Goal: Task Accomplishment & Management: Manage account settings

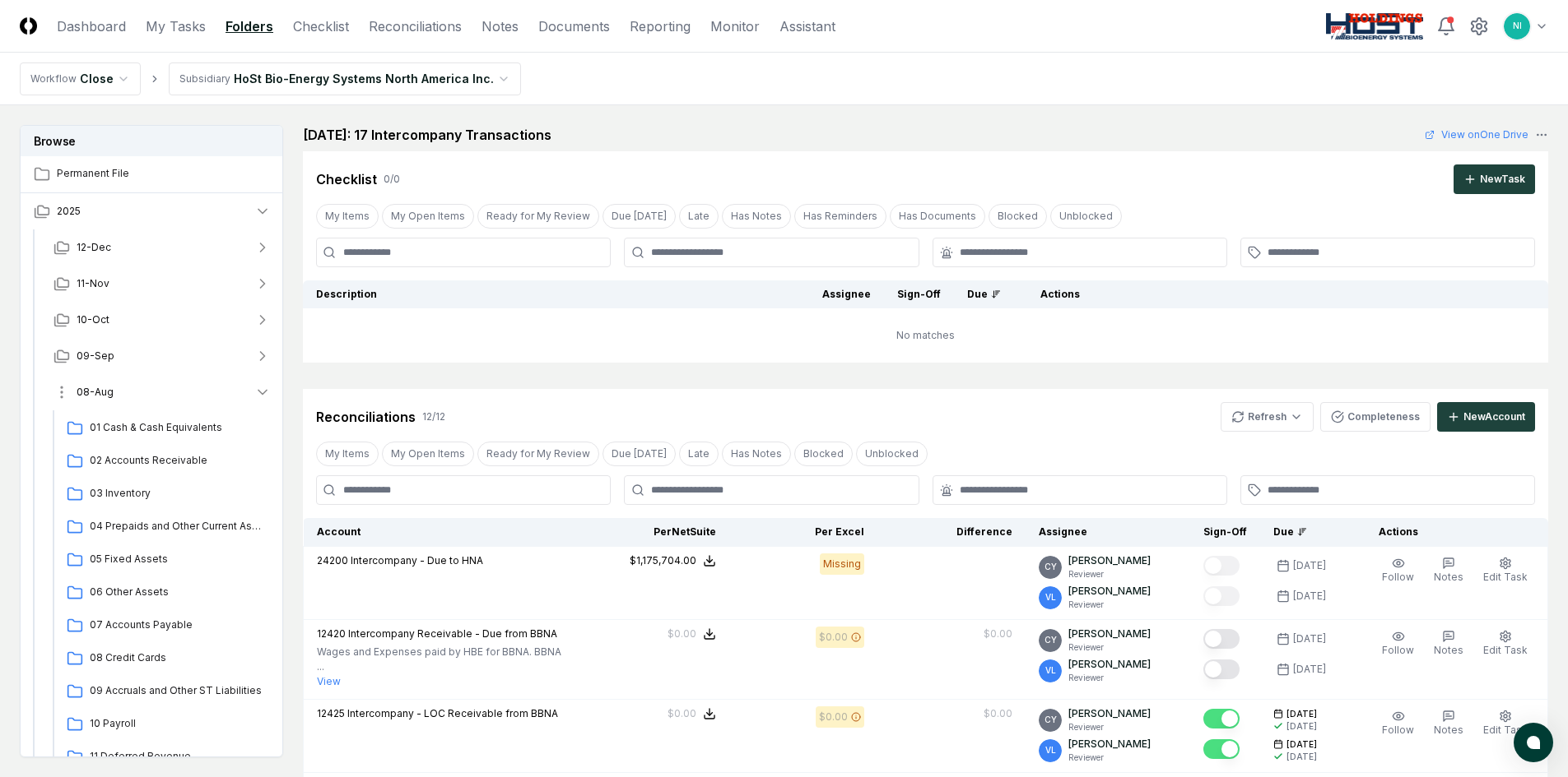
click at [127, 393] on button "08-Aug" at bounding box center [162, 392] width 244 height 36
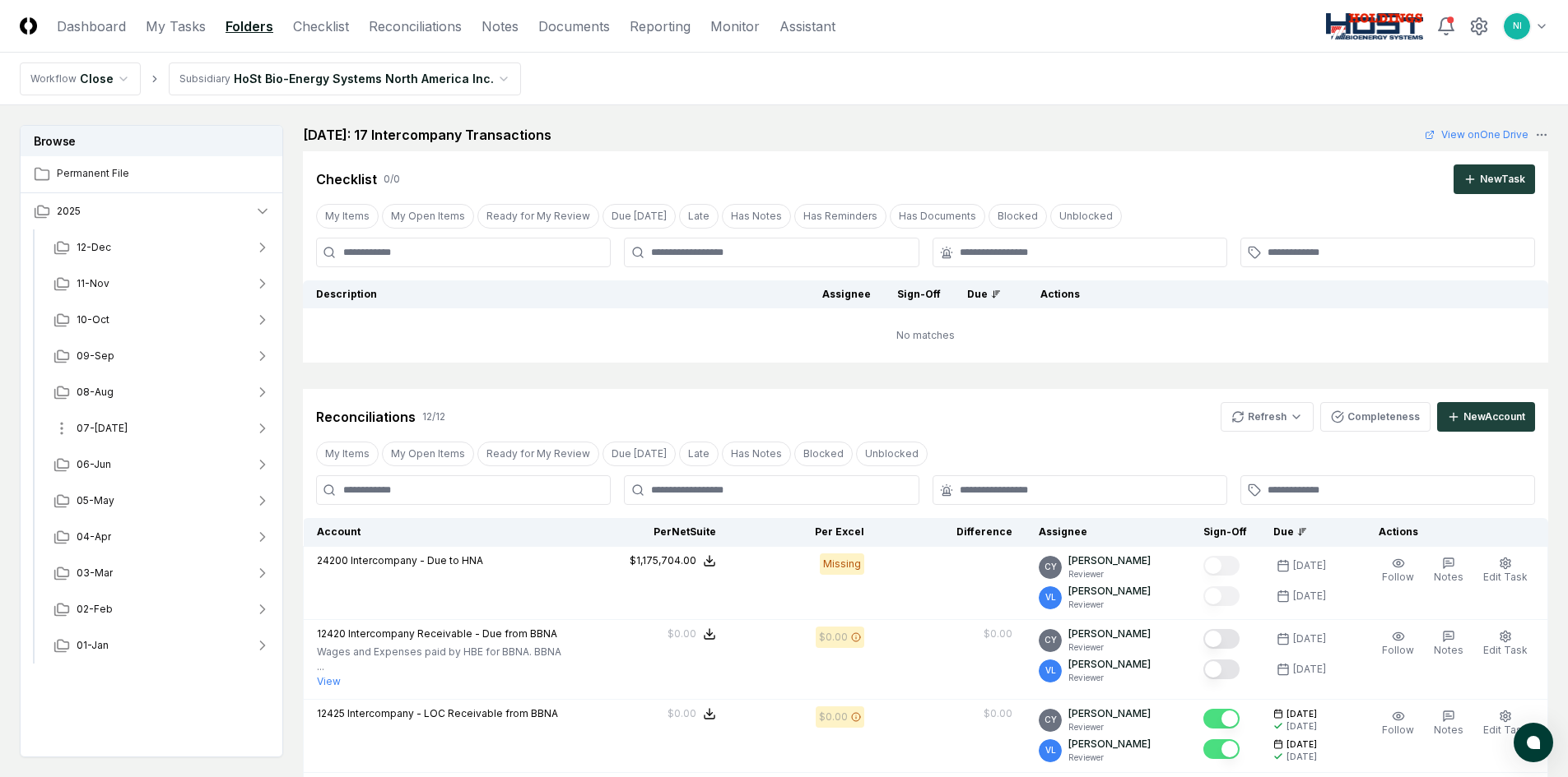
click at [125, 437] on button "07-[DATE]" at bounding box center [162, 428] width 244 height 36
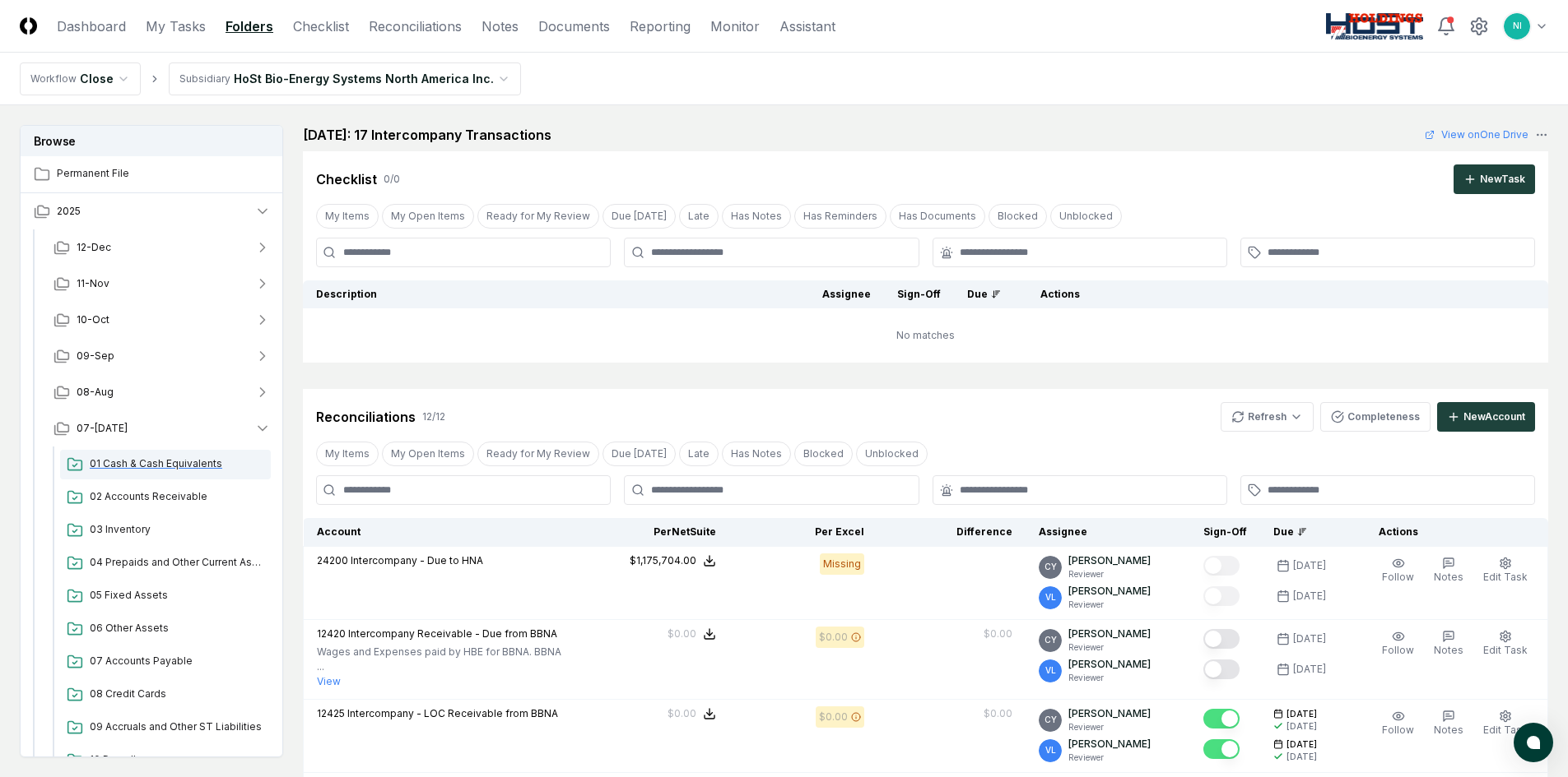
click at [128, 458] on span "01 Cash & Cash Equivalents" at bounding box center [176, 464] width 175 height 15
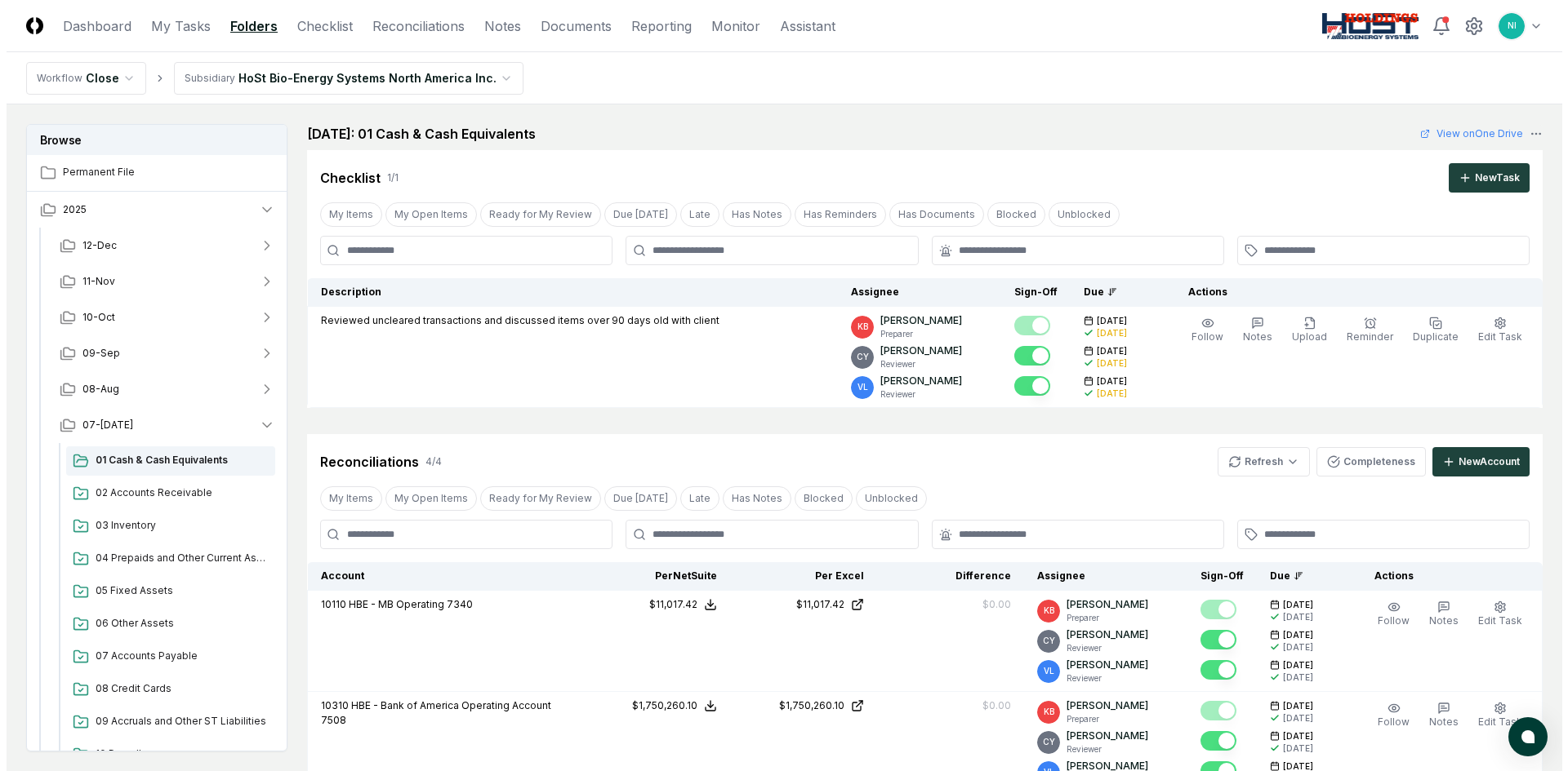
scroll to position [82, 0]
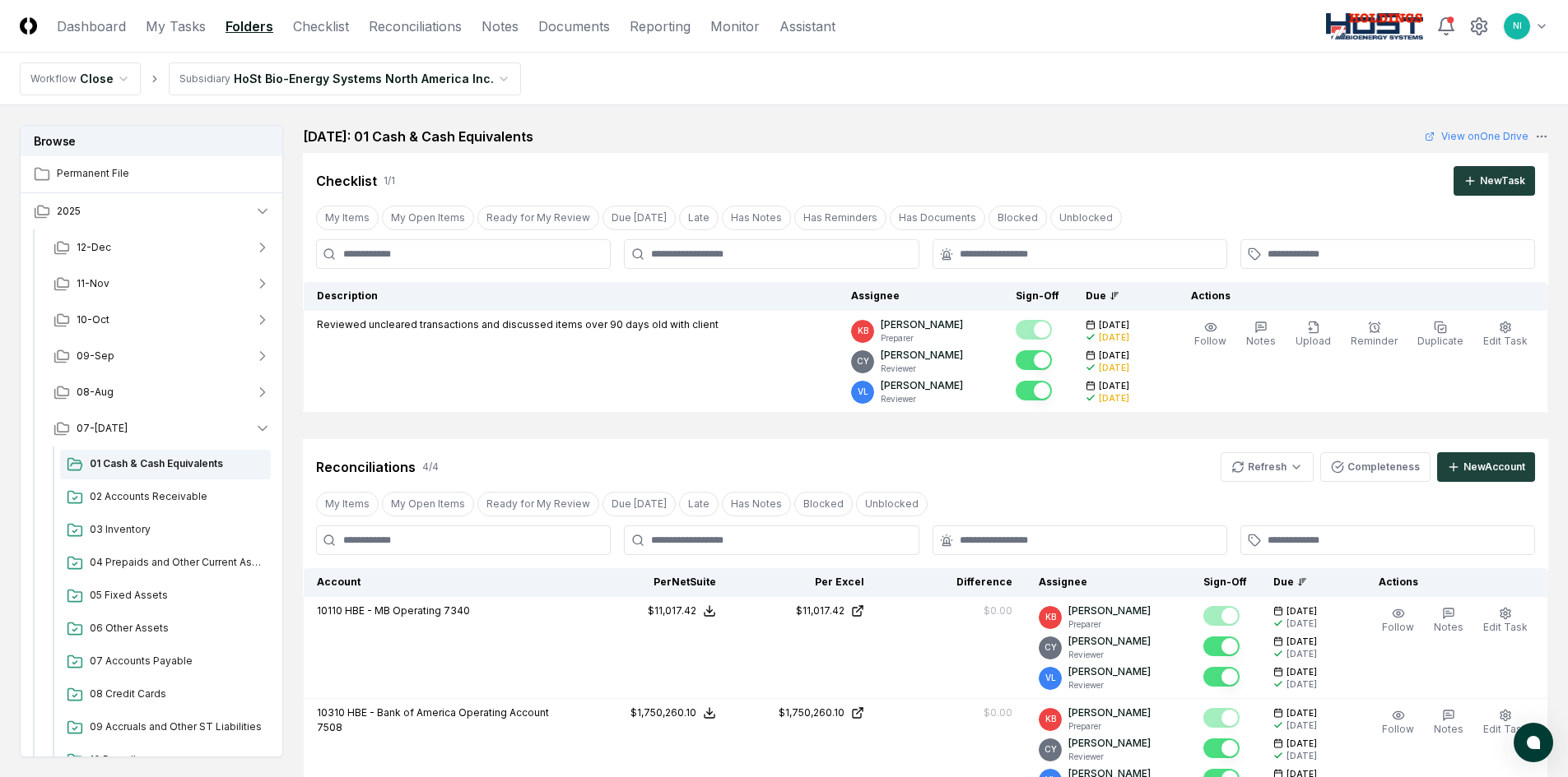
click at [472, 83] on html "CloseCore Dashboard My Tasks Folders Checklist Reconciliations Notes Documents …" at bounding box center [784, 641] width 1568 height 1448
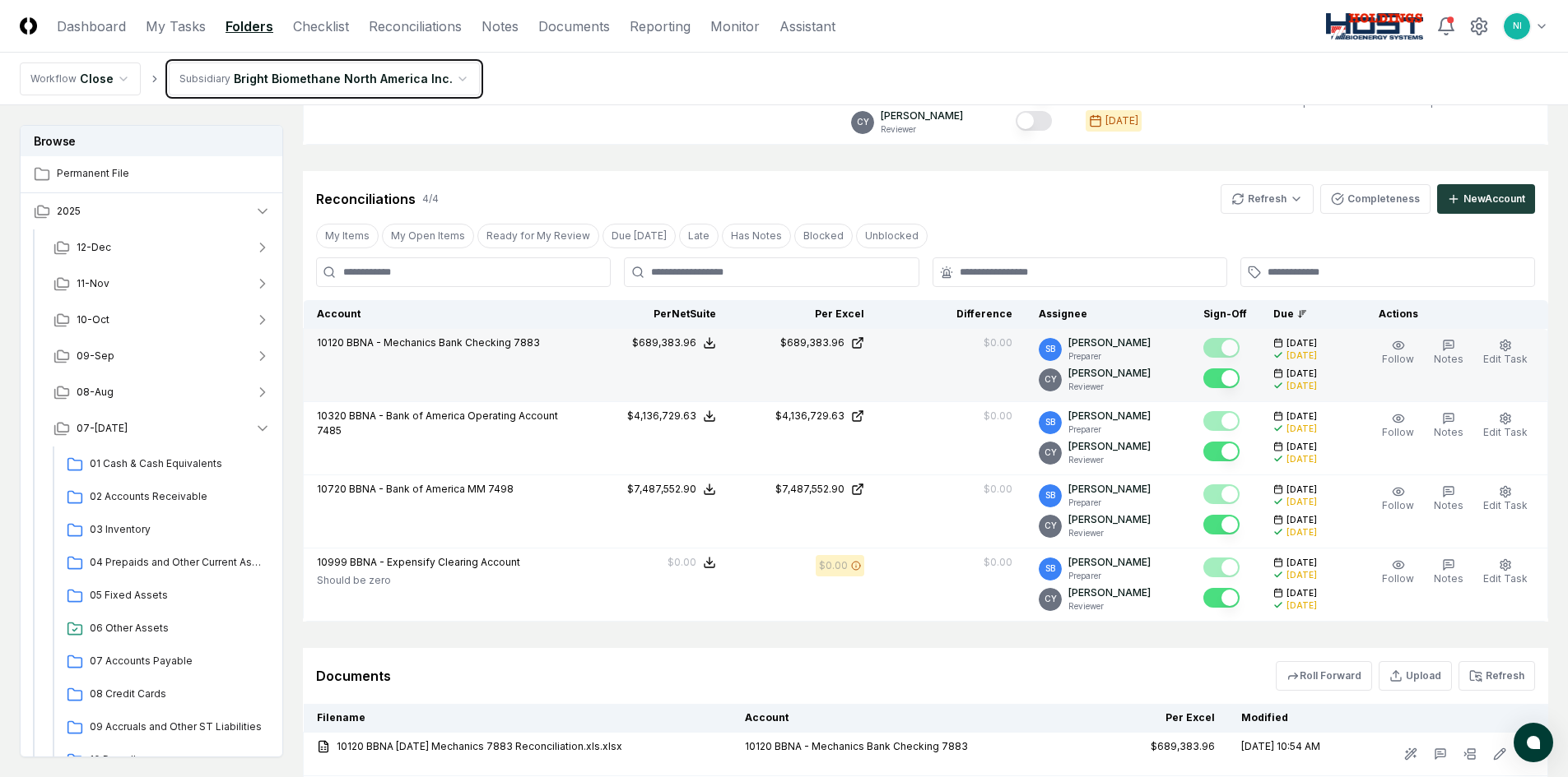
scroll to position [247, 0]
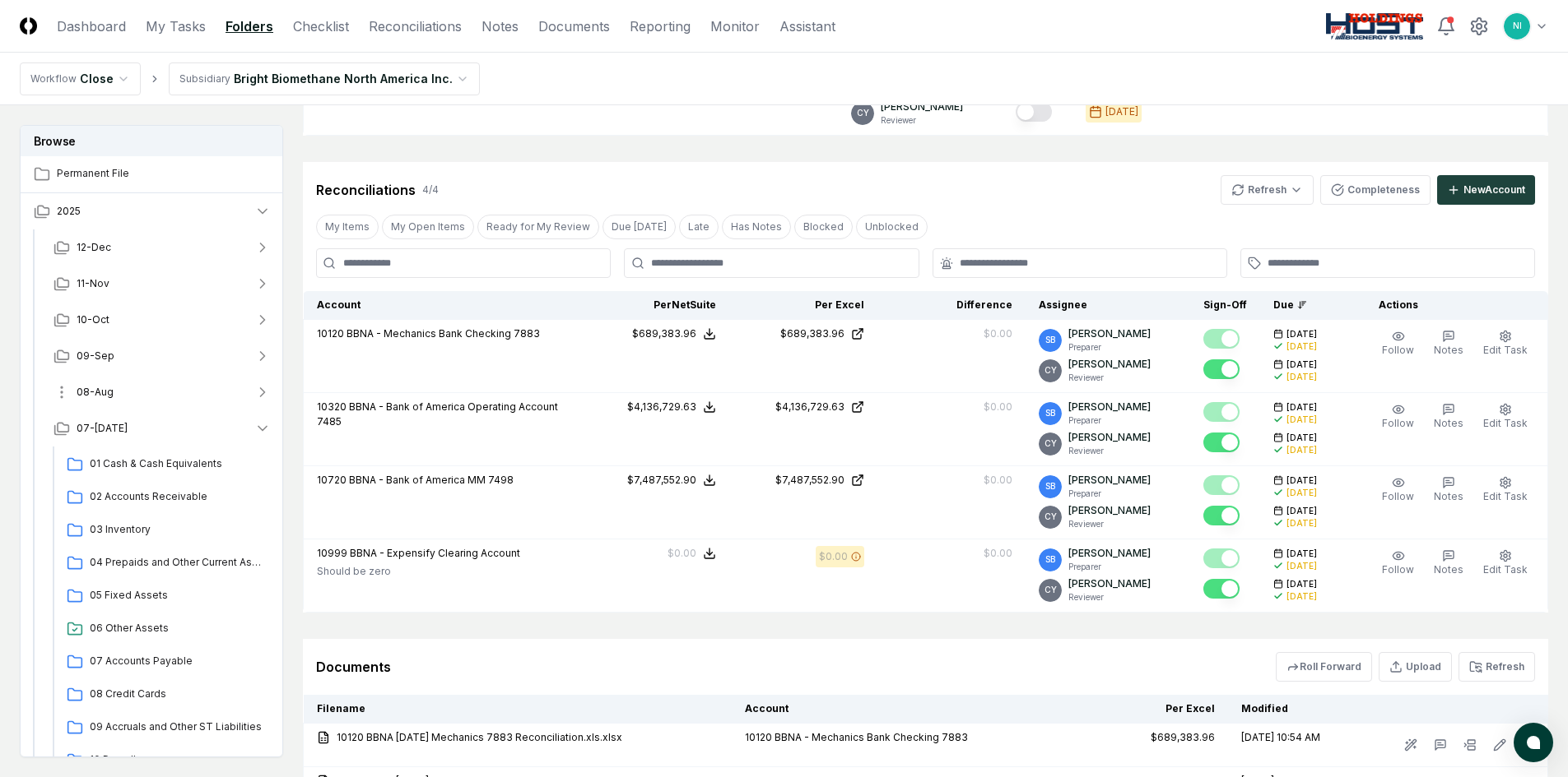
click at [99, 389] on span "08-Aug" at bounding box center [95, 393] width 37 height 15
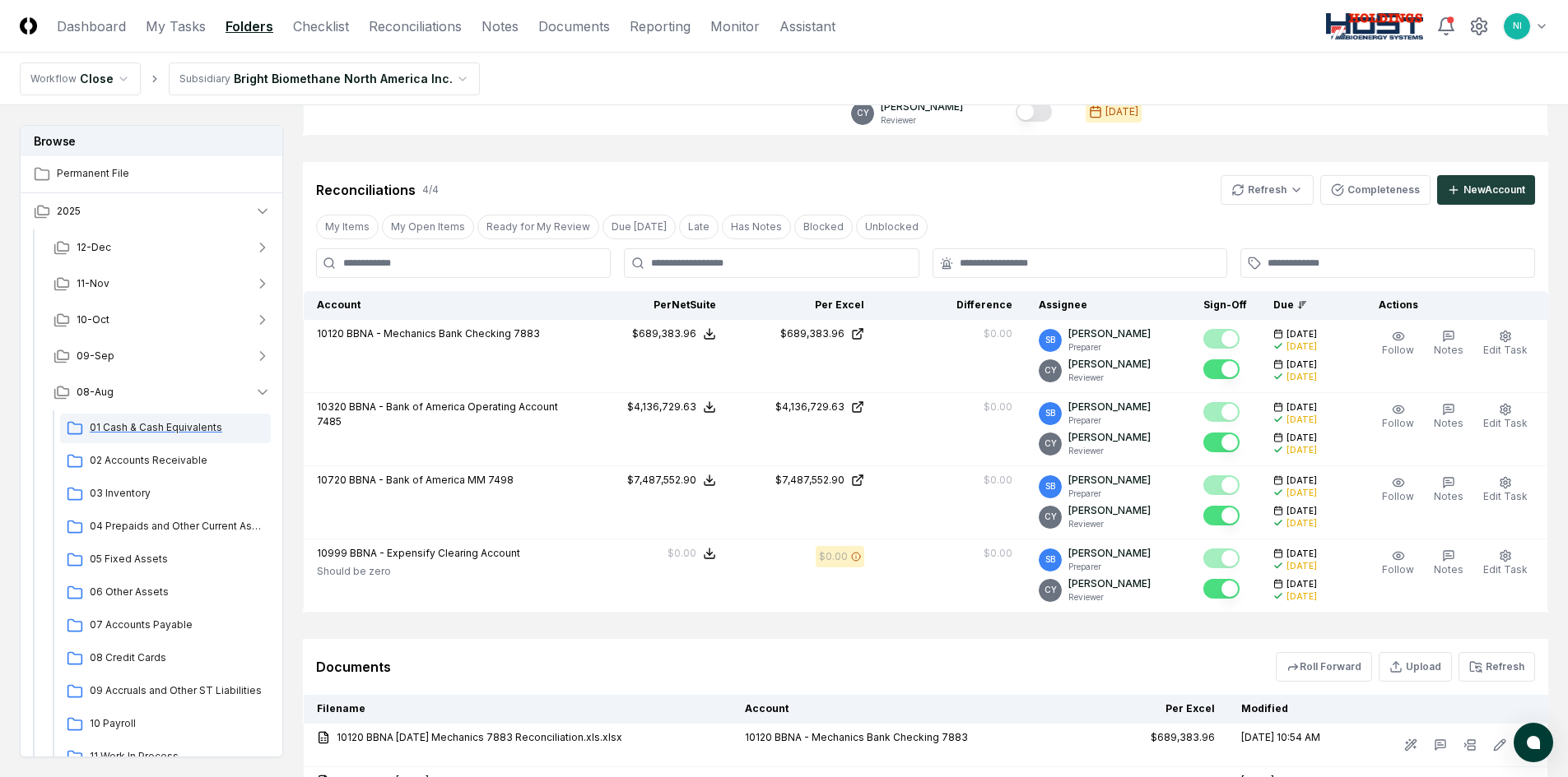
click at [148, 425] on span "01 Cash & Cash Equivalents" at bounding box center [176, 428] width 175 height 15
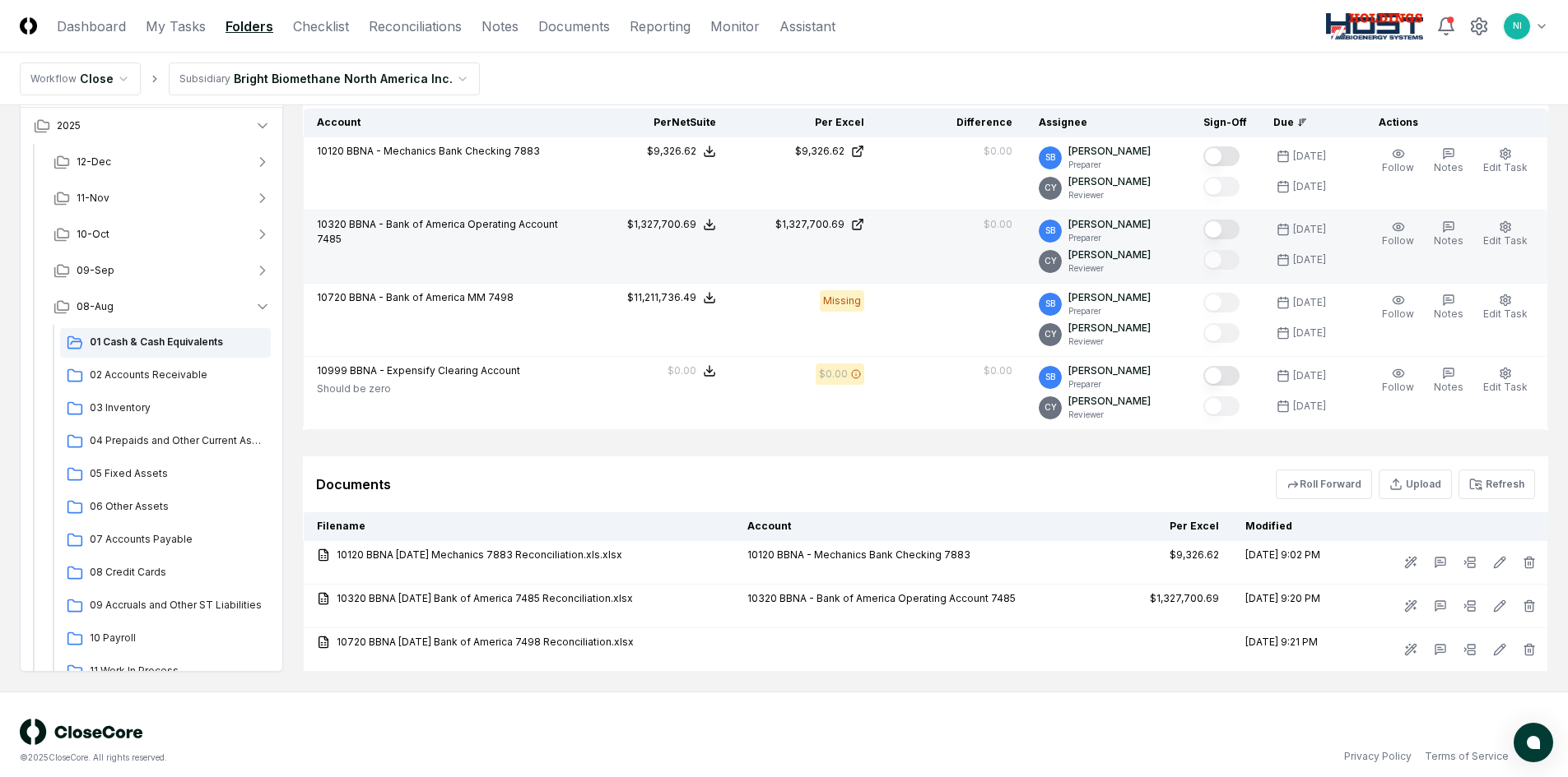
scroll to position [442, 0]
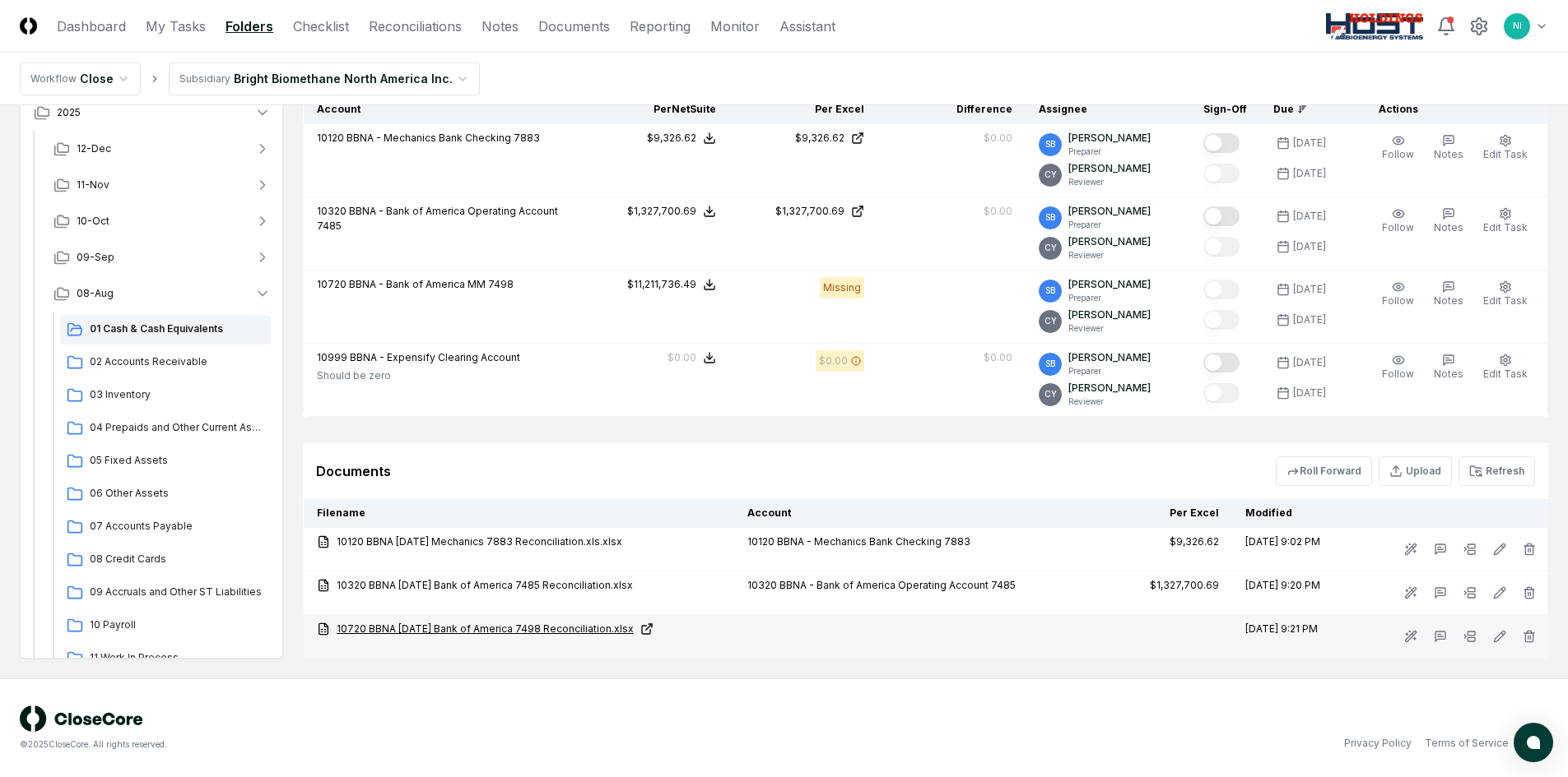
click at [584, 632] on link "10720 BBNA [DATE] Bank of America 7498 Reconciliation.xlsx" at bounding box center [518, 630] width 404 height 15
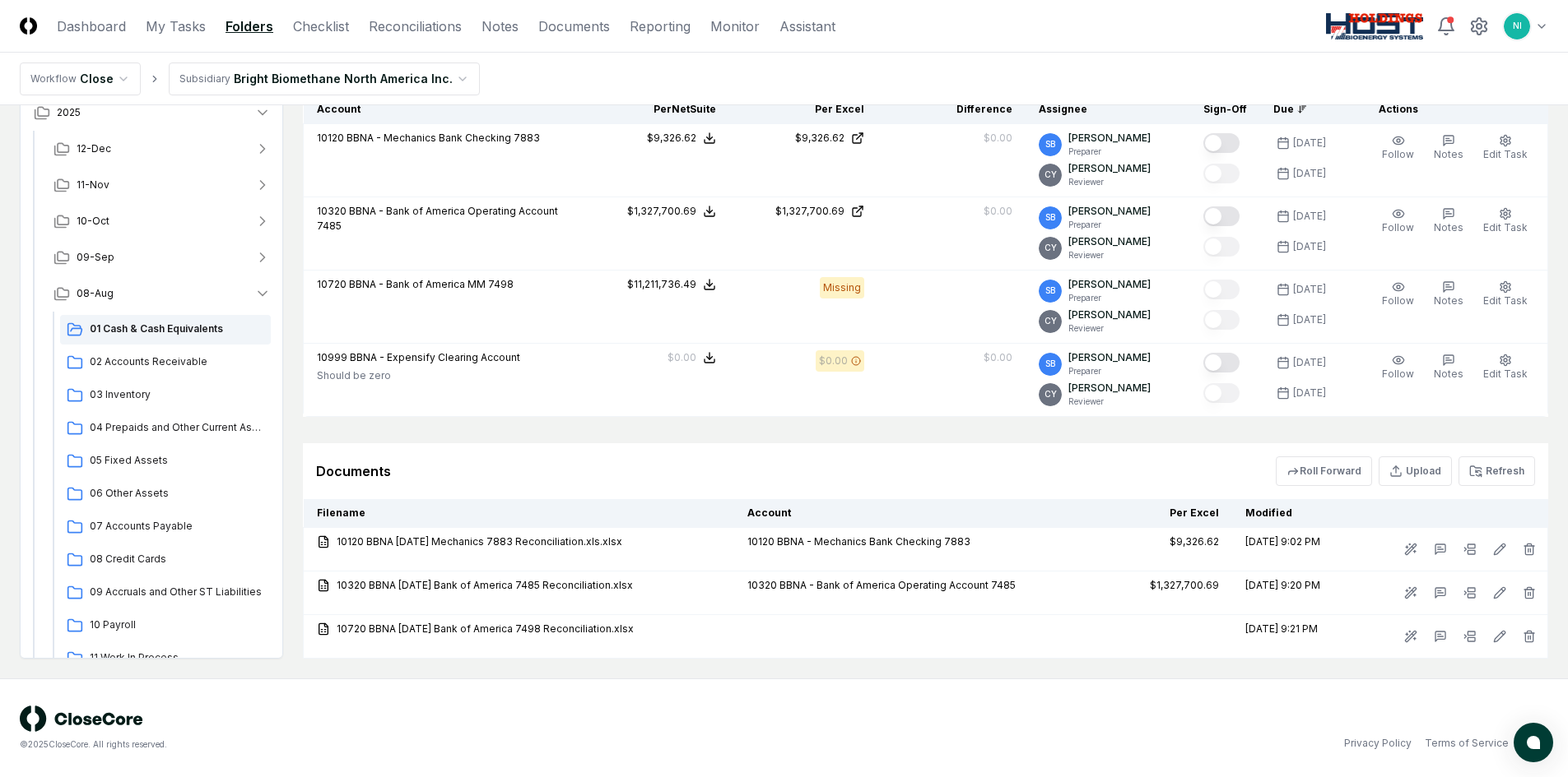
click at [1480, 472] on icon at bounding box center [1475, 472] width 13 height 13
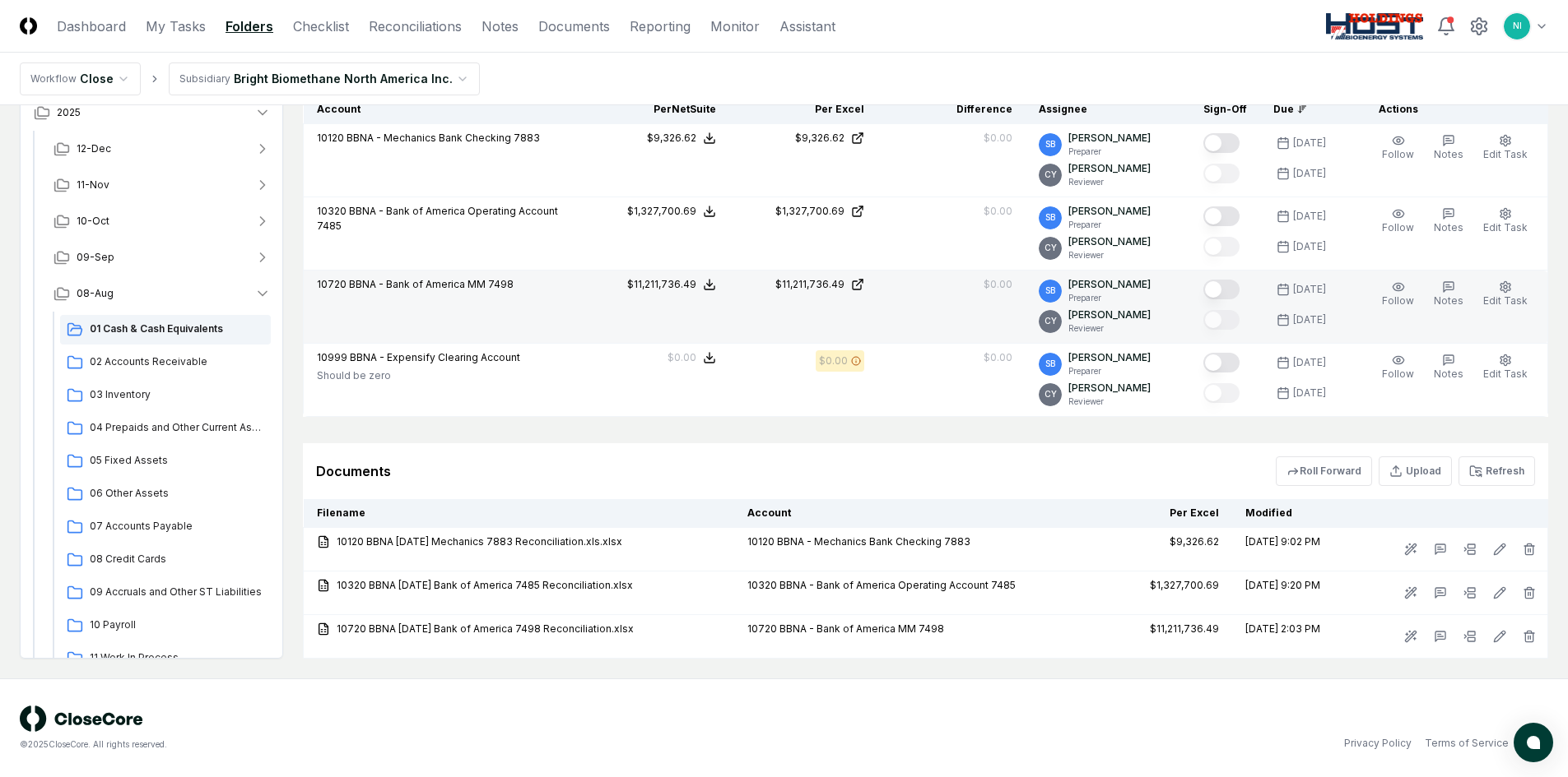
scroll to position [361, 0]
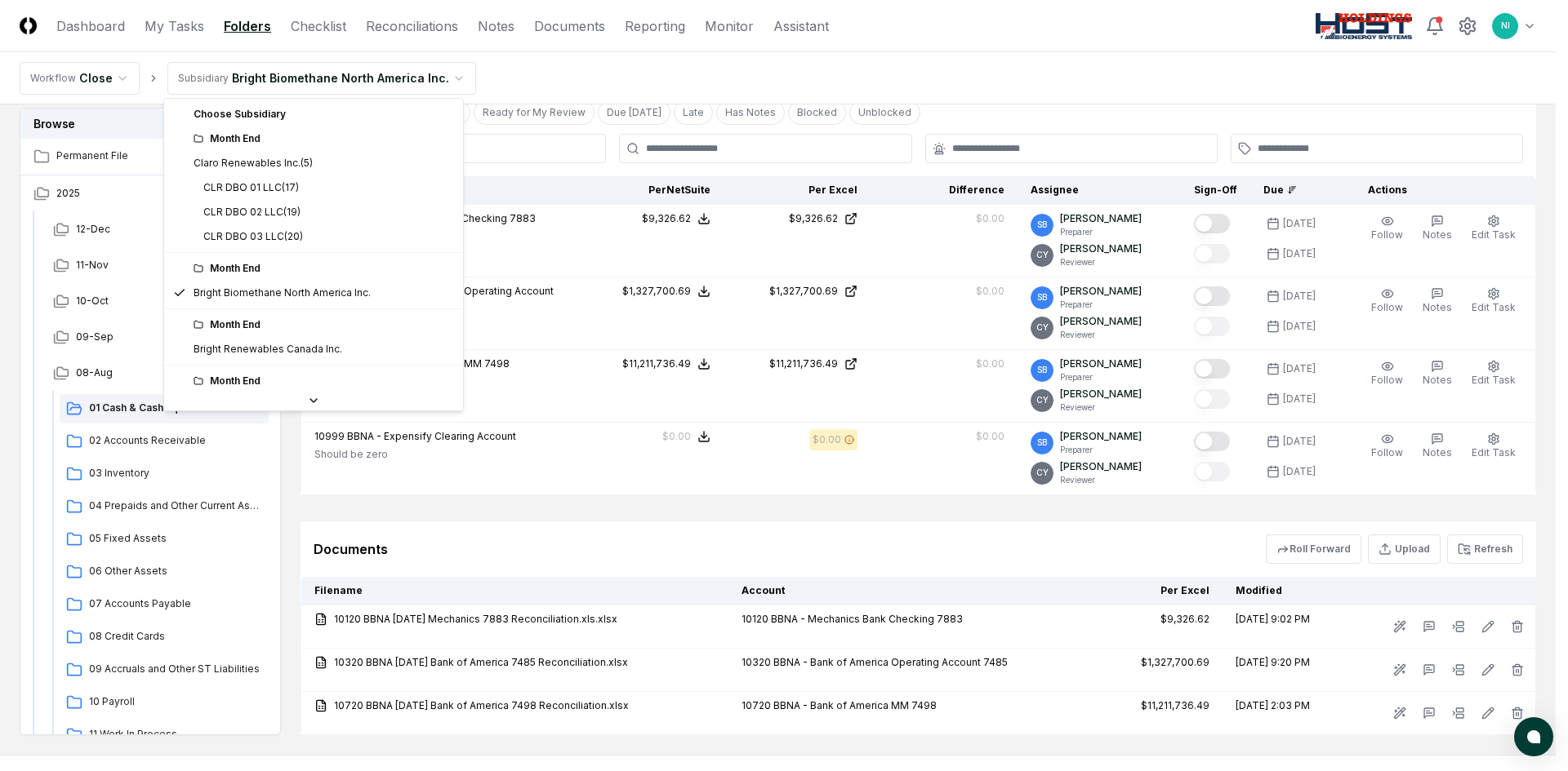
click at [388, 82] on html "CloseCore Dashboard My Tasks Folders Checklist Reconciliations Notes Documents …" at bounding box center [784, 248] width 1568 height 1211
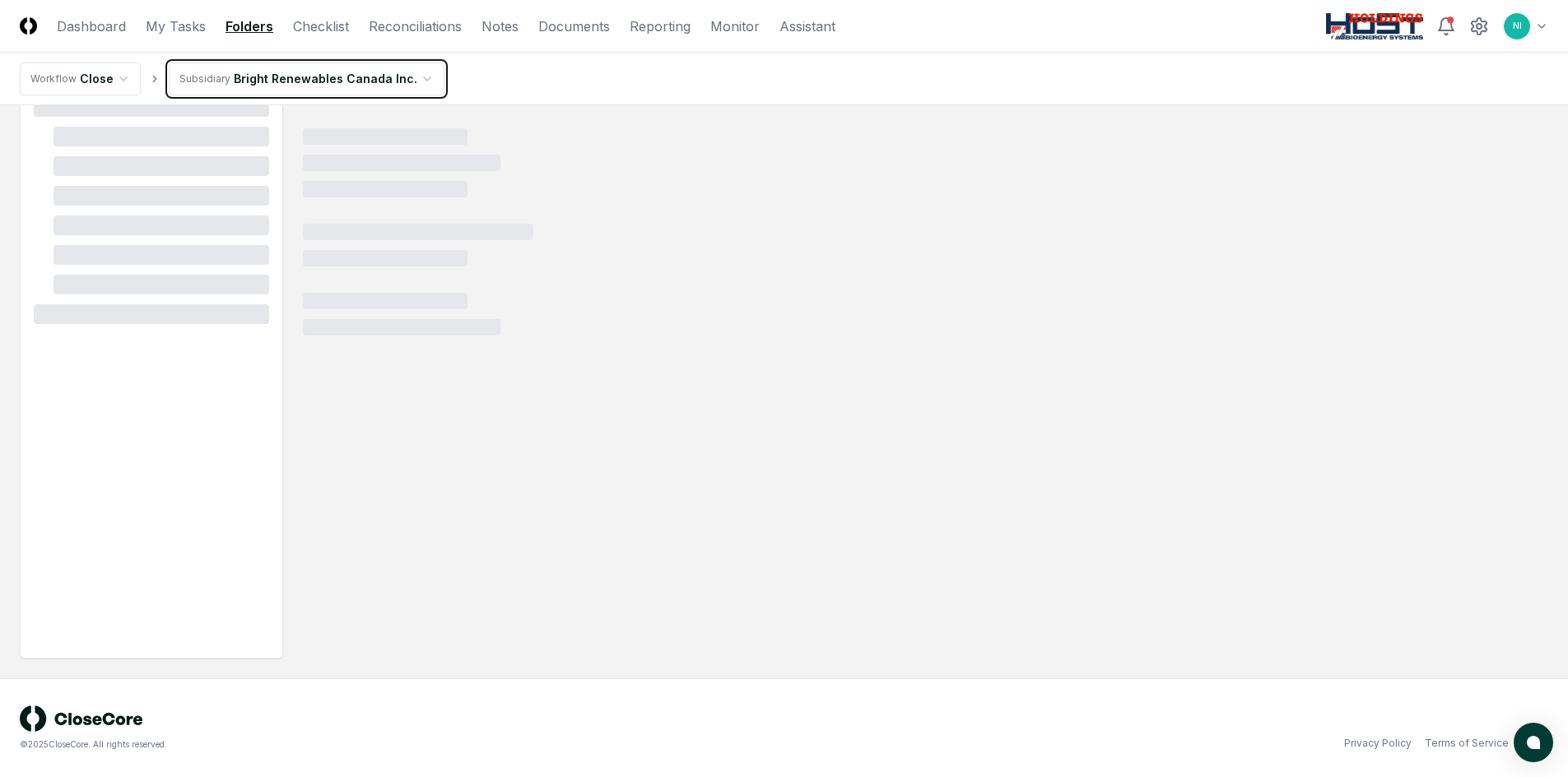
scroll to position [0, 0]
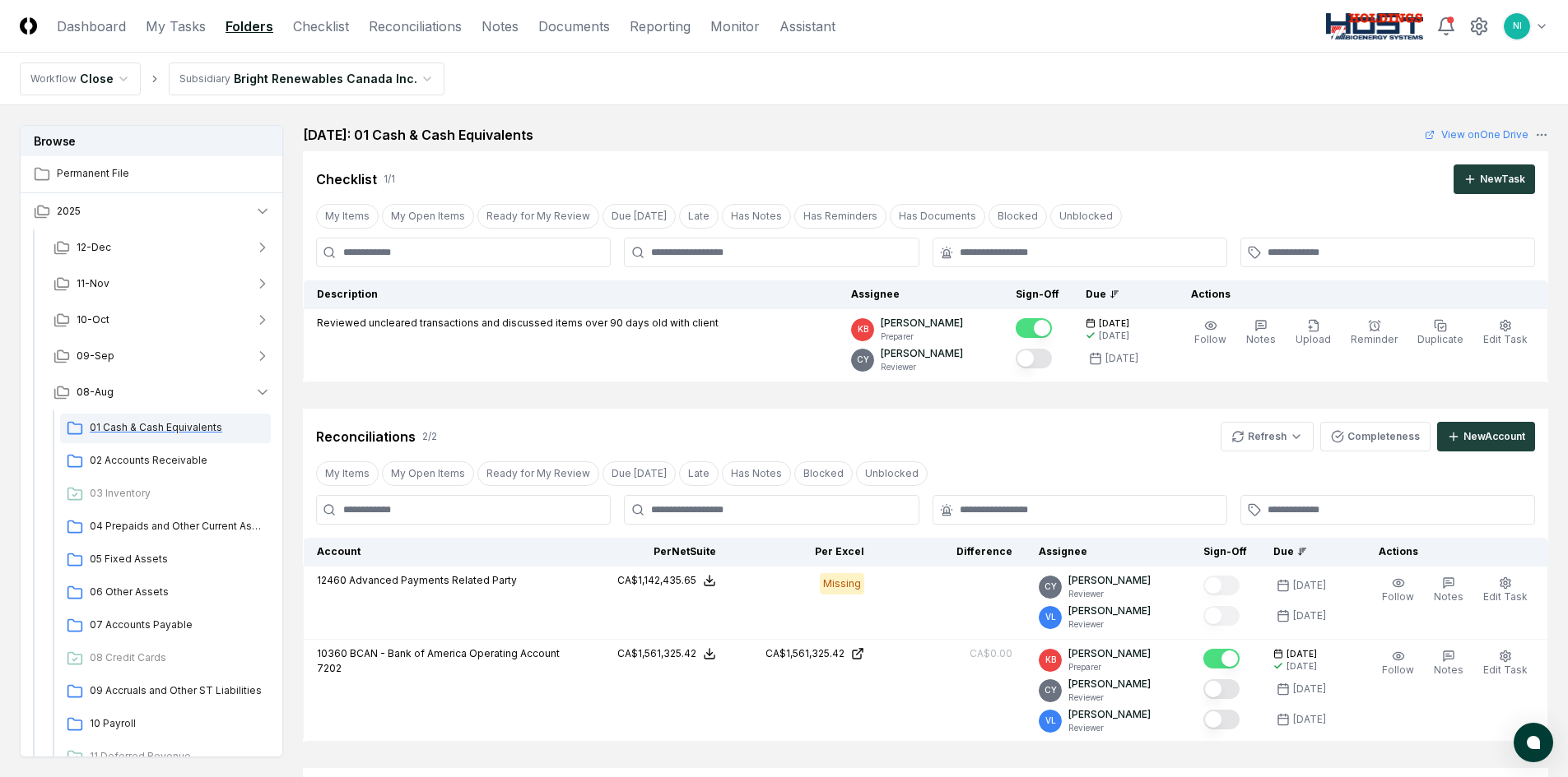
click at [182, 433] on span "01 Cash & Cash Equivalents" at bounding box center [176, 428] width 175 height 15
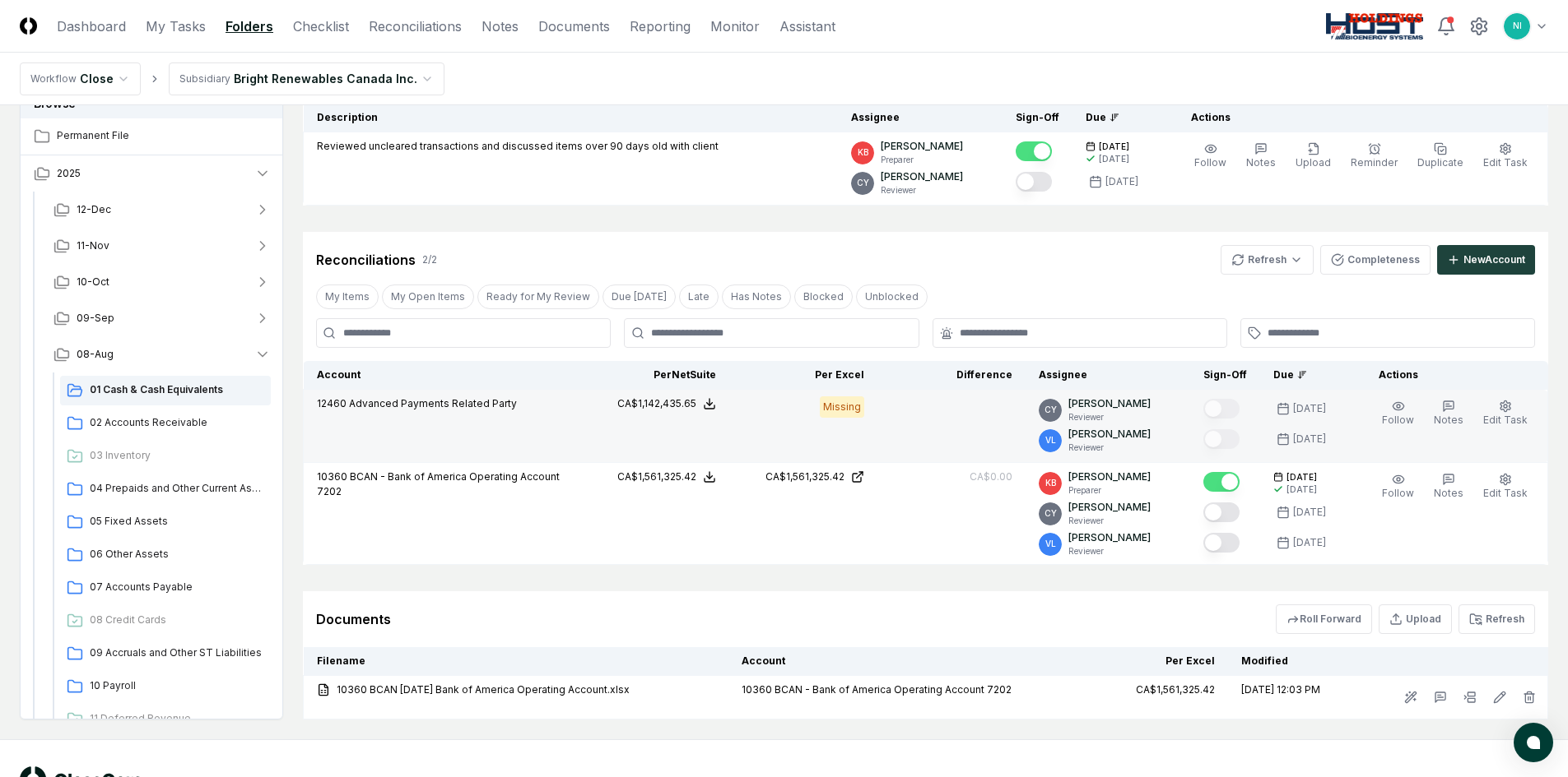
scroll to position [238, 0]
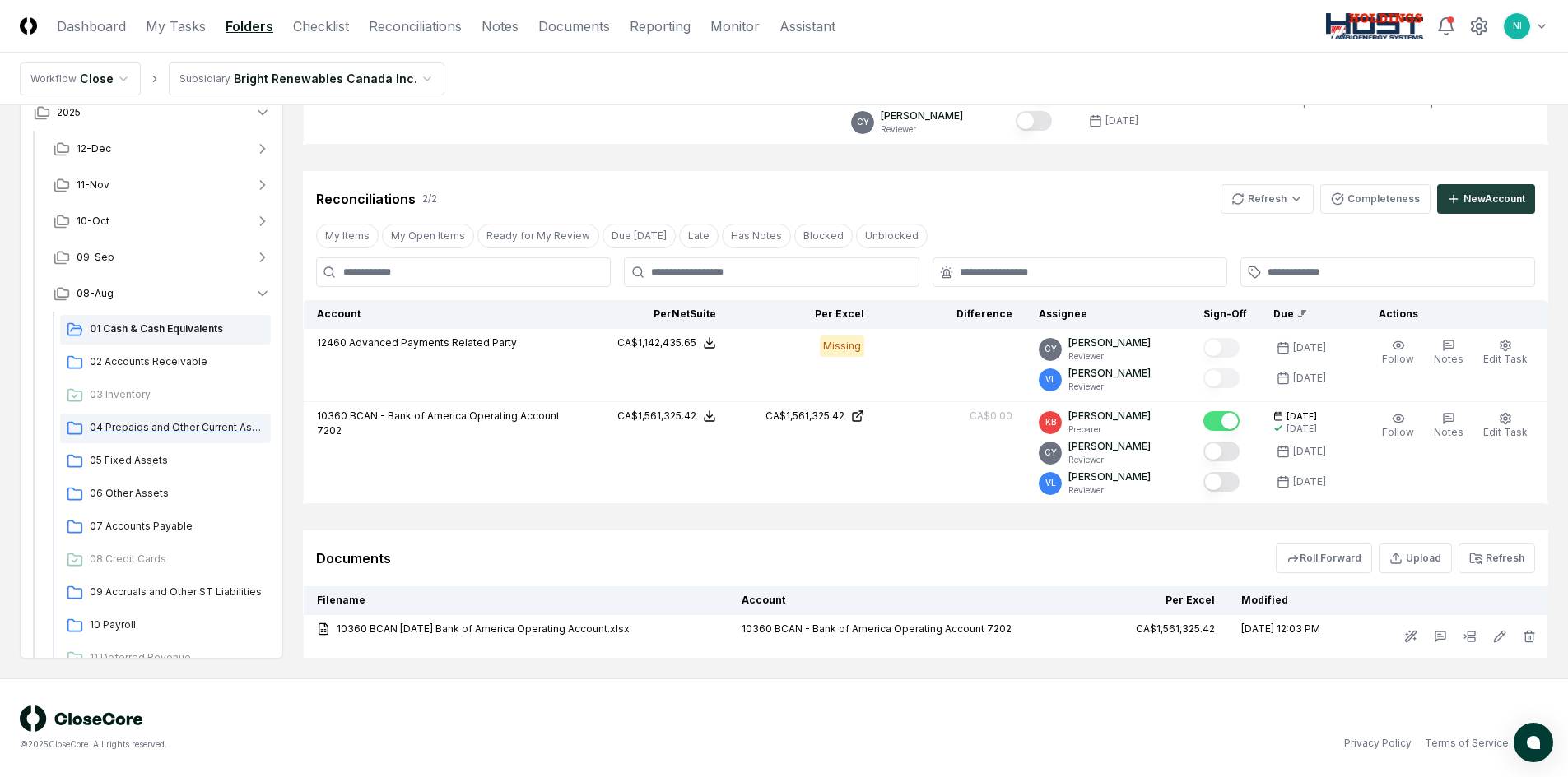
click at [172, 431] on span "04 Prepaids and Other Current Assets" at bounding box center [176, 428] width 175 height 15
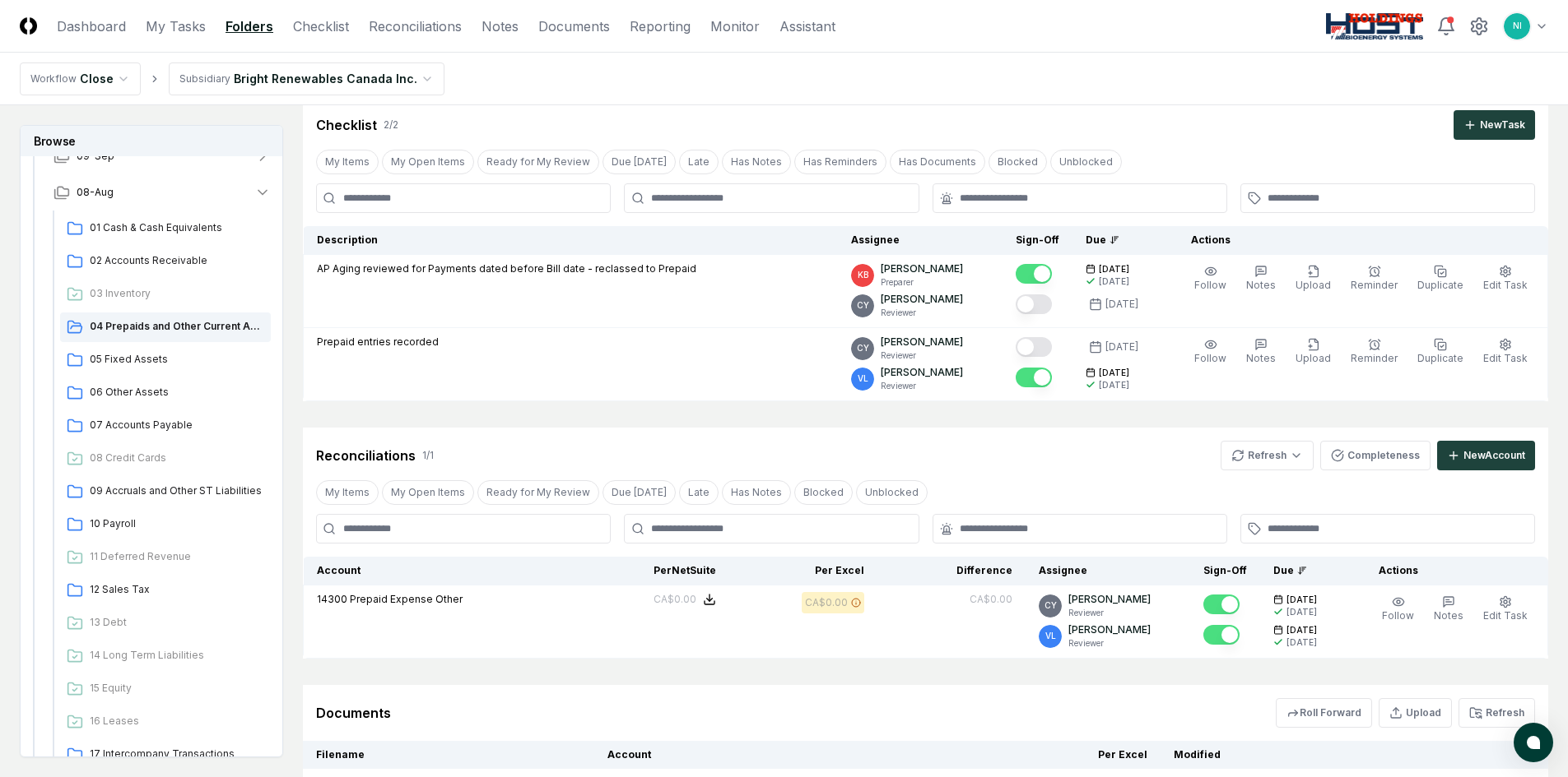
scroll to position [164, 0]
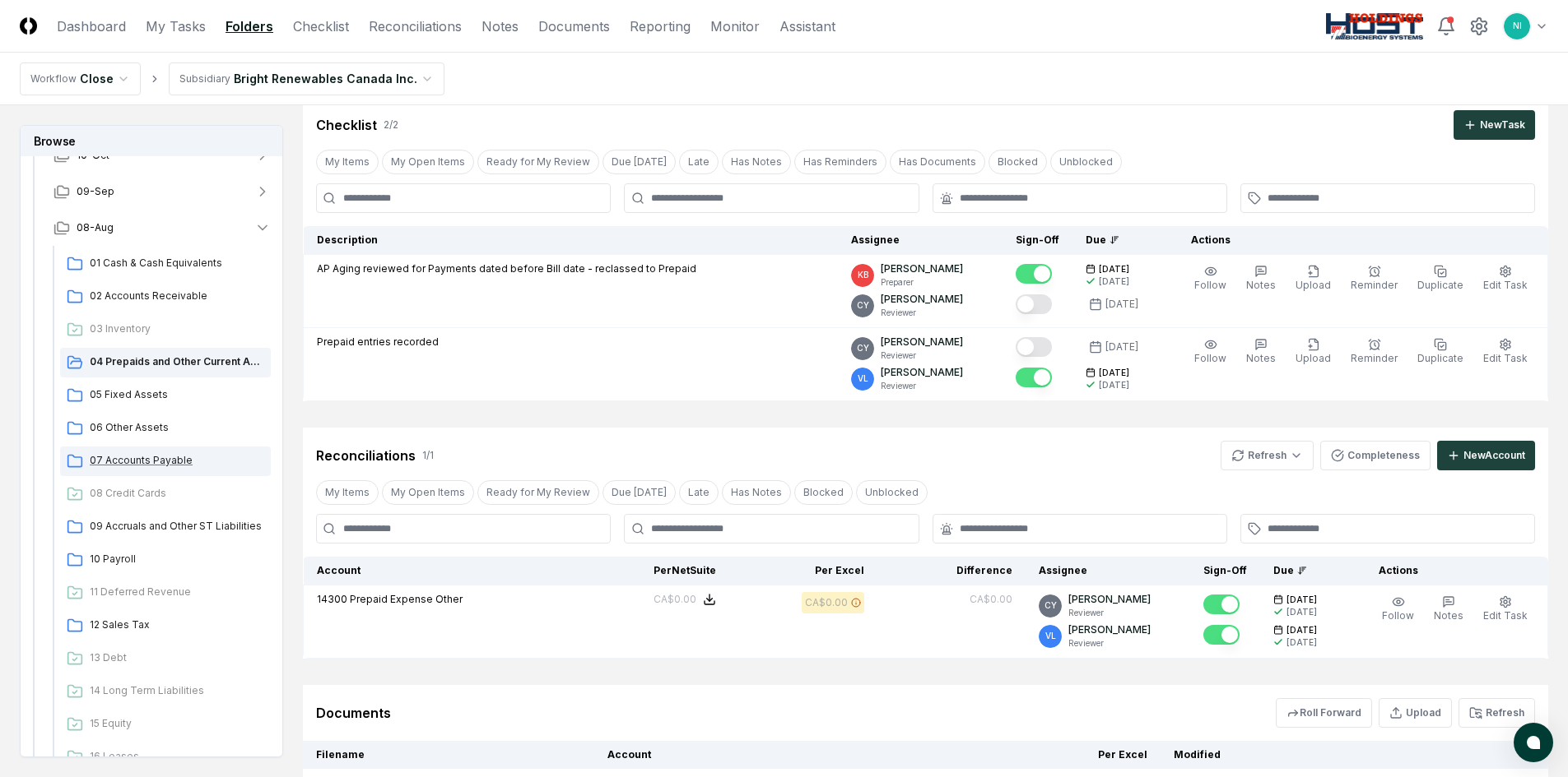
click at [162, 460] on span "07 Accounts Payable" at bounding box center [176, 461] width 175 height 15
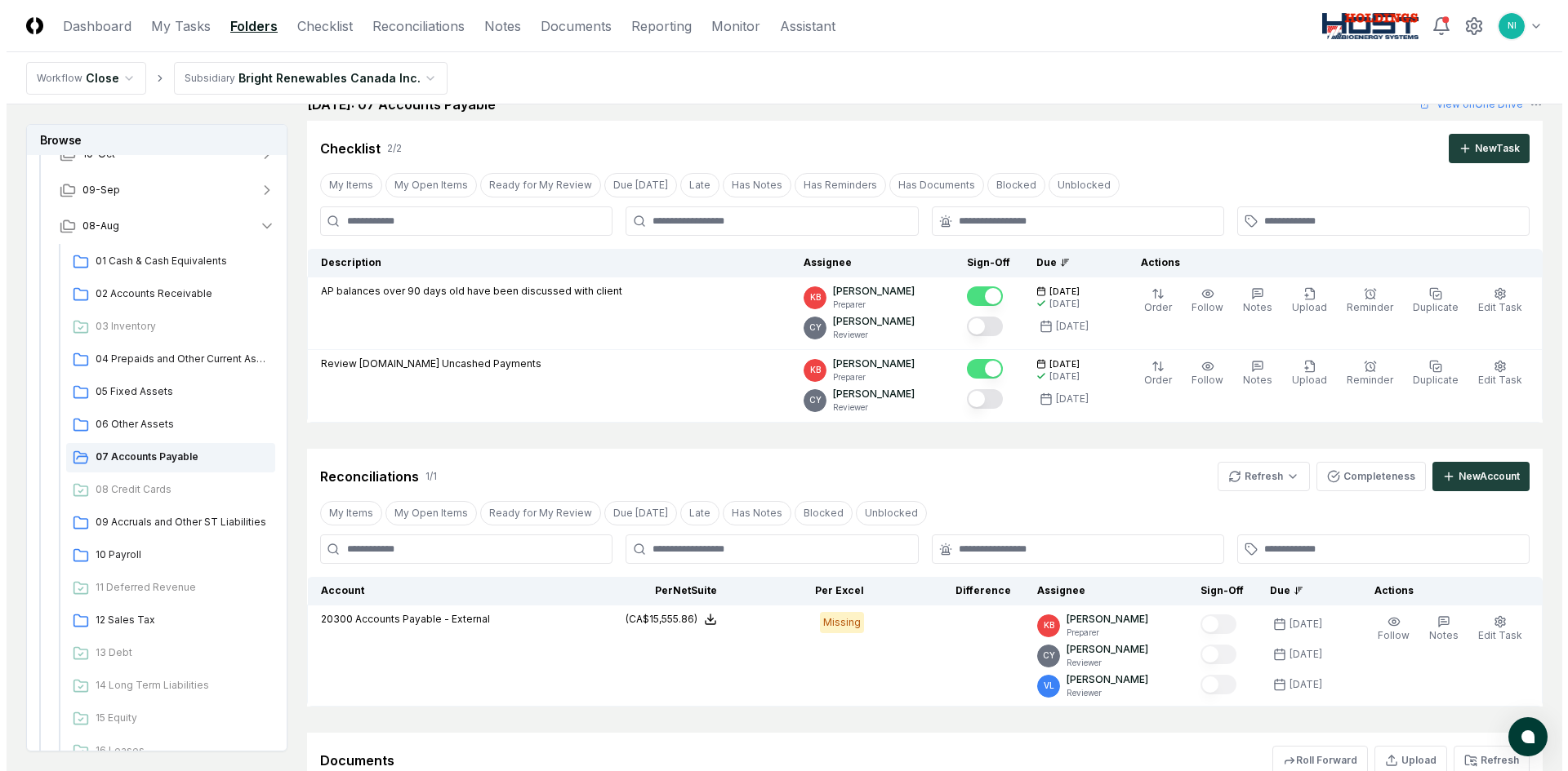
scroll to position [0, 0]
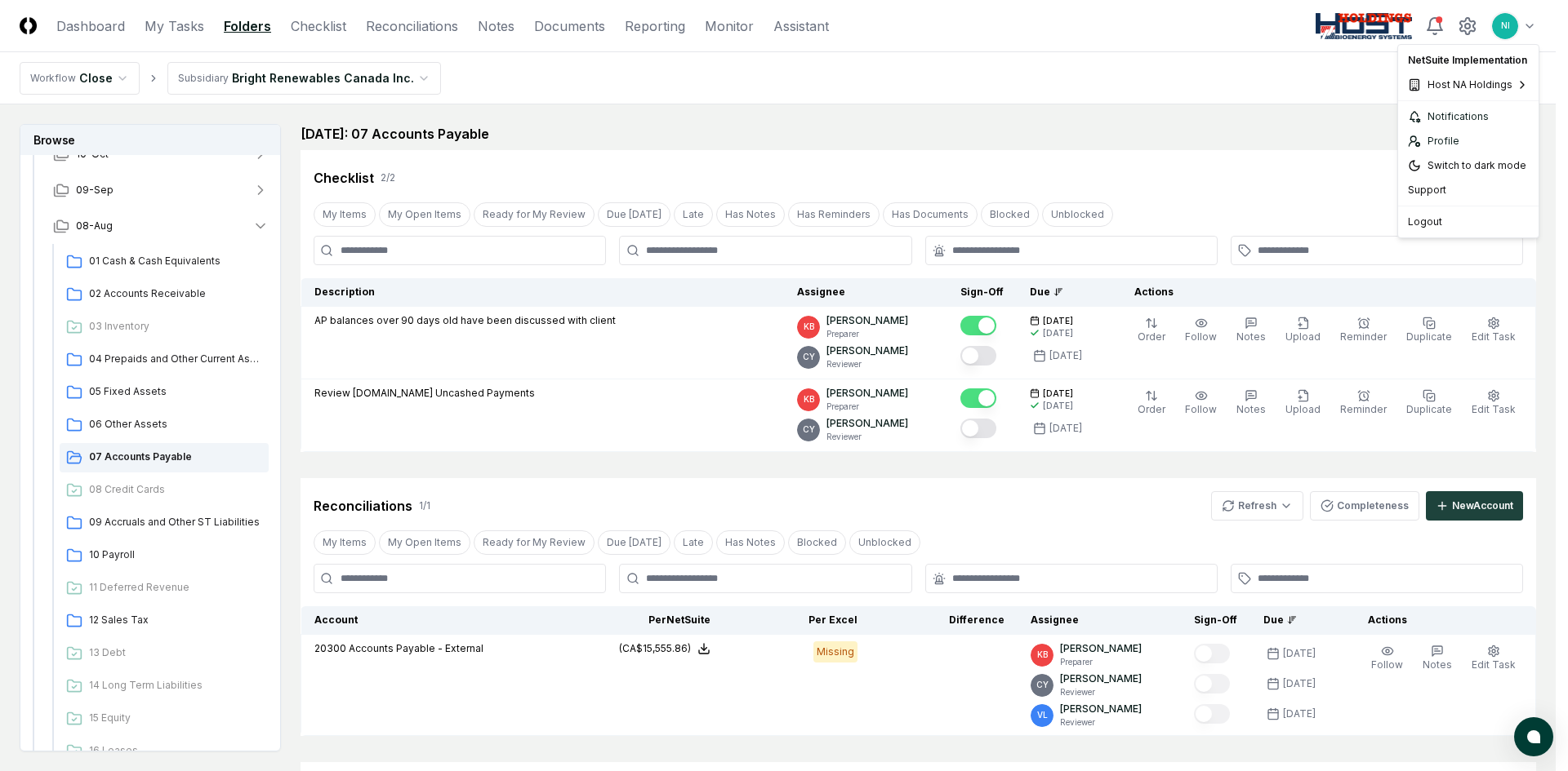
click at [1531, 26] on html "CloseCore Dashboard My Tasks Folders Checklist Reconciliations Notes Documents …" at bounding box center [784, 508] width 1568 height 1017
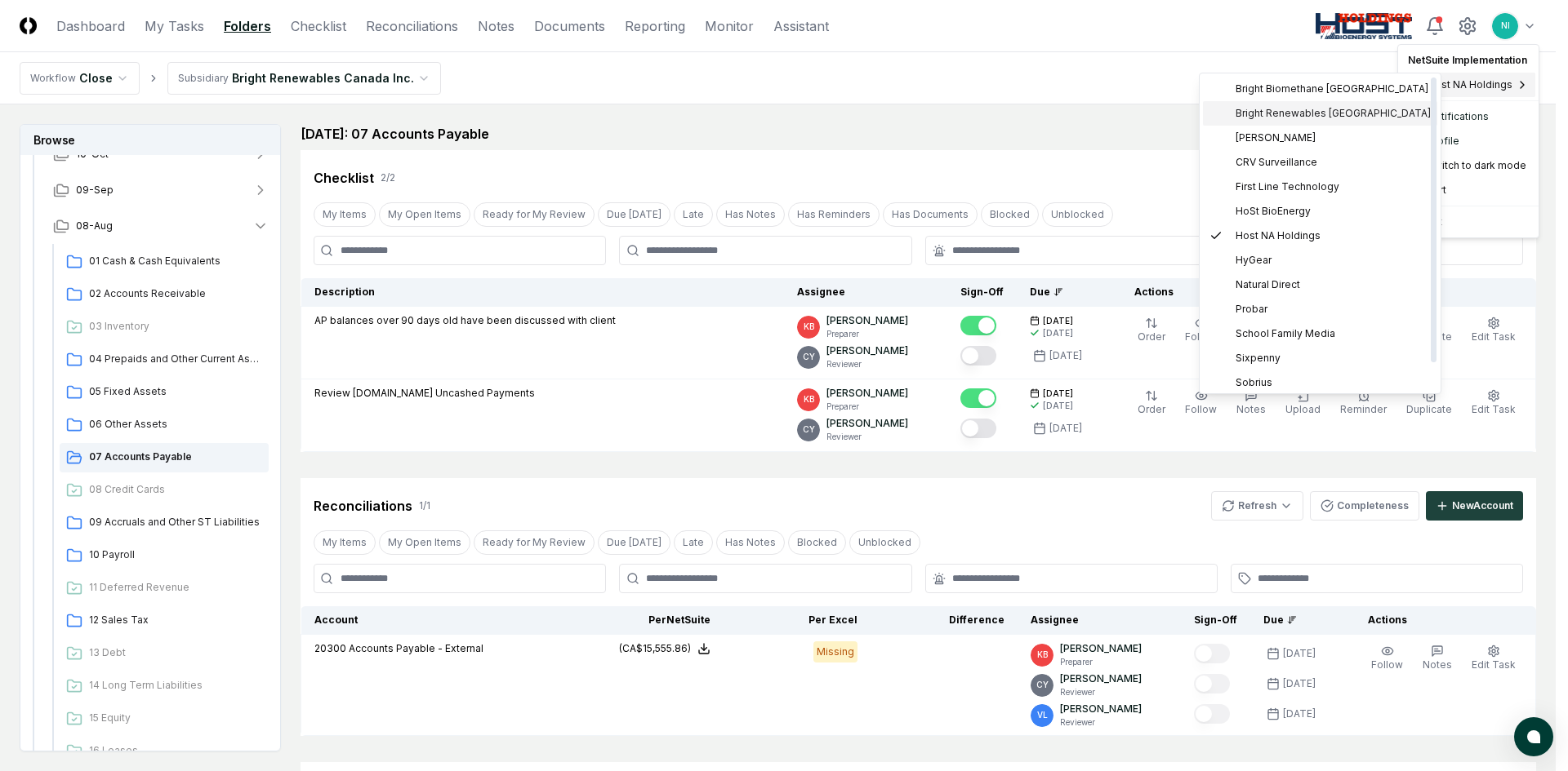
click at [1311, 112] on span "Bright Renewables [GEOGRAPHIC_DATA]" at bounding box center [1333, 114] width 195 height 15
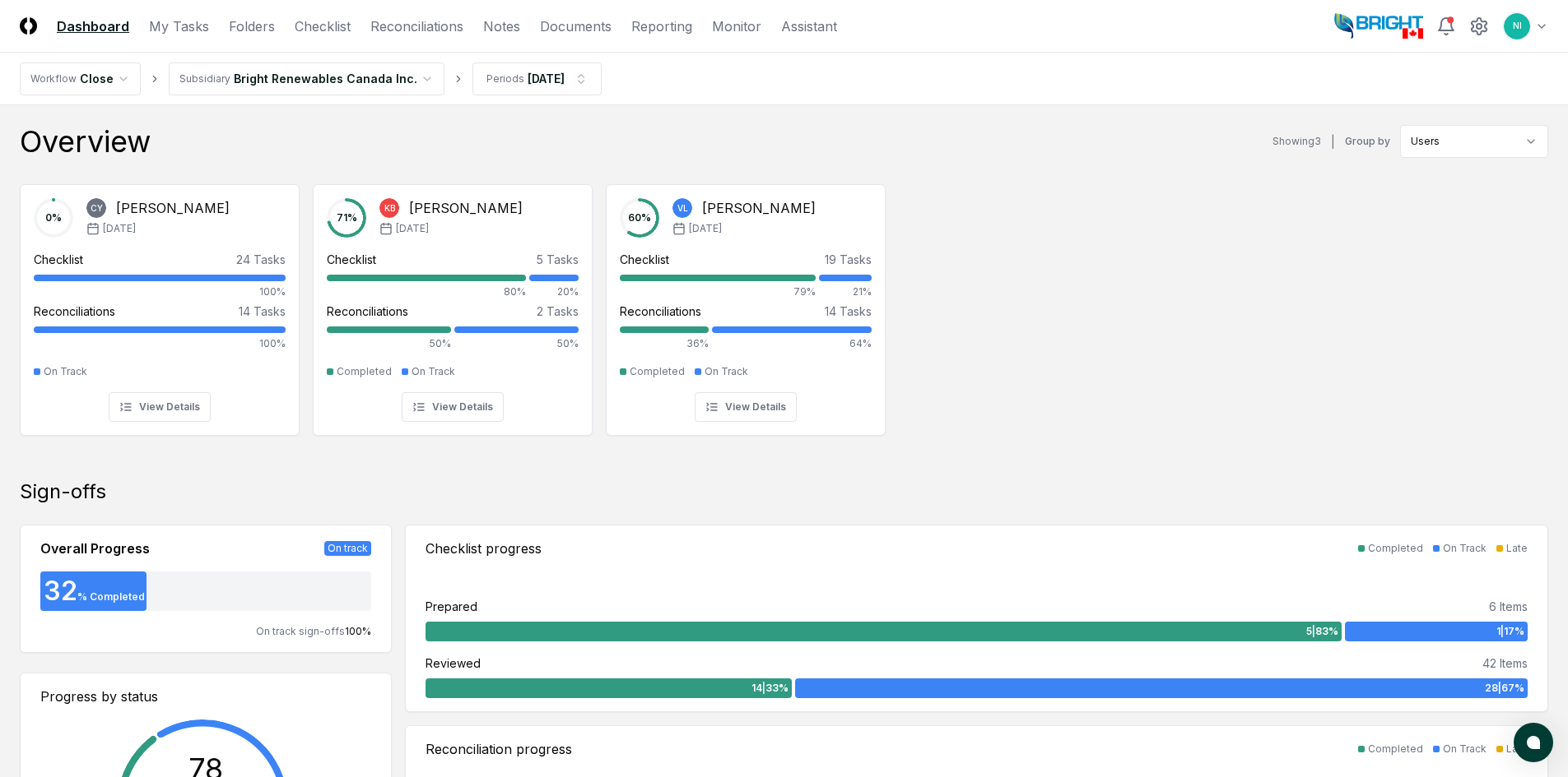
click at [245, 26] on link "Folders" at bounding box center [251, 26] width 46 height 19
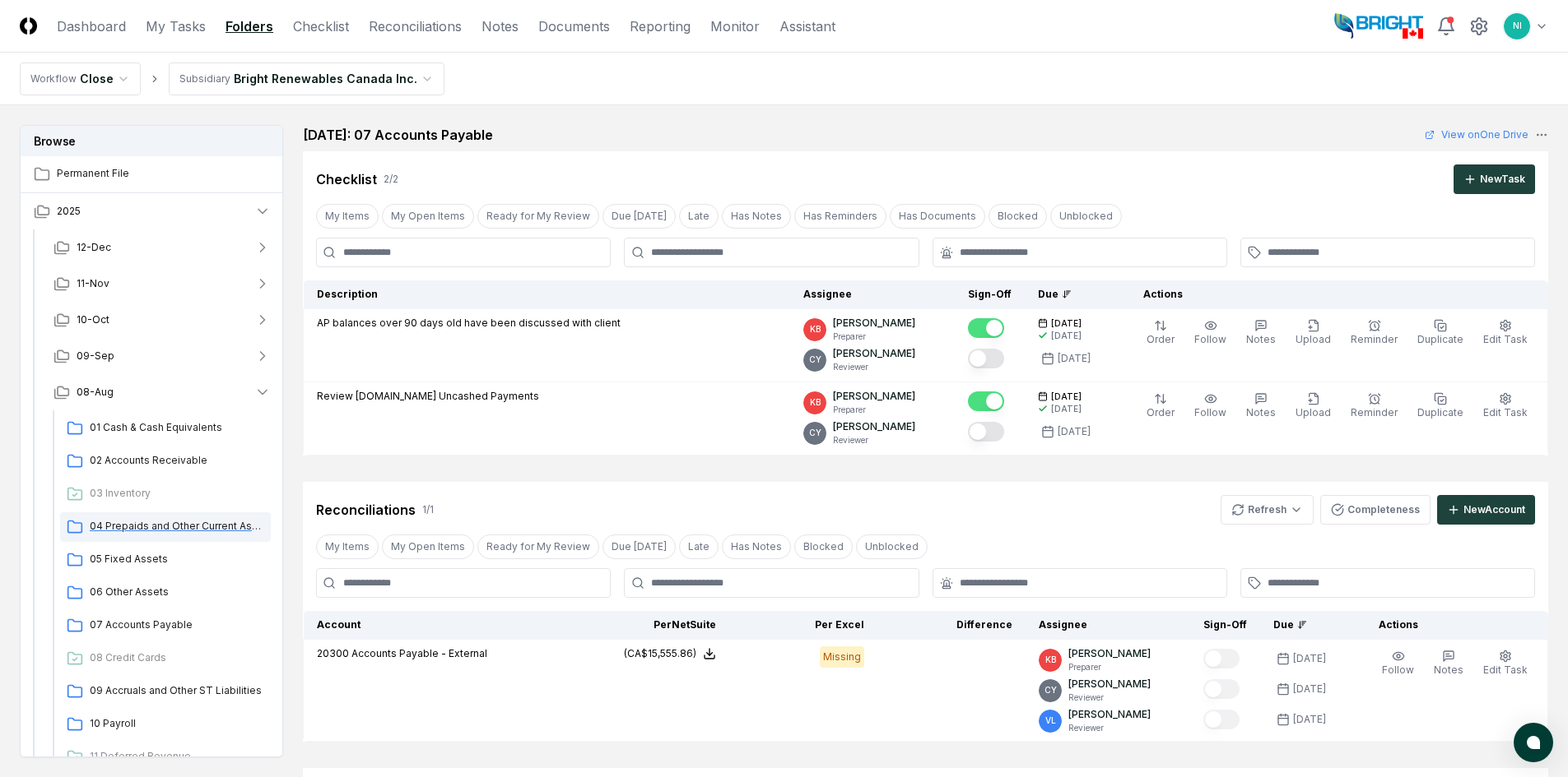
click at [141, 523] on span "04 Prepaids and Other Current Assets" at bounding box center [176, 527] width 175 height 15
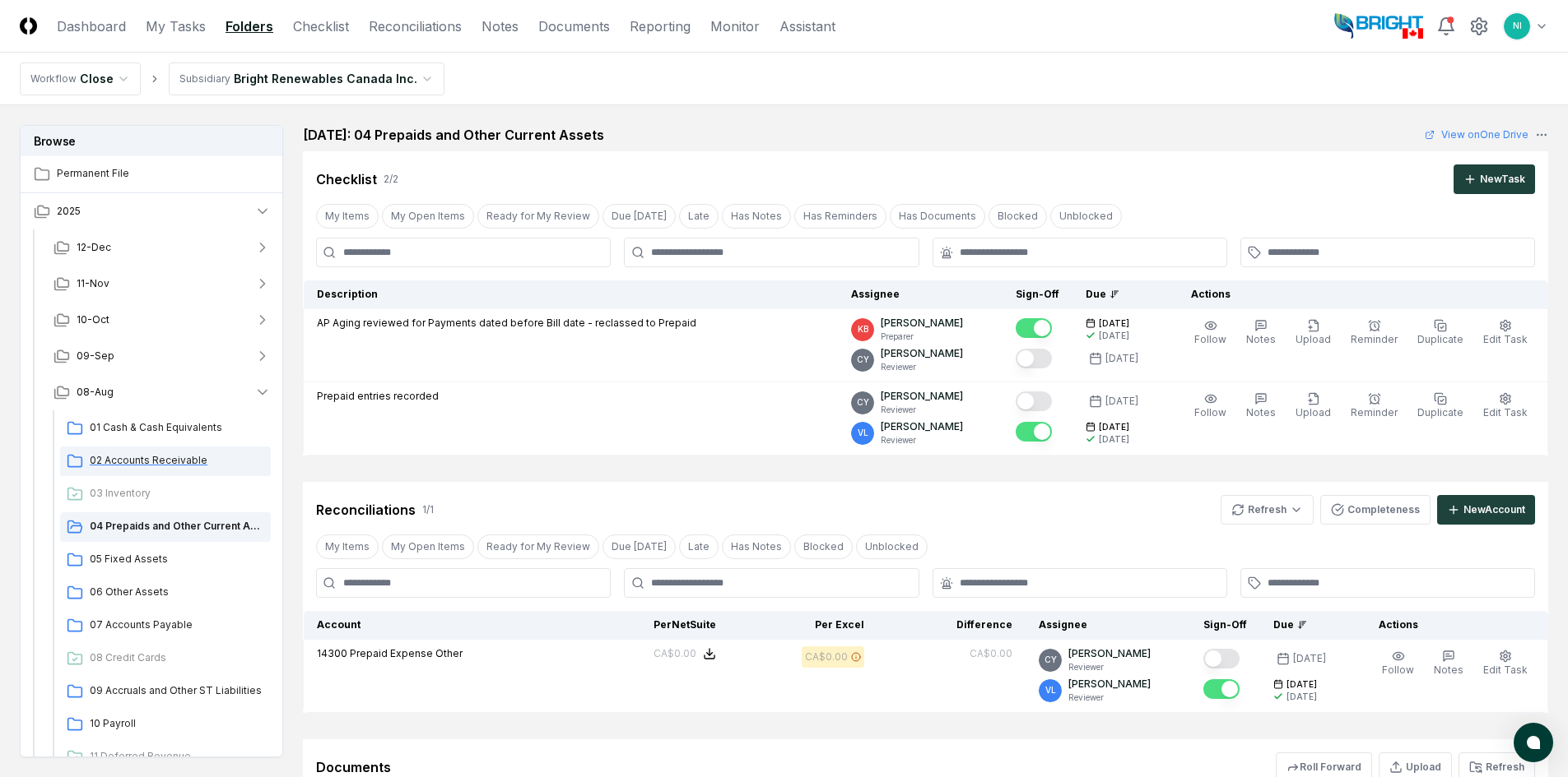
click at [192, 464] on span "02 Accounts Receivable" at bounding box center [176, 461] width 175 height 15
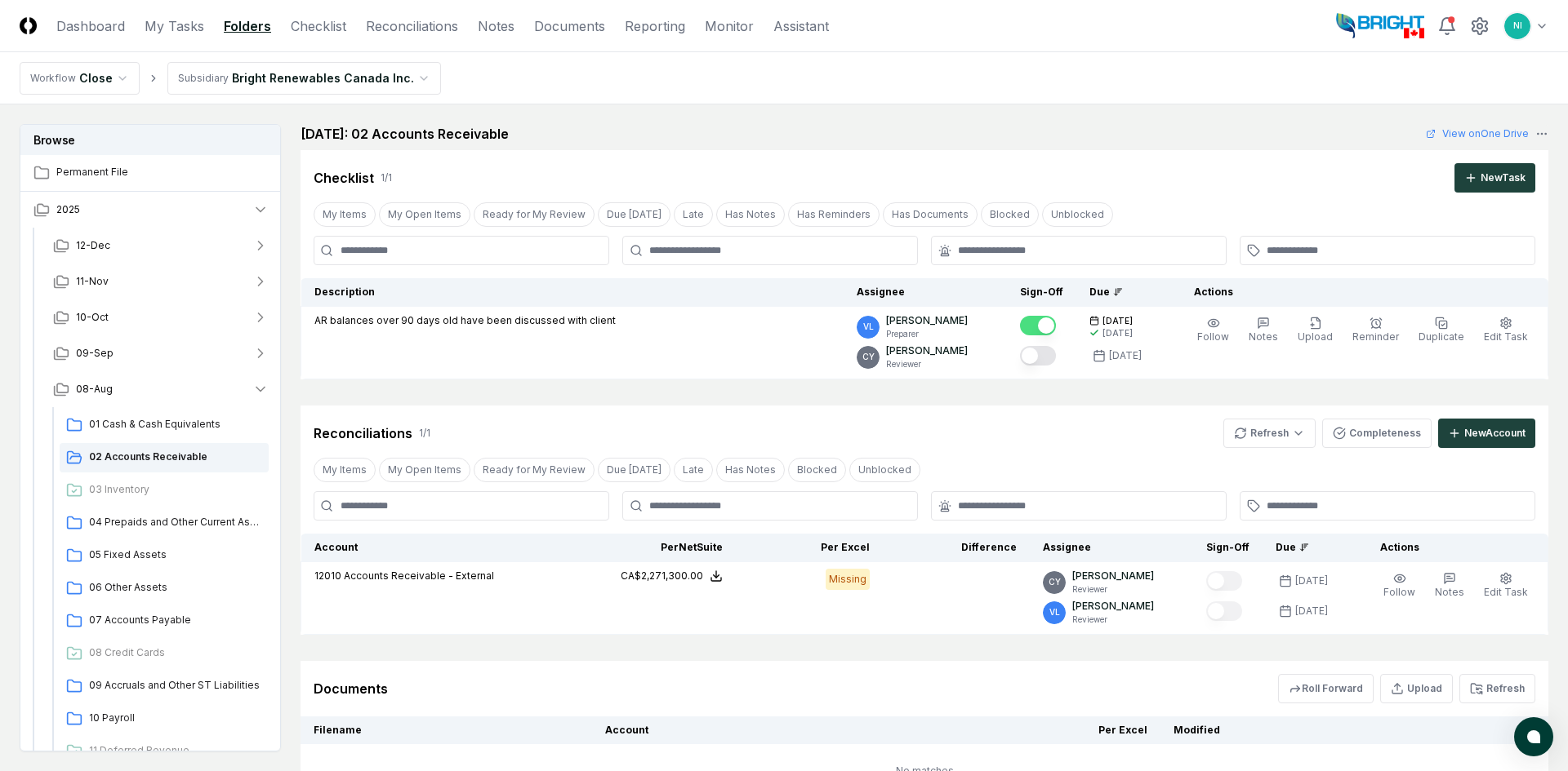
click at [1533, 23] on html "CloseCore Dashboard My Tasks Folders Checklist Reconciliations Notes Documents …" at bounding box center [784, 457] width 1568 height 916
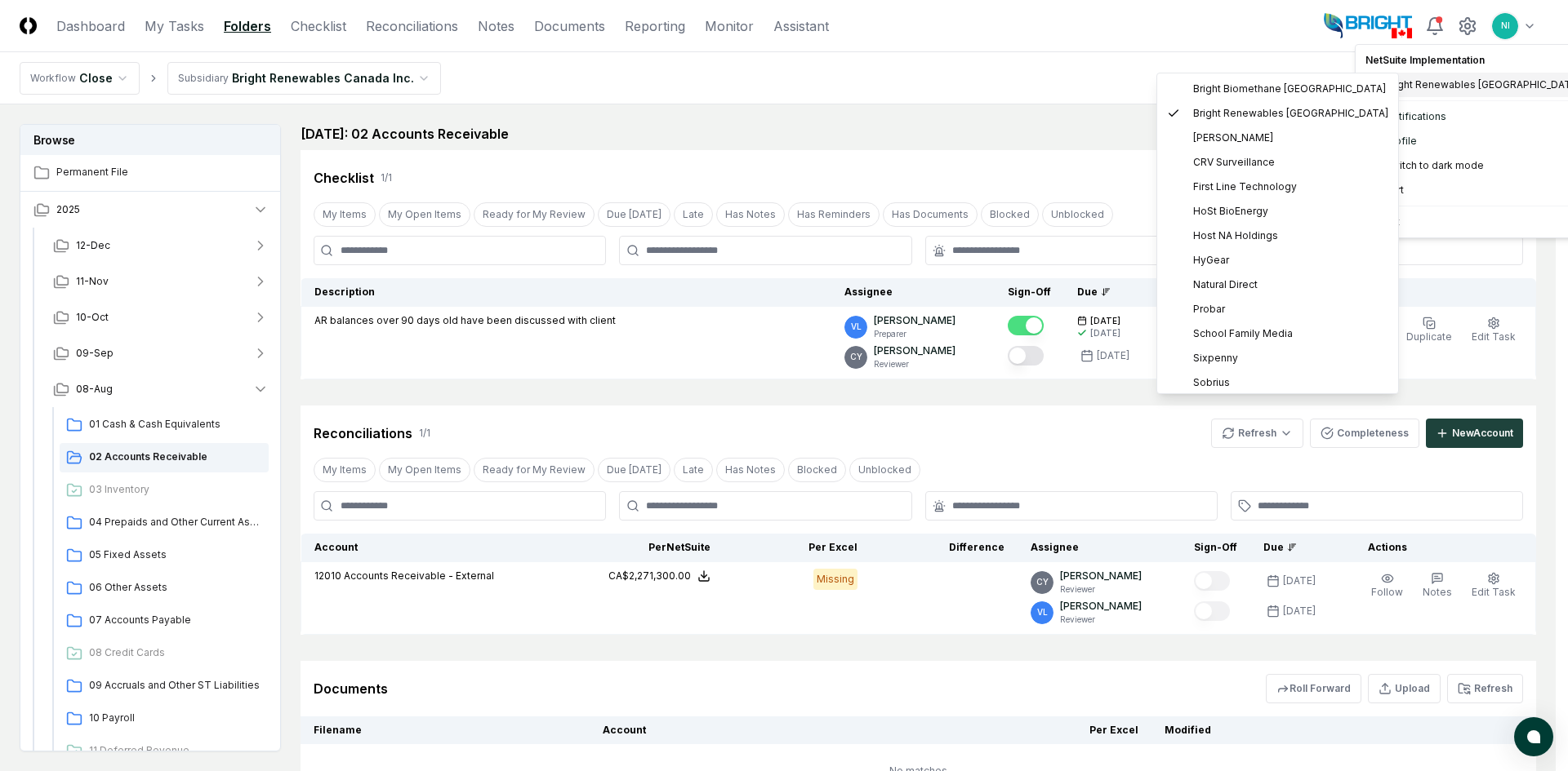
click at [1456, 80] on span "Bright Renewables [GEOGRAPHIC_DATA]" at bounding box center [1483, 85] width 195 height 15
click at [1221, 232] on span "Host NA Holdings" at bounding box center [1236, 236] width 85 height 15
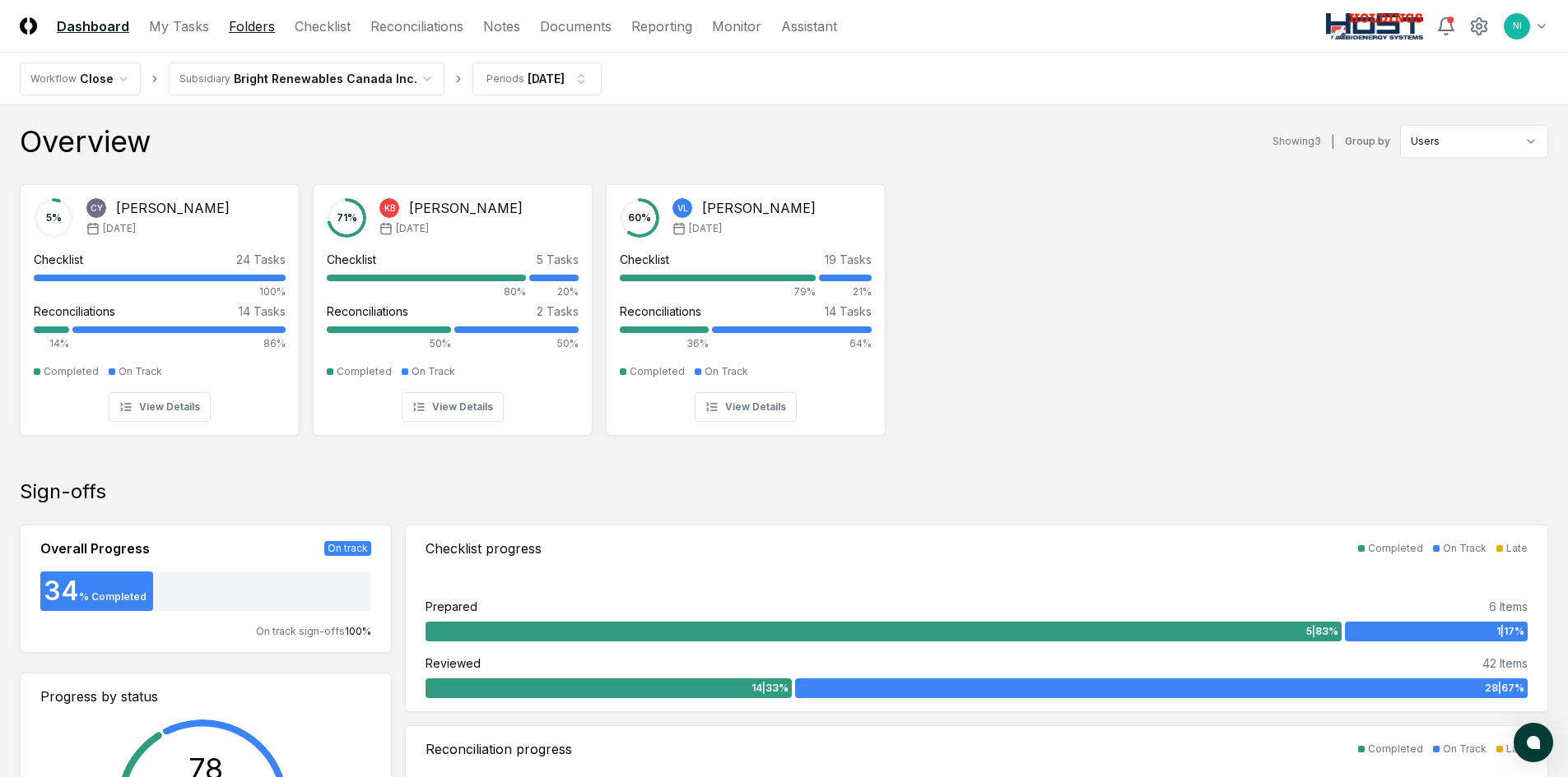
click at [259, 27] on link "Folders" at bounding box center [251, 26] width 46 height 19
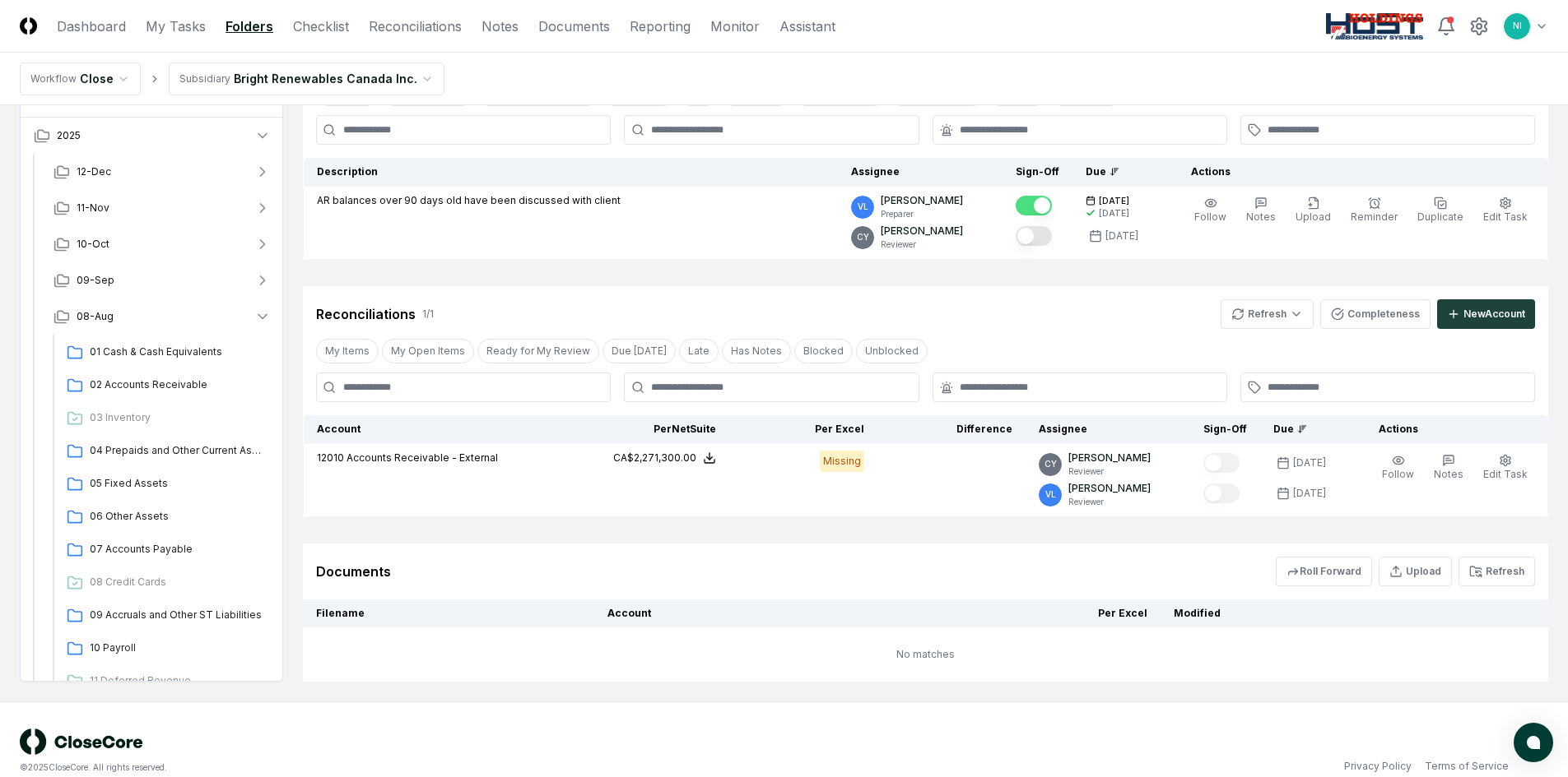
scroll to position [146, 0]
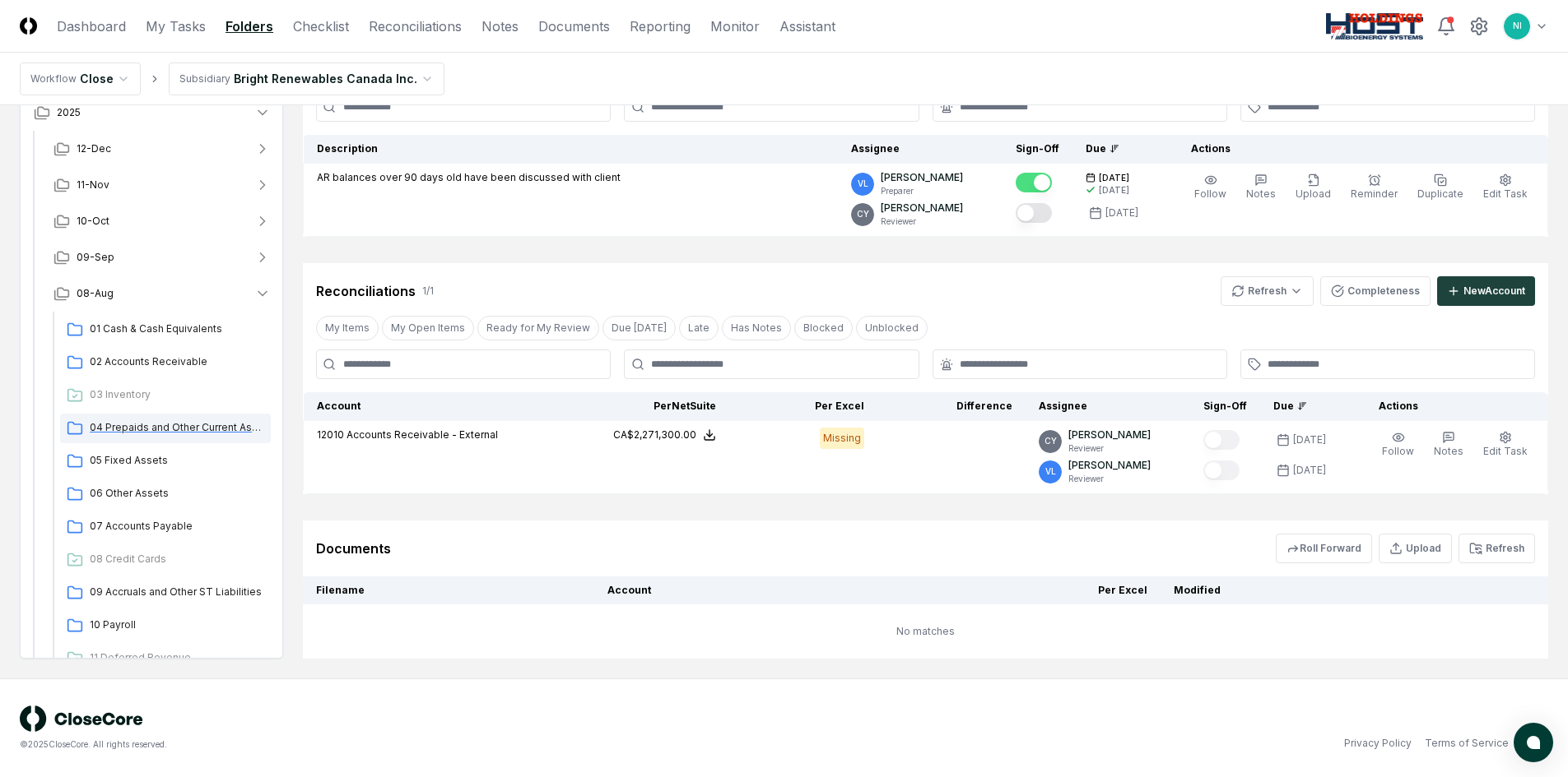
click at [167, 434] on span "04 Prepaids and Other Current Assets" at bounding box center [176, 428] width 175 height 15
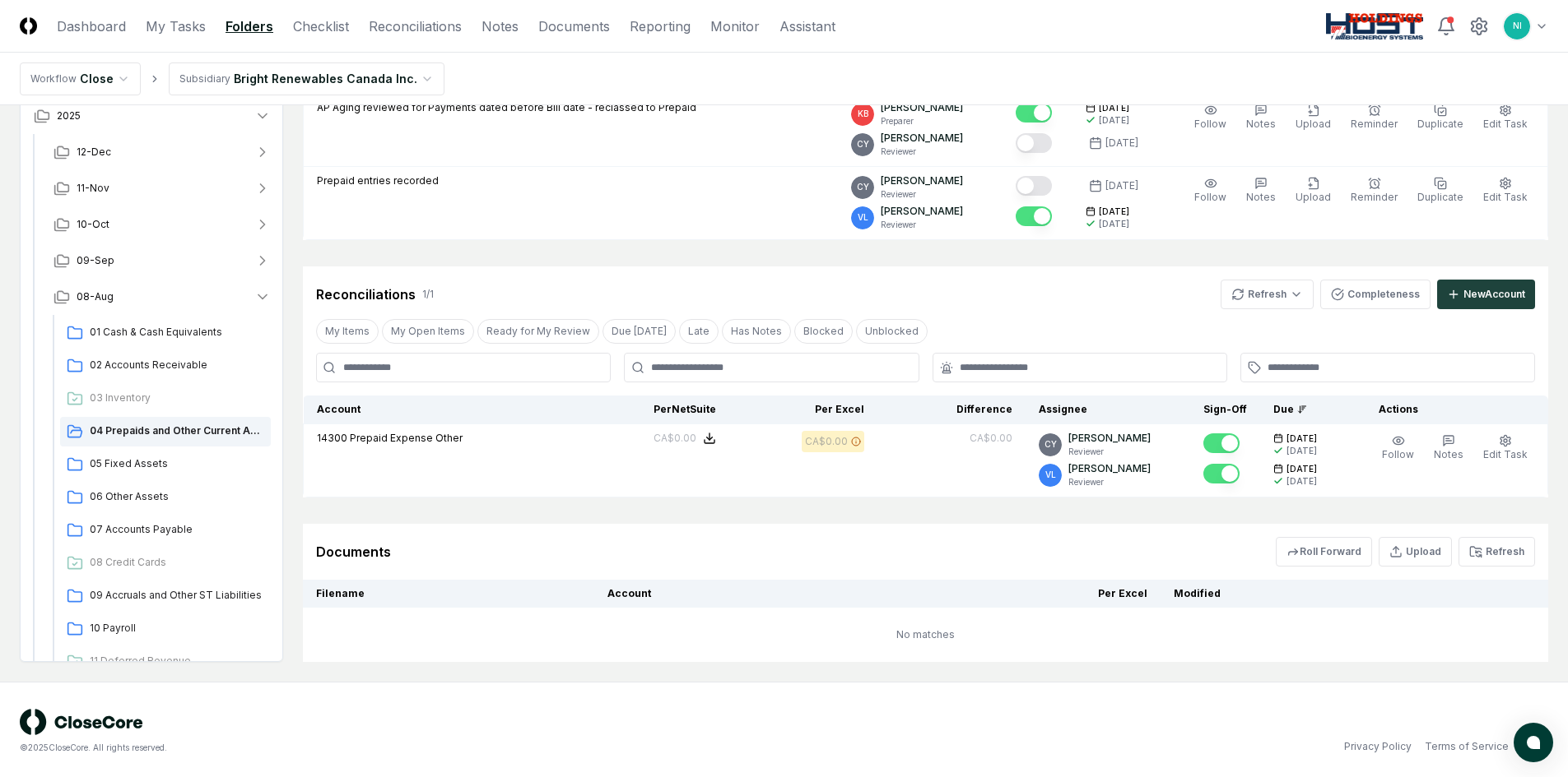
scroll to position [219, 0]
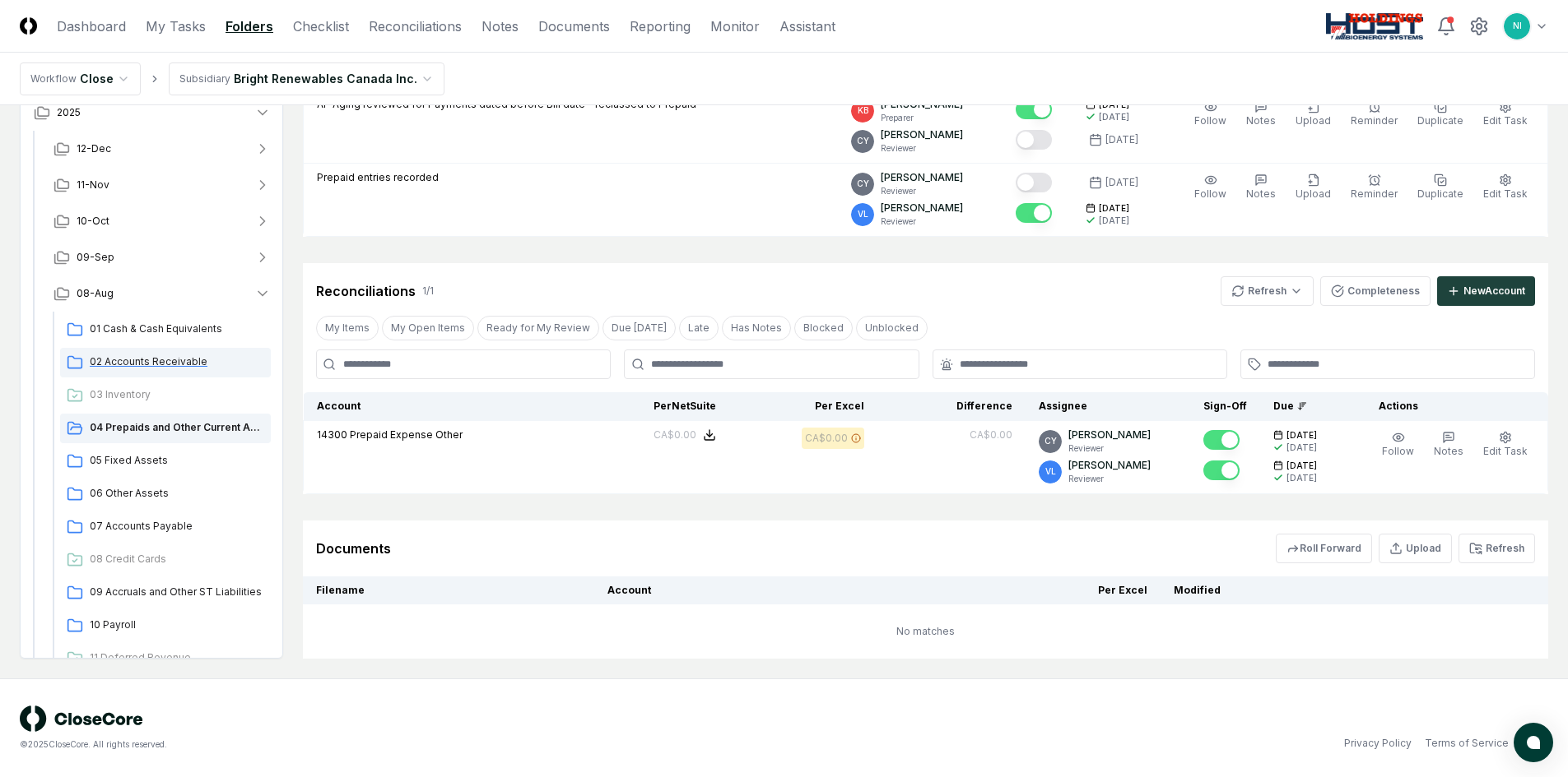
click at [185, 365] on span "02 Accounts Receivable" at bounding box center [176, 362] width 175 height 15
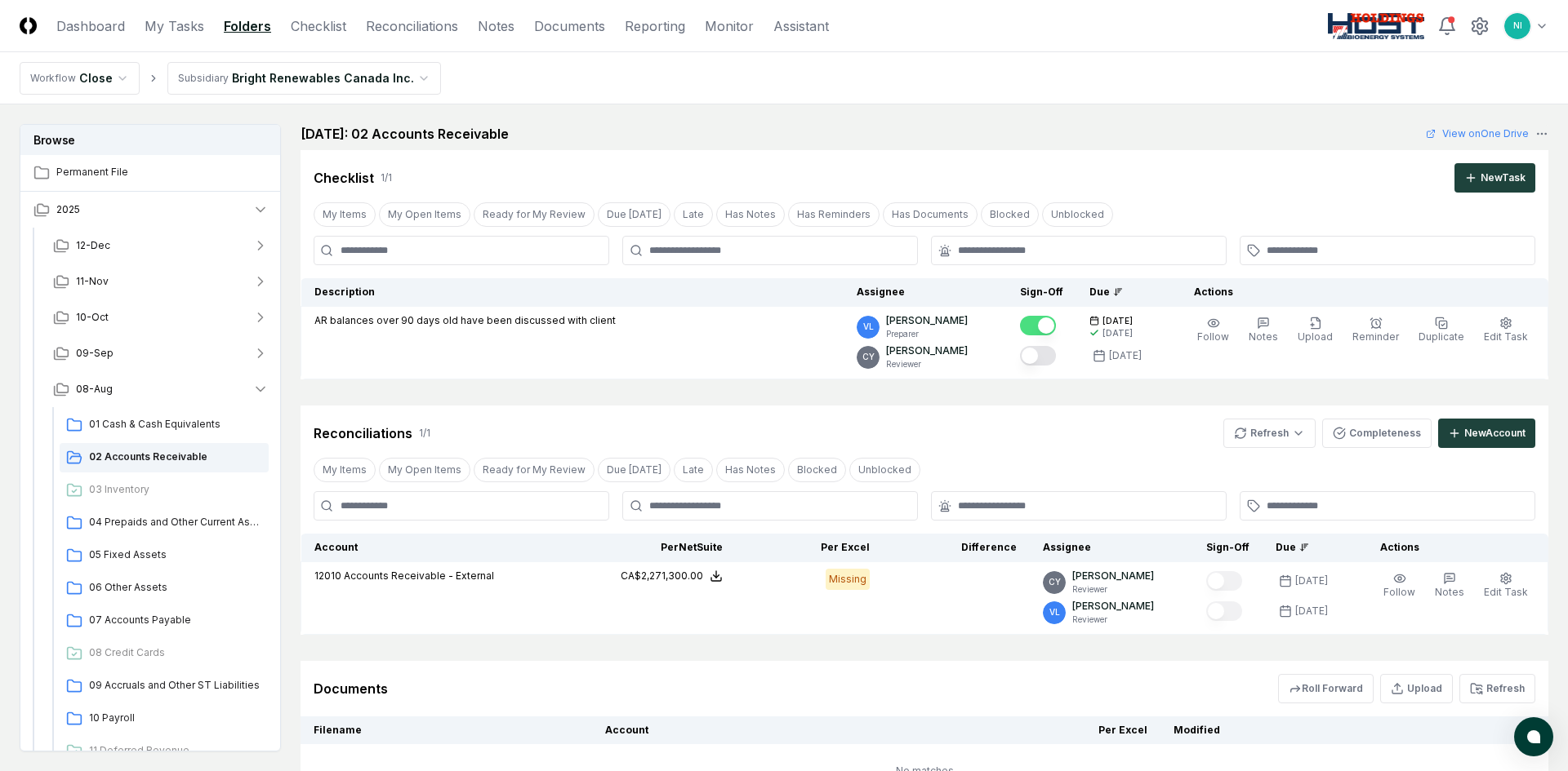
click at [1532, 26] on html "CloseCore Dashboard My Tasks Folders Checklist Reconciliations Notes Documents …" at bounding box center [784, 457] width 1568 height 916
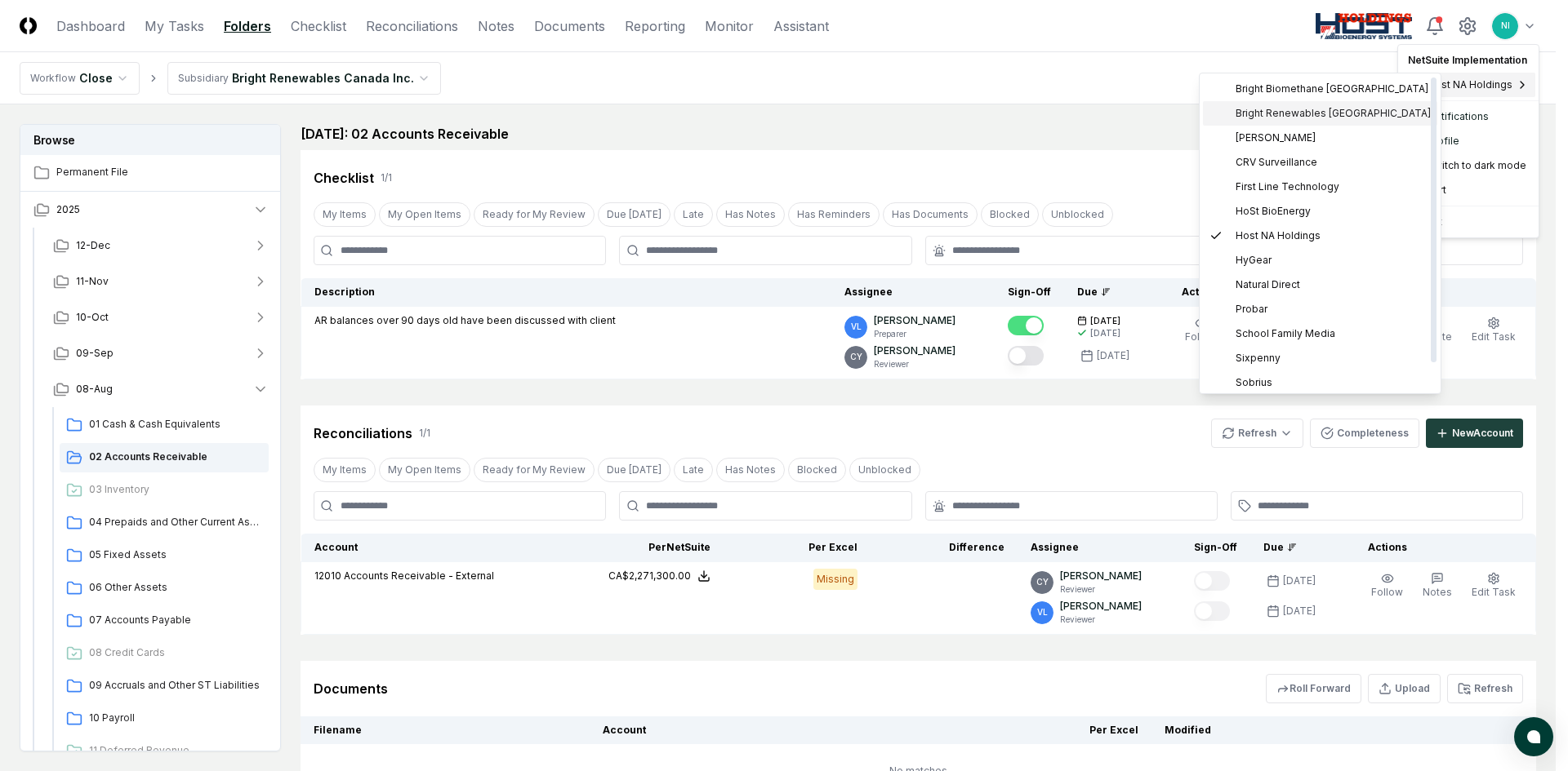
click at [1241, 115] on span "Bright Renewables [GEOGRAPHIC_DATA]" at bounding box center [1333, 114] width 195 height 15
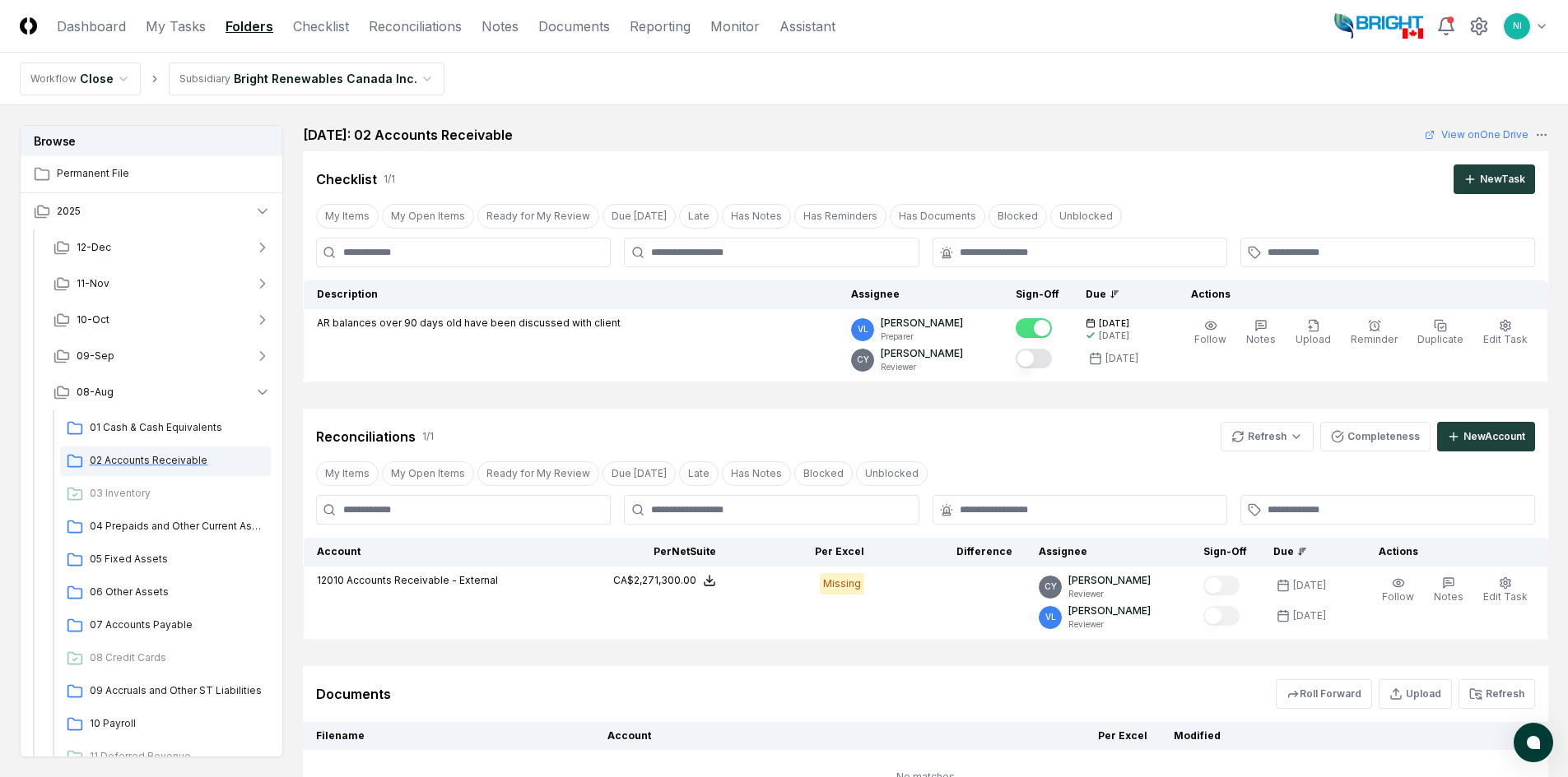
click at [145, 460] on span "02 Accounts Receivable" at bounding box center [176, 461] width 175 height 15
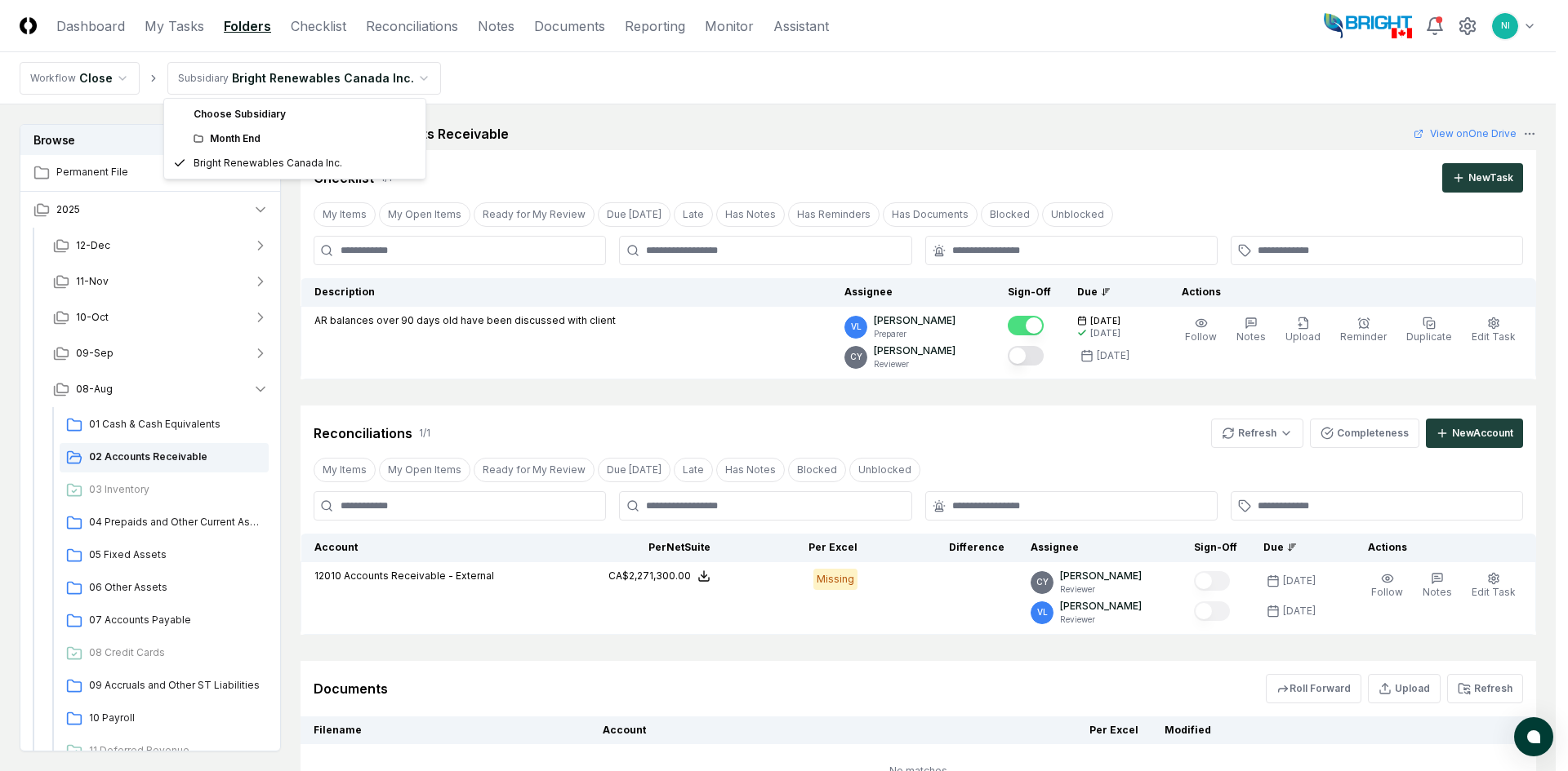
click at [277, 79] on html "CloseCore Dashboard My Tasks Folders Checklist Reconciliations Notes Documents …" at bounding box center [784, 457] width 1568 height 916
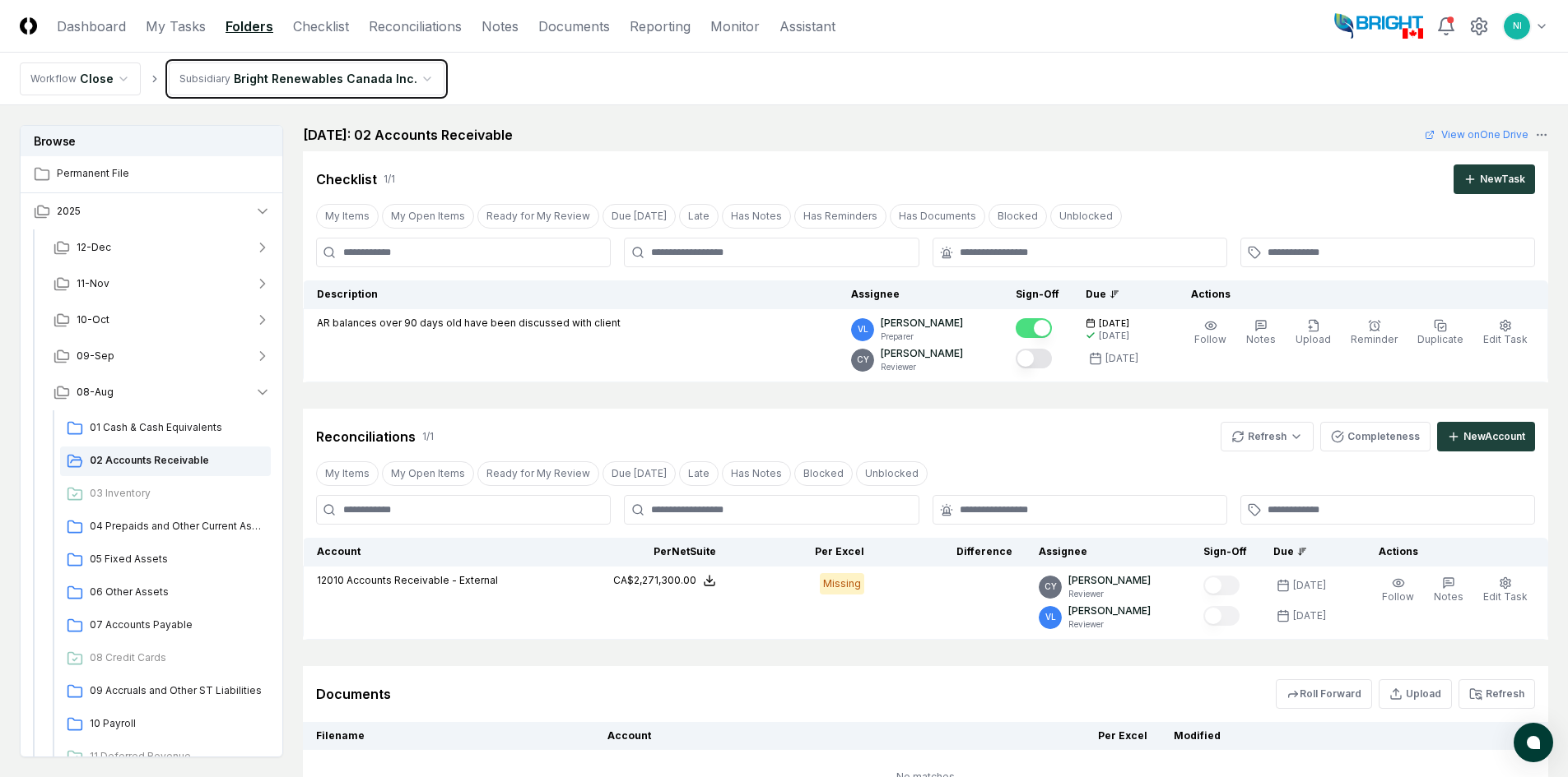
click at [1541, 26] on html "CloseCore Dashboard My Tasks Folders Checklist Reconciliations Notes Documents …" at bounding box center [784, 461] width 1568 height 923
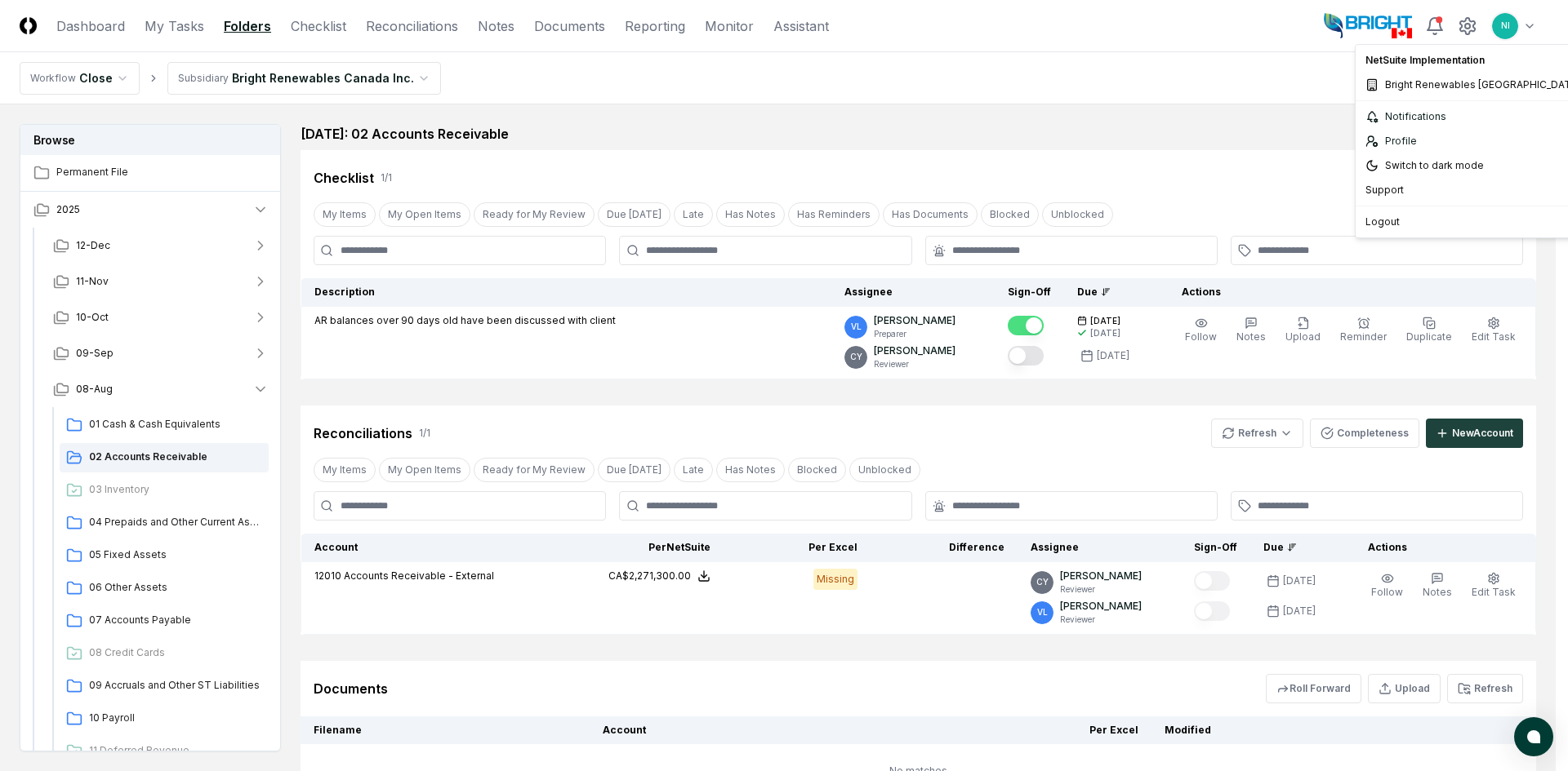
click at [1530, 26] on html "CloseCore Dashboard My Tasks Folders Checklist Reconciliations Notes Documents …" at bounding box center [784, 457] width 1568 height 916
click at [1432, 87] on span "Bright Renewables [GEOGRAPHIC_DATA]" at bounding box center [1483, 85] width 195 height 15
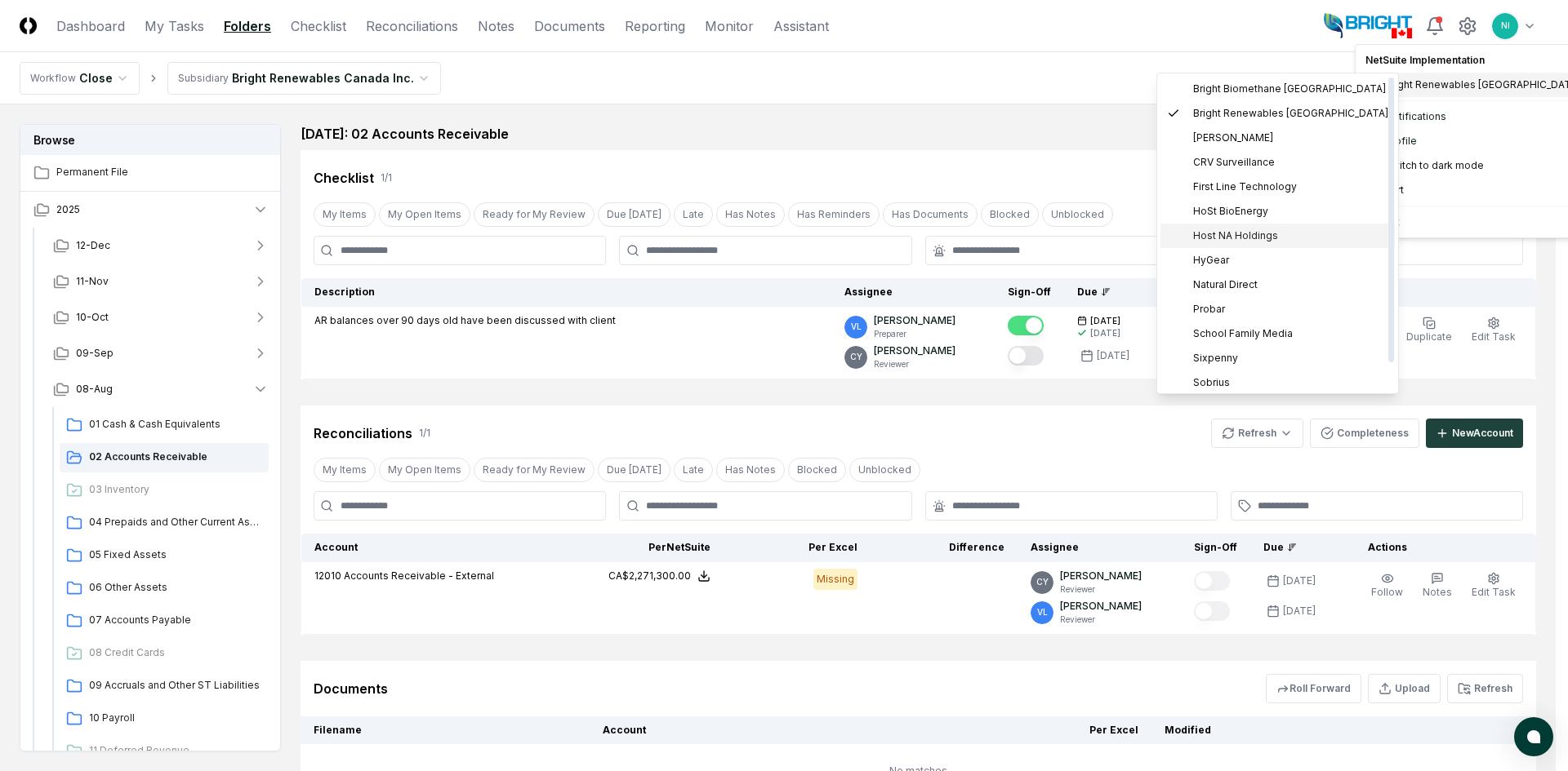
click at [1225, 235] on span "Host NA Holdings" at bounding box center [1236, 236] width 85 height 15
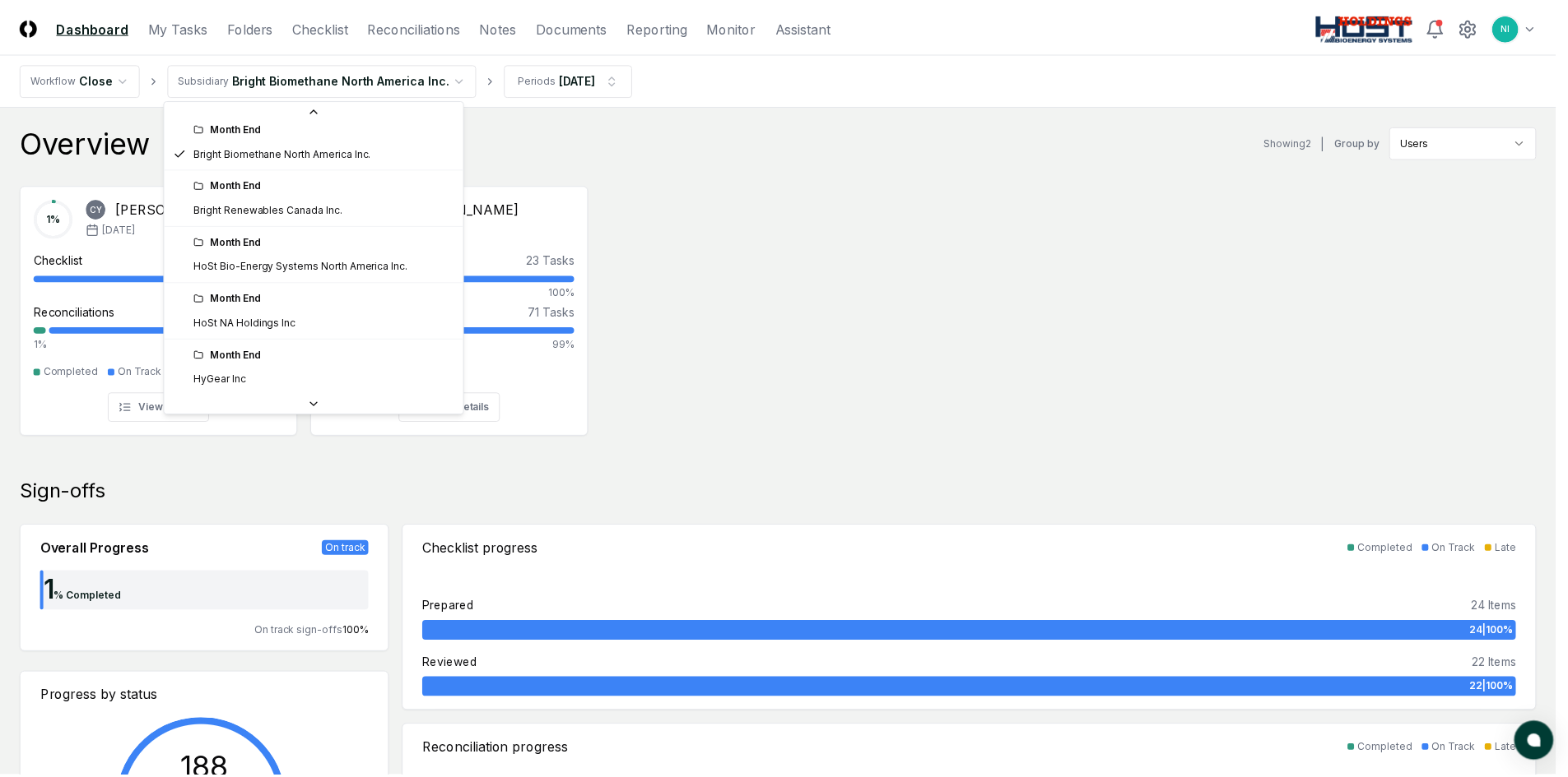
scroll to position [176, 0]
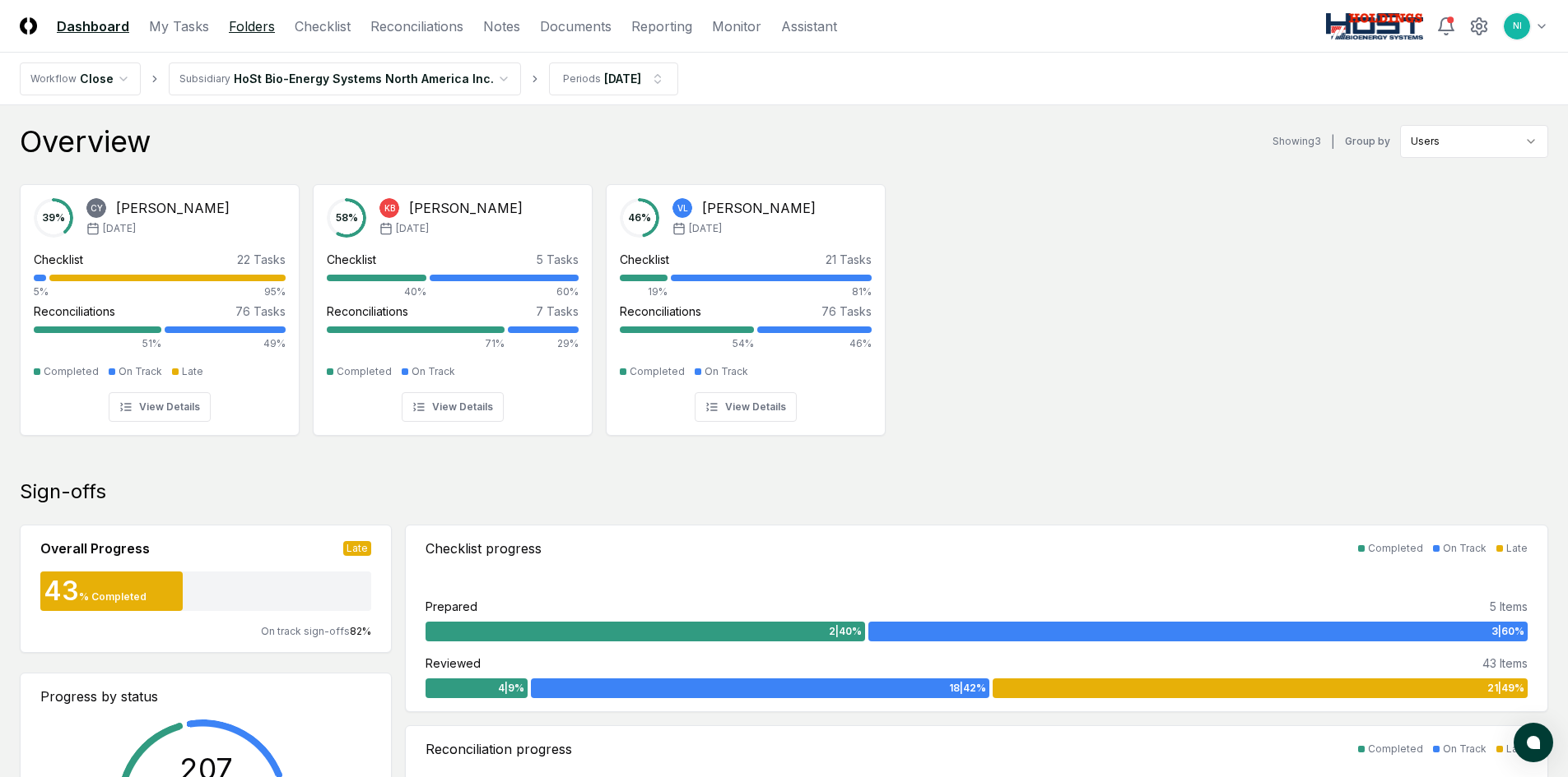
click at [257, 20] on link "Folders" at bounding box center [251, 26] width 46 height 19
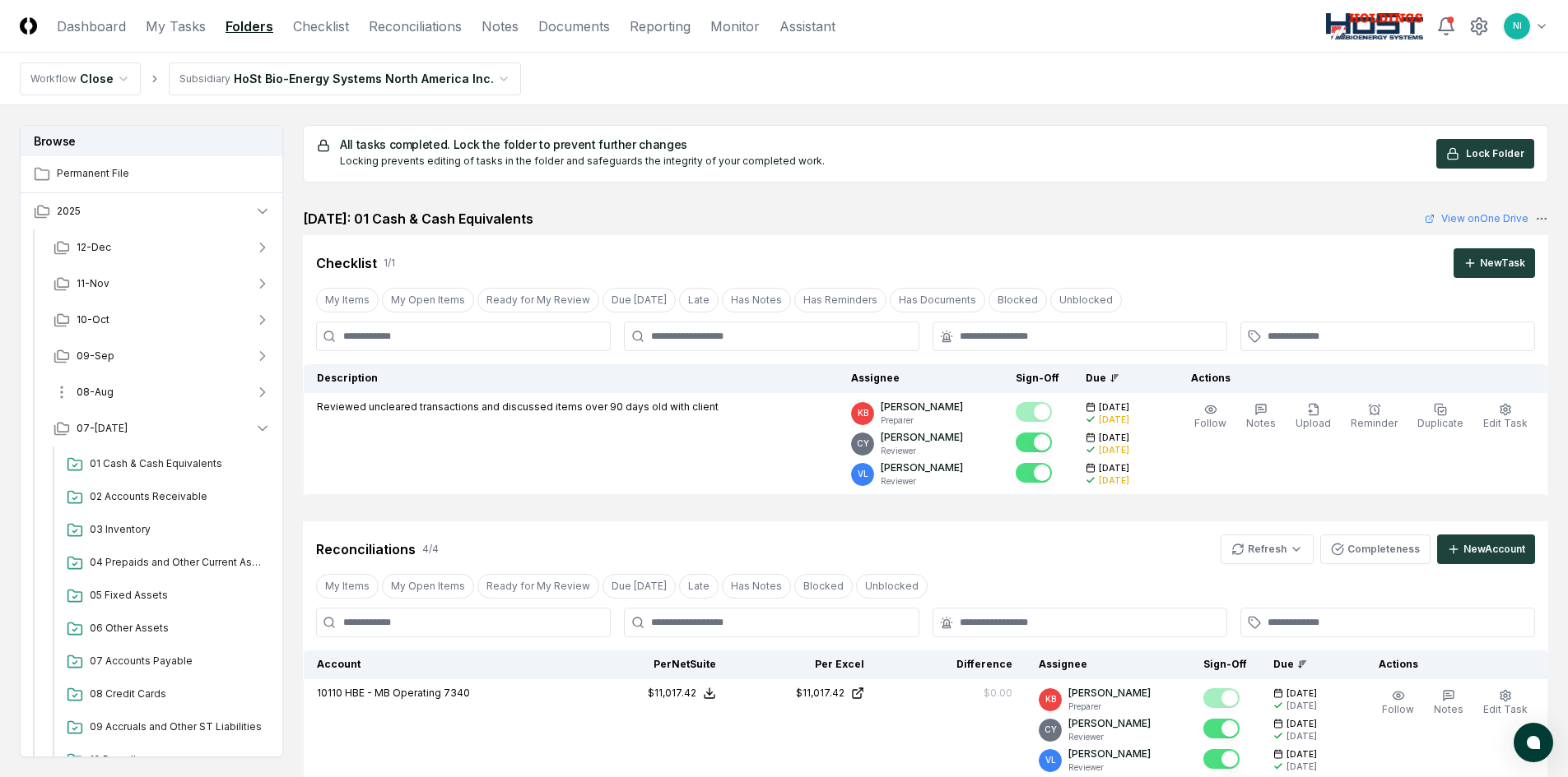
click at [105, 393] on span "08-Aug" at bounding box center [95, 393] width 37 height 15
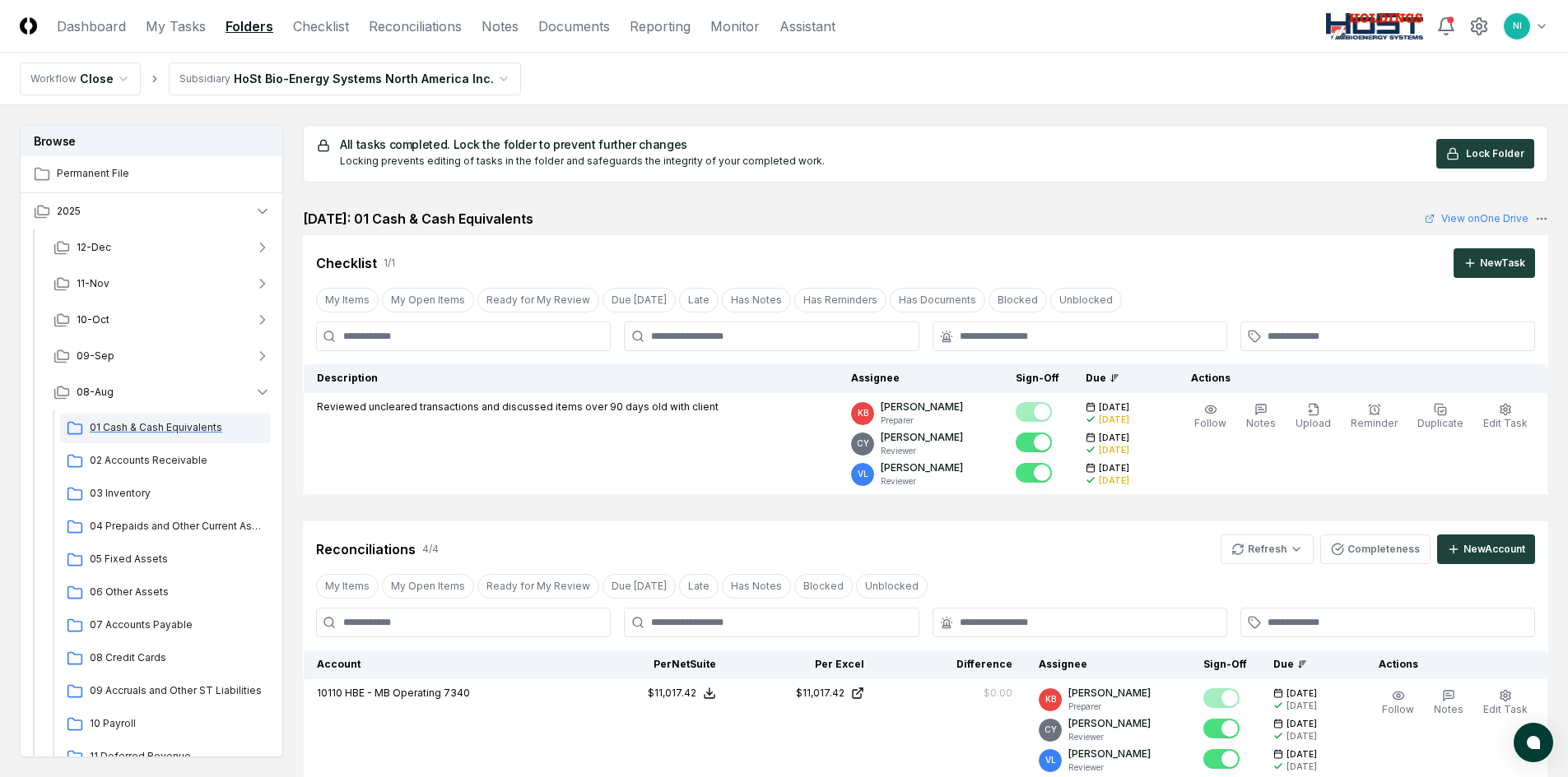
click at [145, 431] on span "01 Cash & Cash Equivalents" at bounding box center [176, 428] width 175 height 15
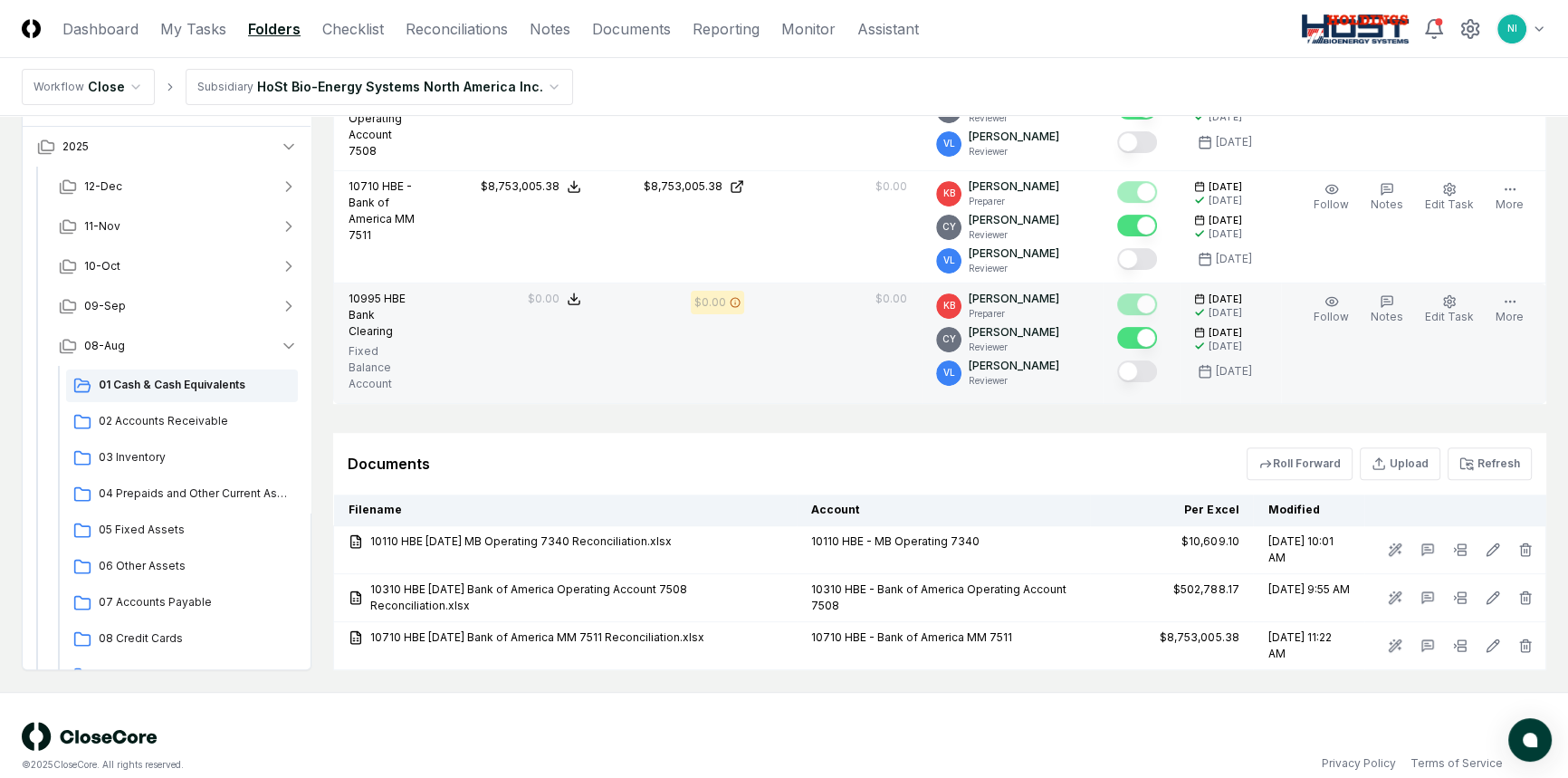
scroll to position [721, 0]
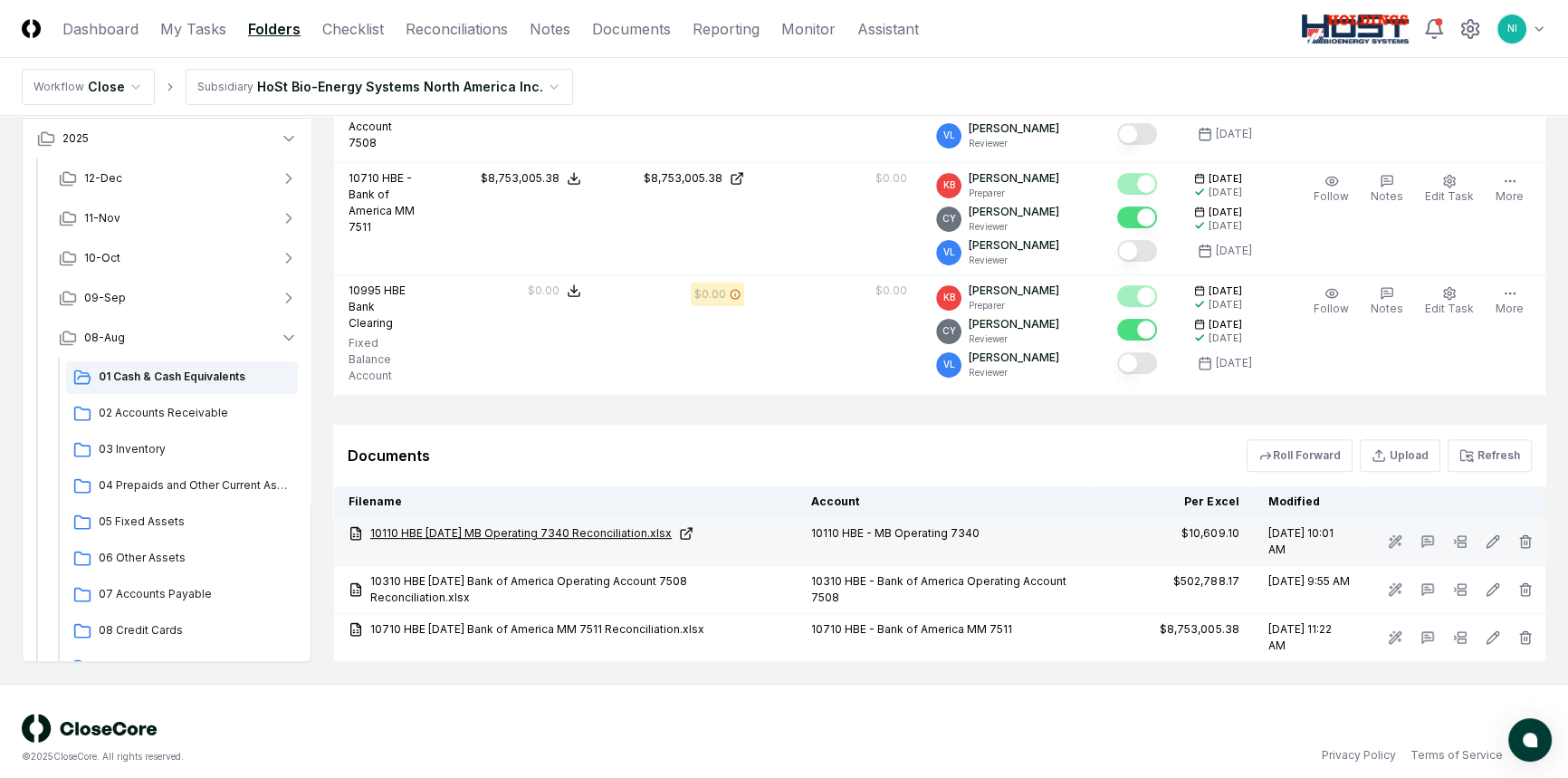
click at [531, 525] on link "10110 HBE [DATE] MB Operating 7340 Reconciliation.xlsx" at bounding box center [566, 533] width 434 height 17
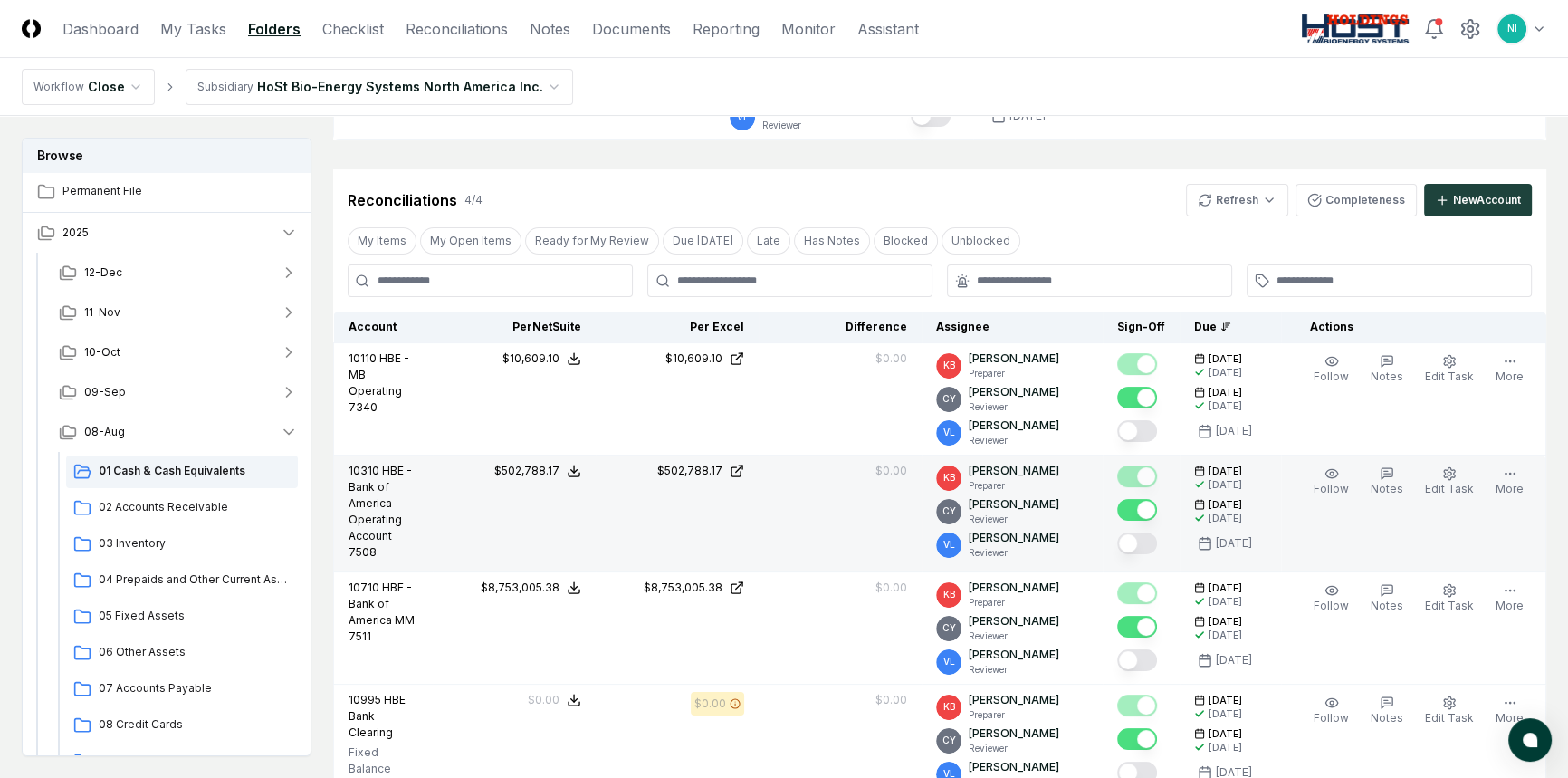
scroll to position [310, 0]
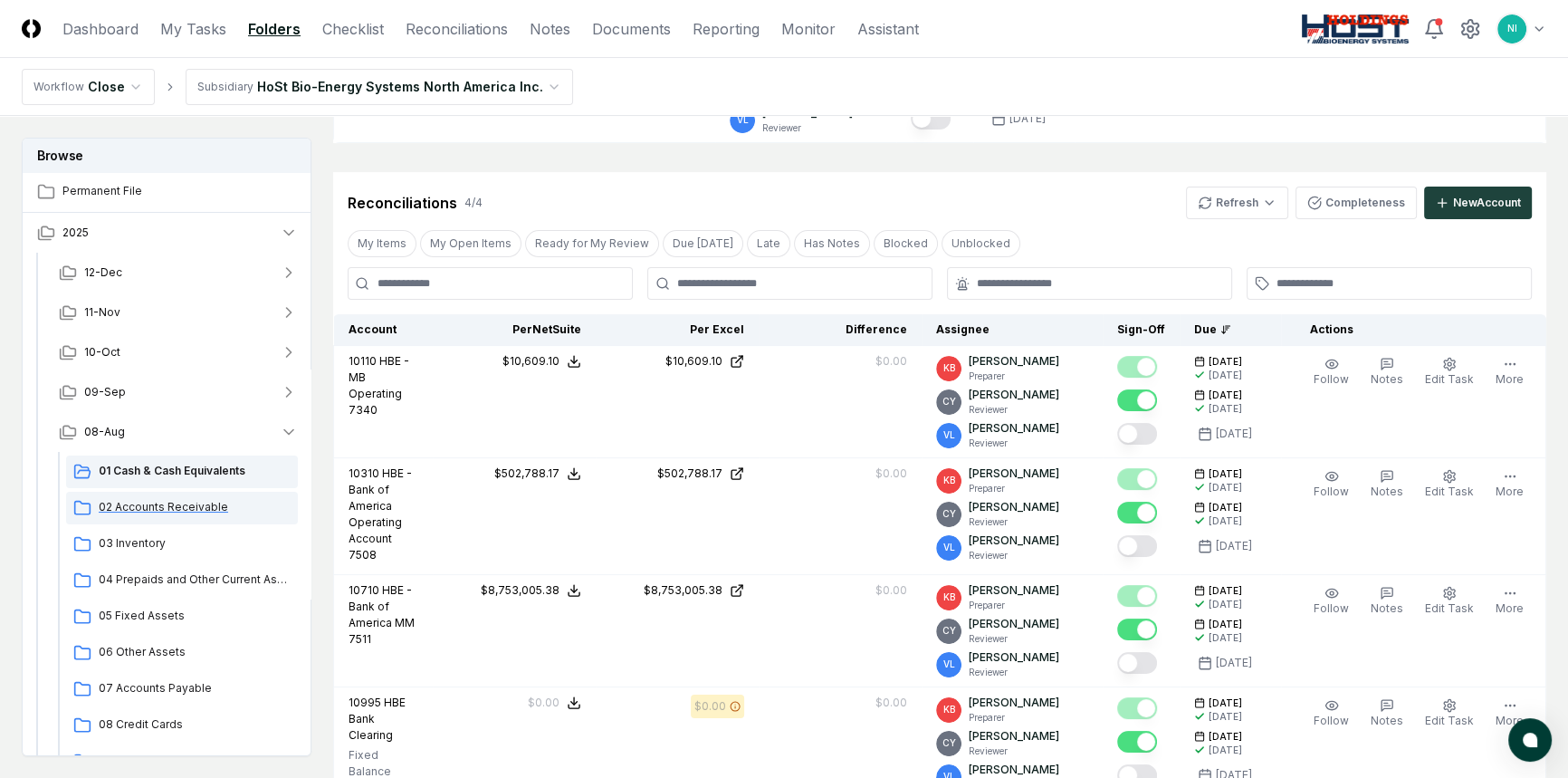
click at [124, 507] on span "02 Accounts Receivable" at bounding box center [194, 507] width 192 height 17
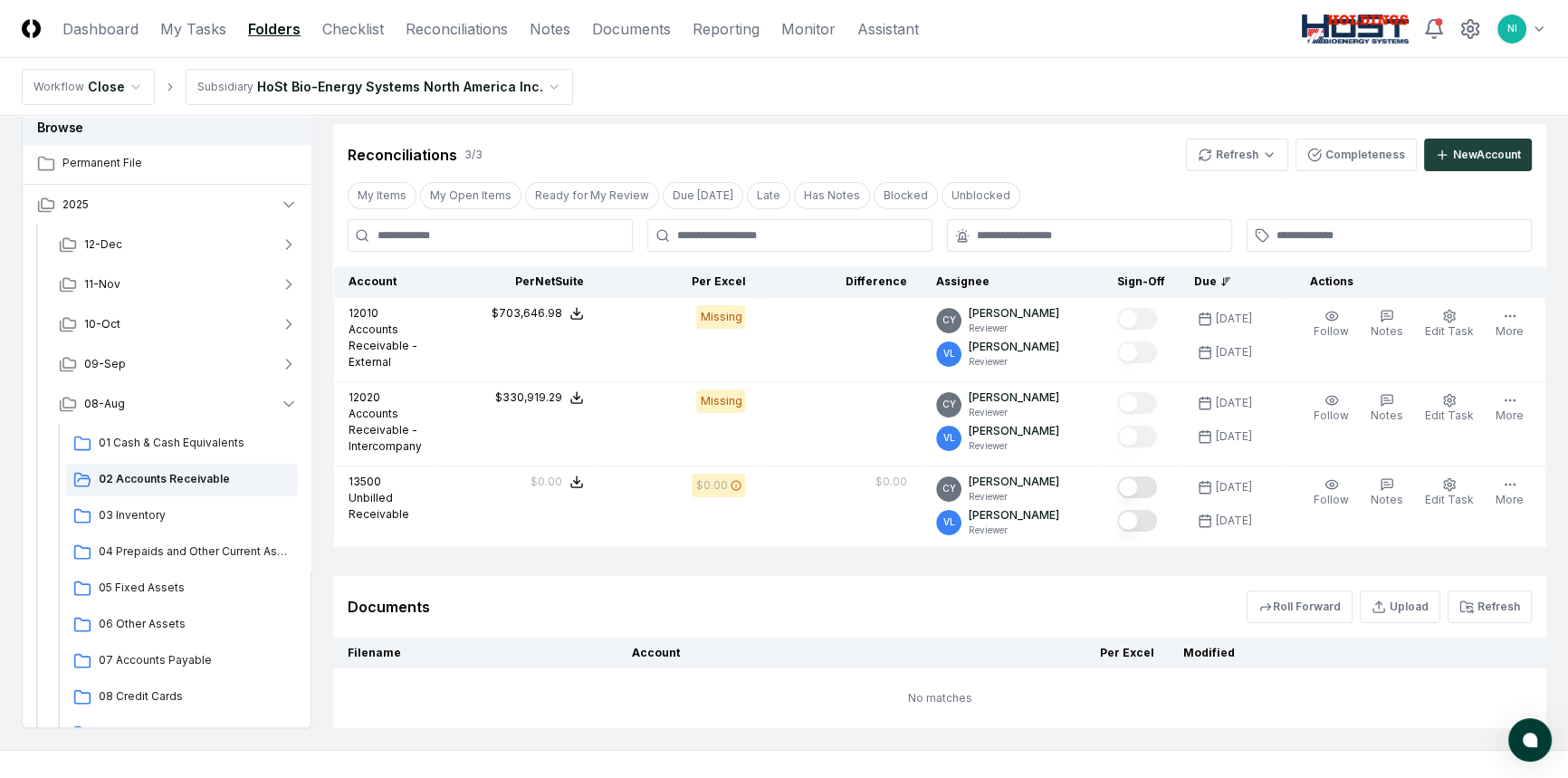
scroll to position [328, 0]
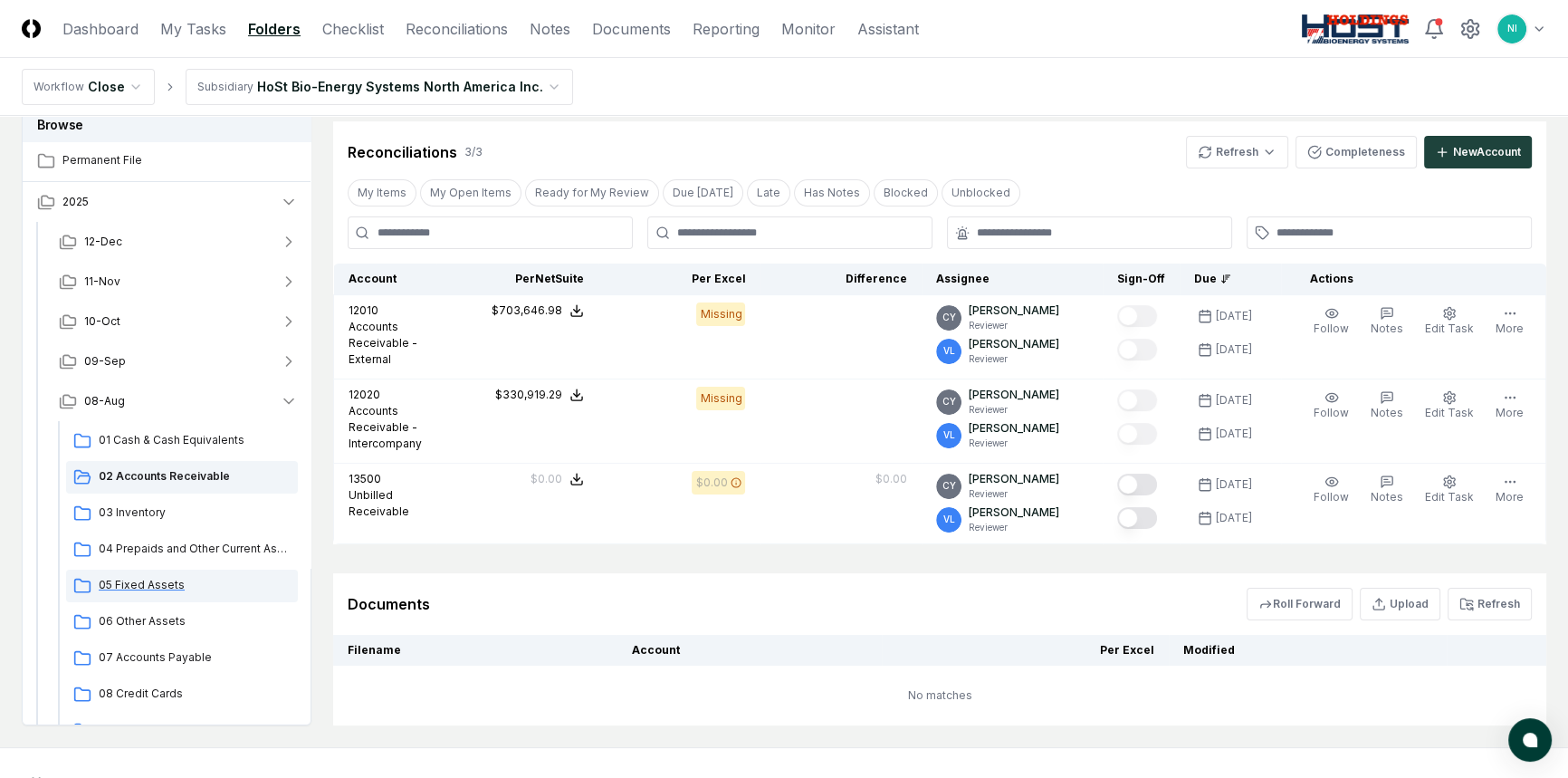
click at [165, 577] on span "05 Fixed Assets" at bounding box center [194, 585] width 192 height 17
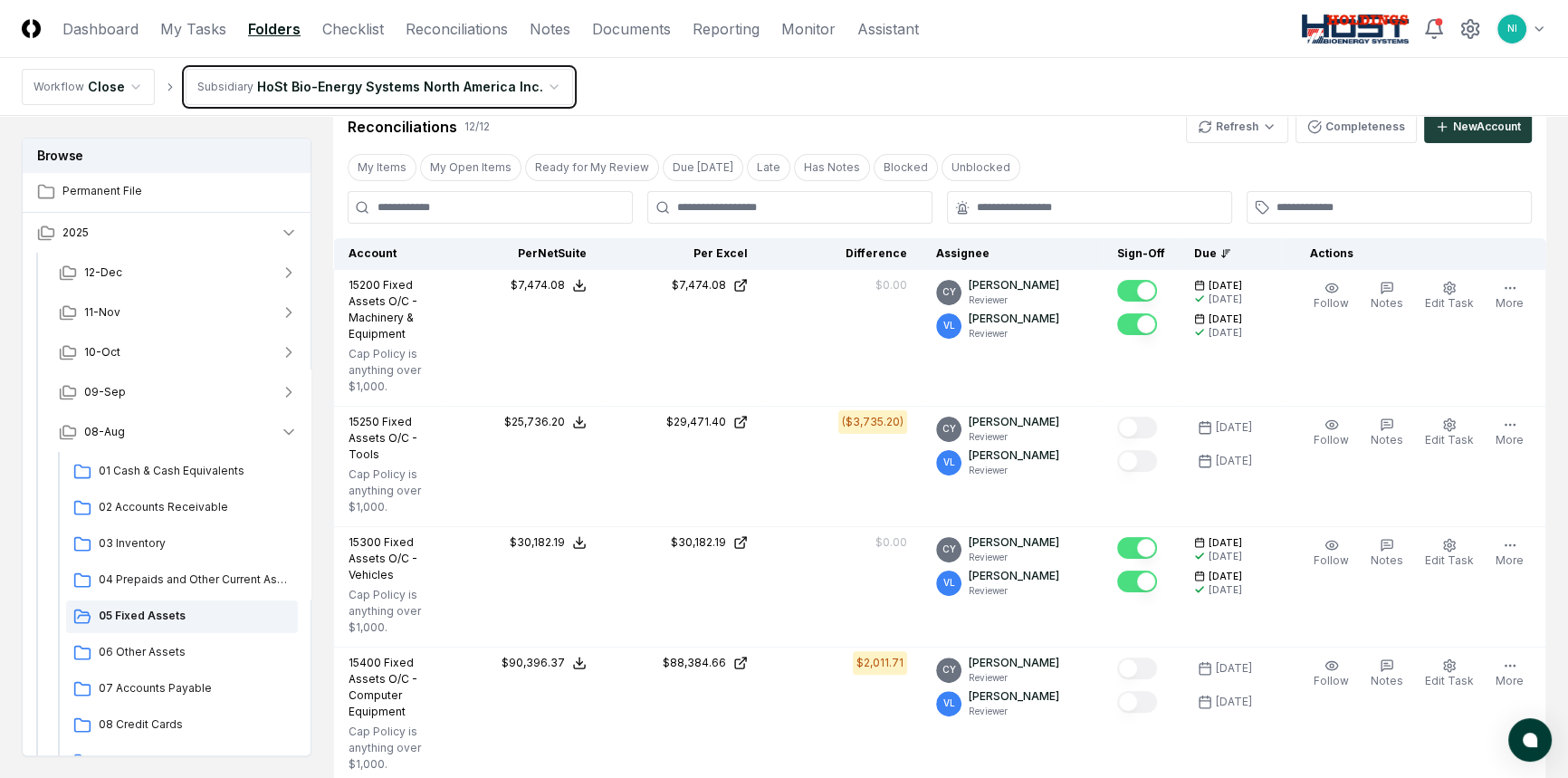
scroll to position [493, 0]
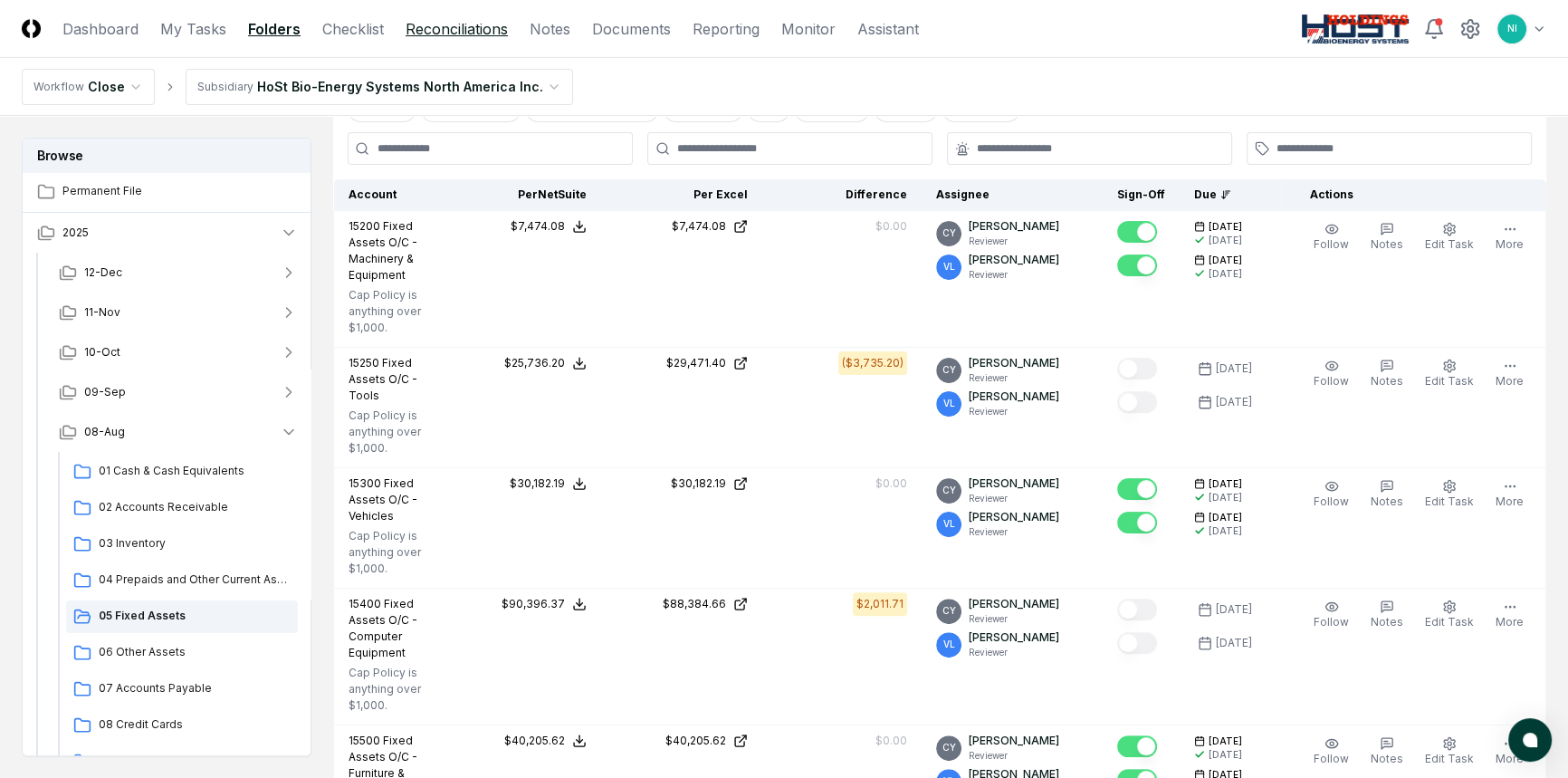
click at [452, 28] on link "Reconciliations" at bounding box center [456, 29] width 102 height 21
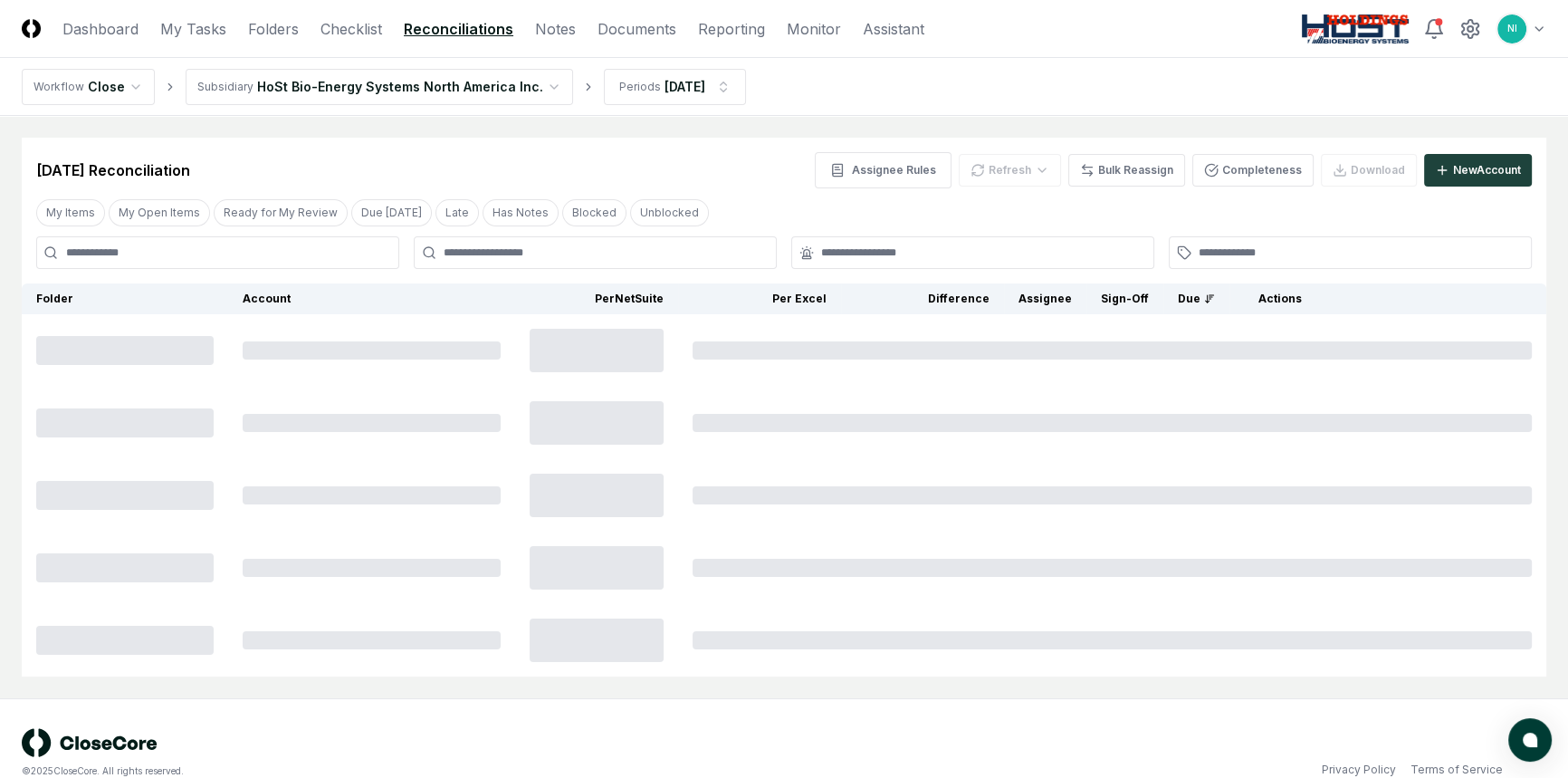
click at [363, 83] on html "CloseCore Dashboard My Tasks Folders Checklist Reconciliations Notes Documents …" at bounding box center [784, 403] width 1568 height 807
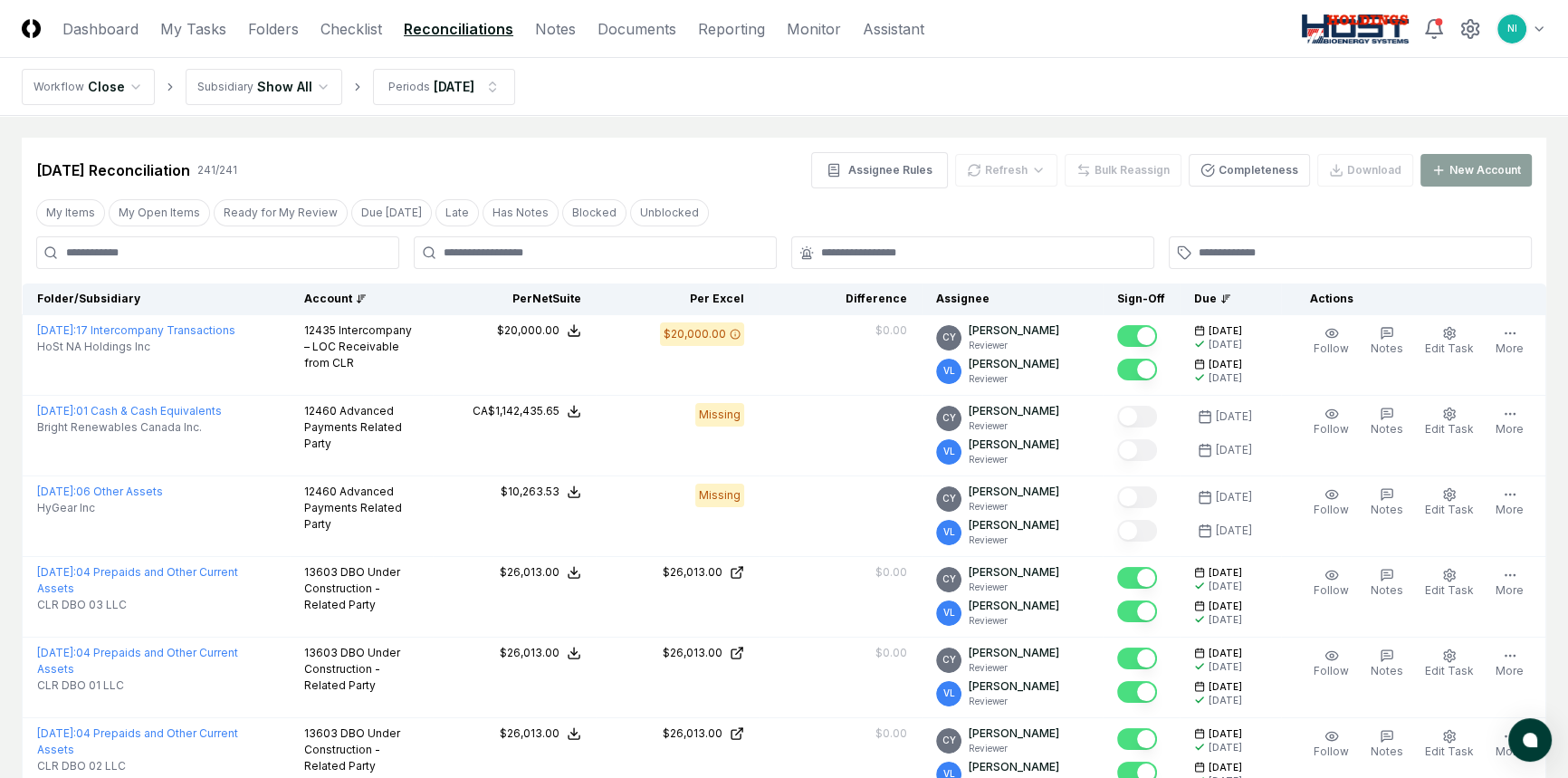
click at [338, 297] on div "Account" at bounding box center [361, 299] width 114 height 17
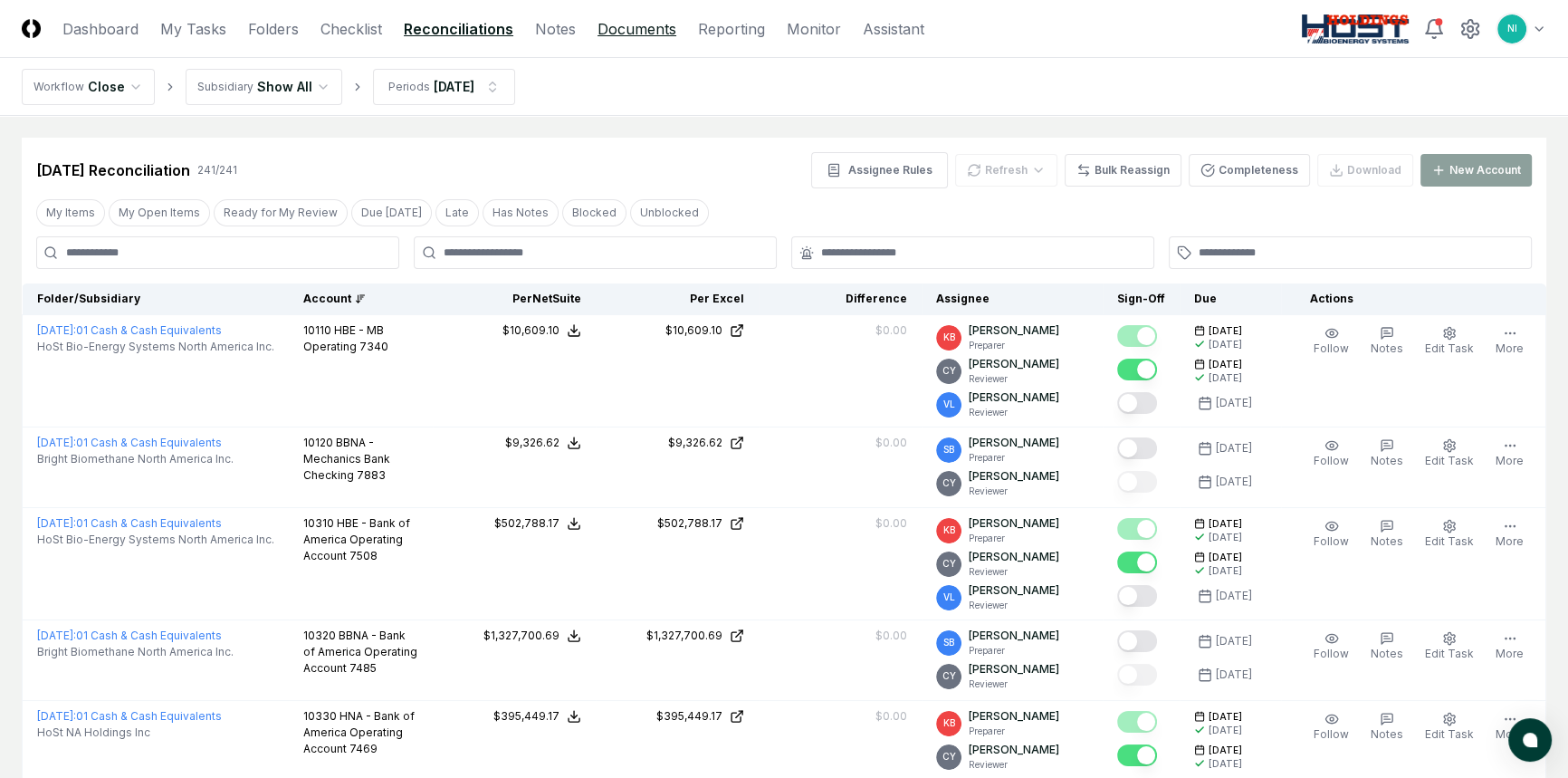
click at [623, 33] on link "Documents" at bounding box center [636, 29] width 79 height 21
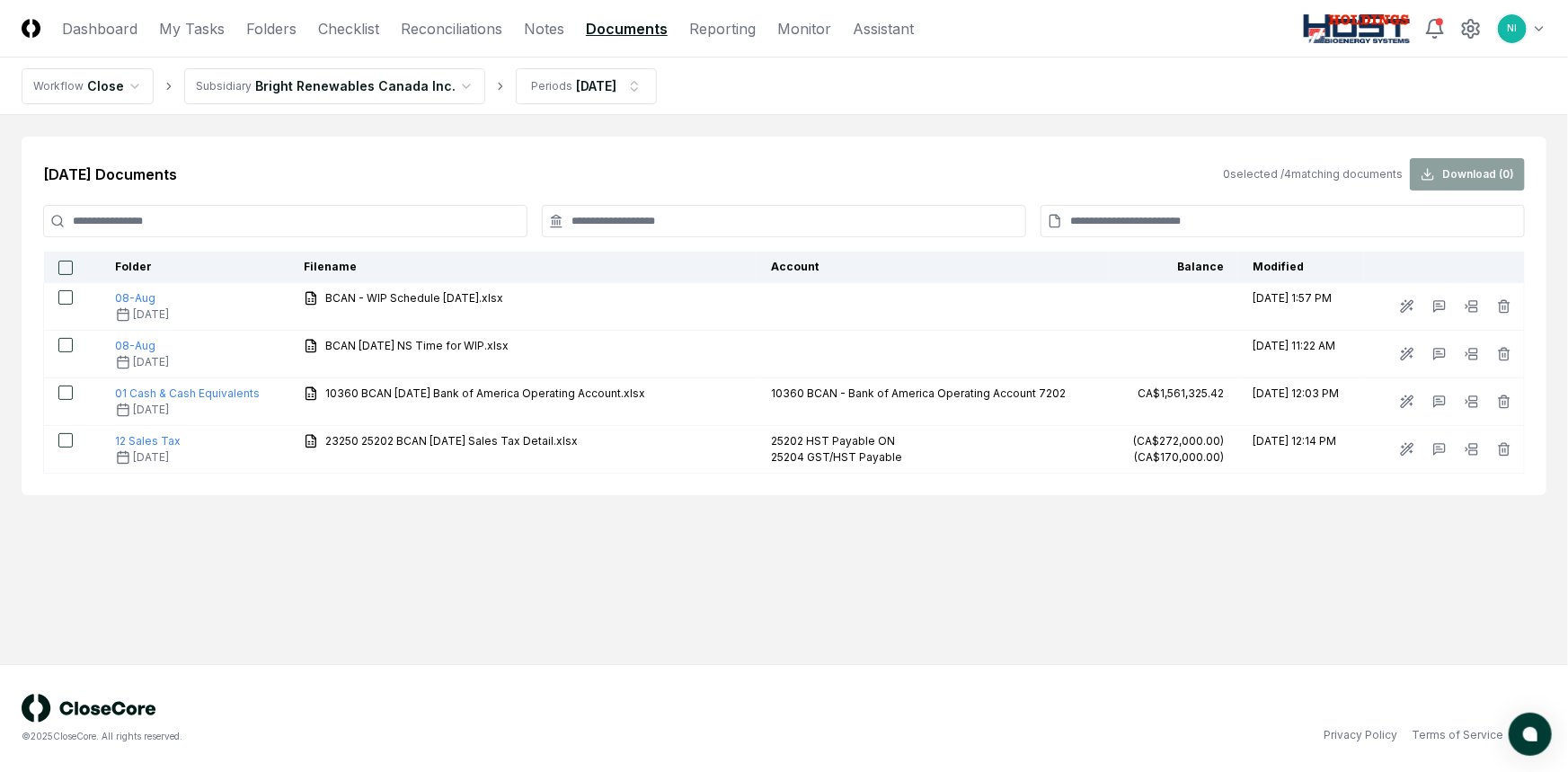
click at [360, 93] on html "CloseCore Dashboard My Tasks Folders Checklist Reconciliations Notes Documents …" at bounding box center [784, 386] width 1568 height 772
click at [308, 547] on html "CloseCore Dashboard My Tasks Folders Checklist Reconciliations Notes Documents …" at bounding box center [784, 386] width 1568 height 772
click at [456, 30] on link "Reconciliations" at bounding box center [451, 29] width 101 height 21
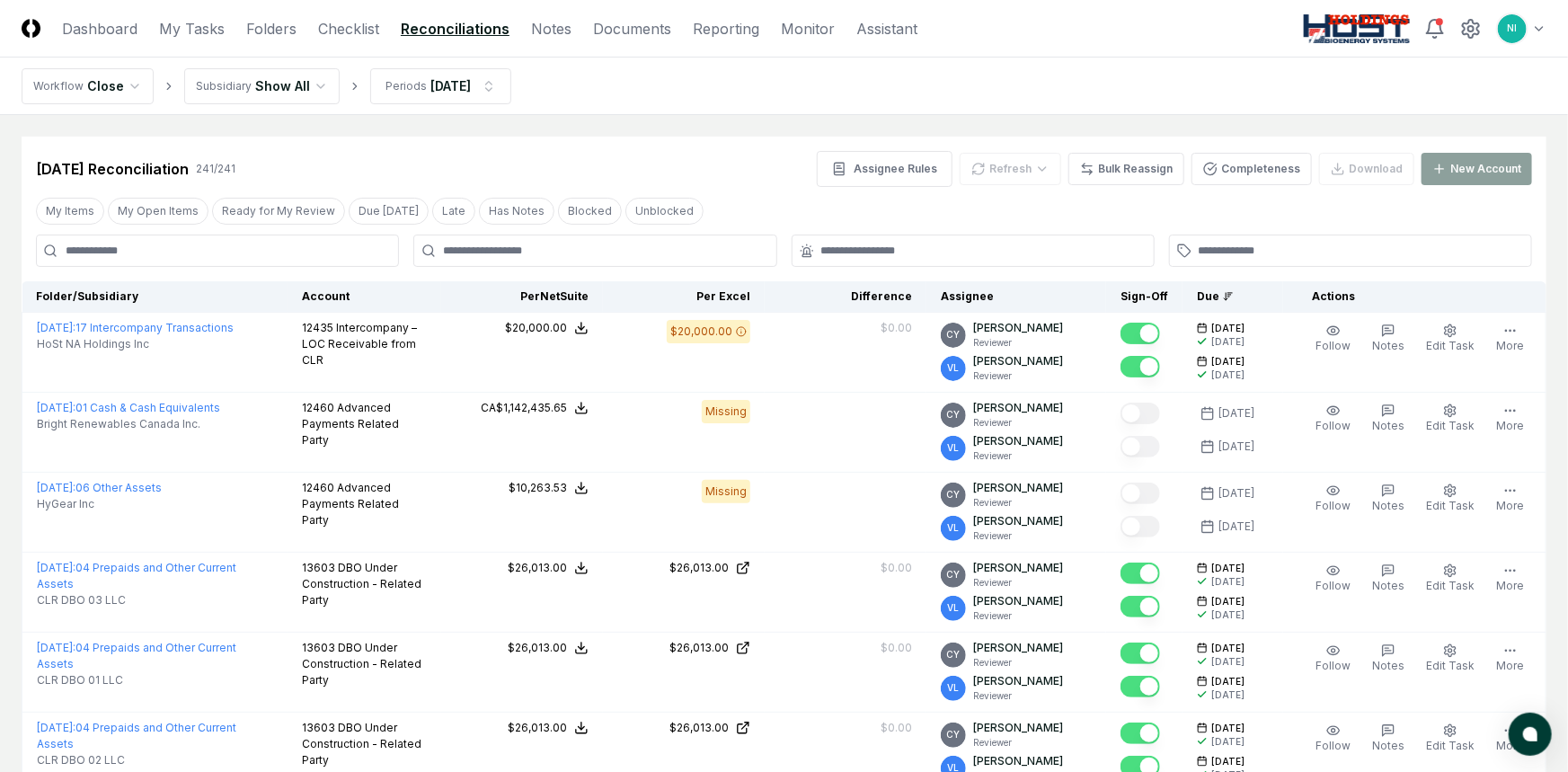
drag, startPoint x: 287, startPoint y: 26, endPoint x: 299, endPoint y: 84, distance: 59.2
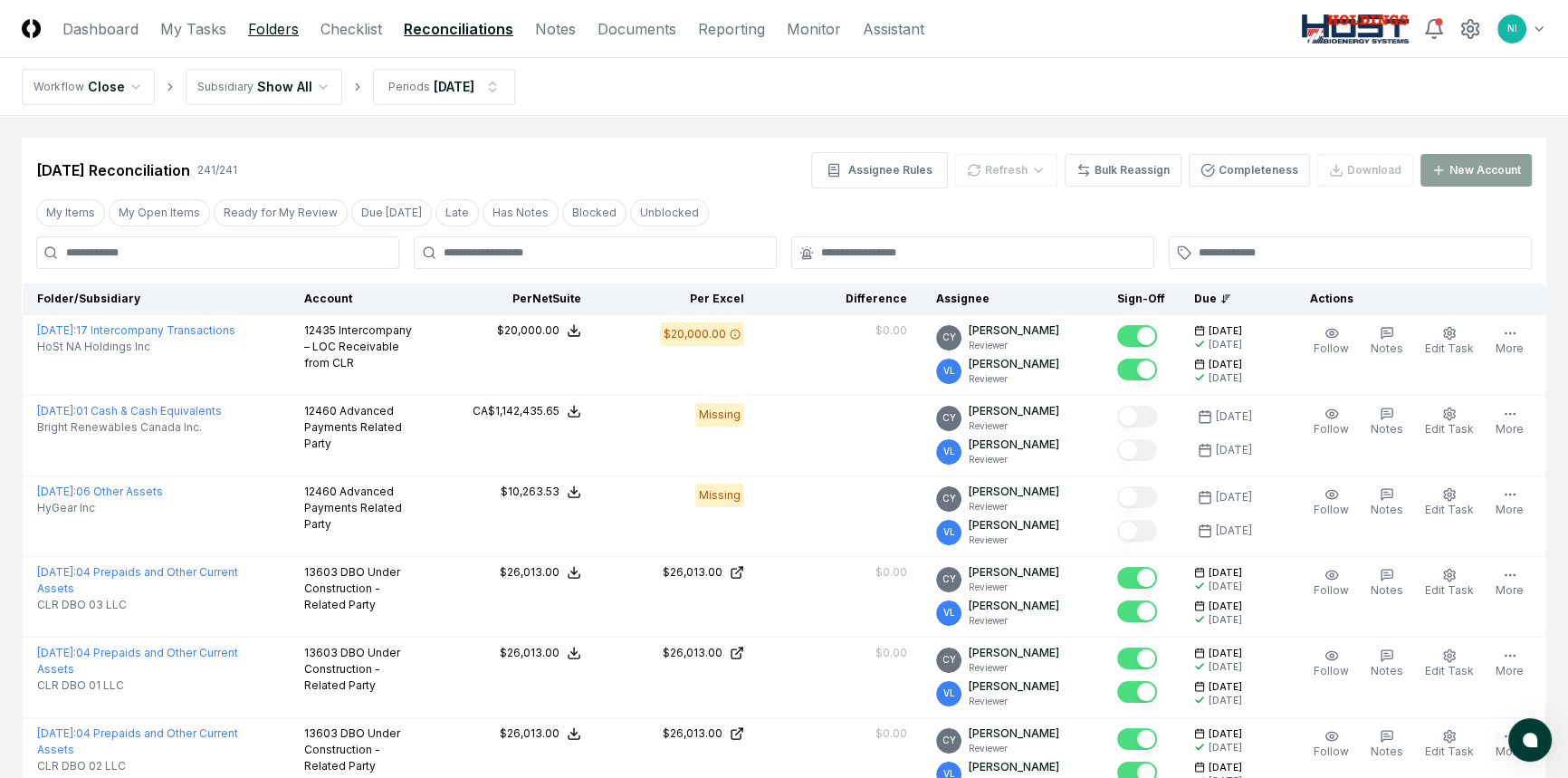
click at [279, 30] on link "Folders" at bounding box center [273, 29] width 51 height 21
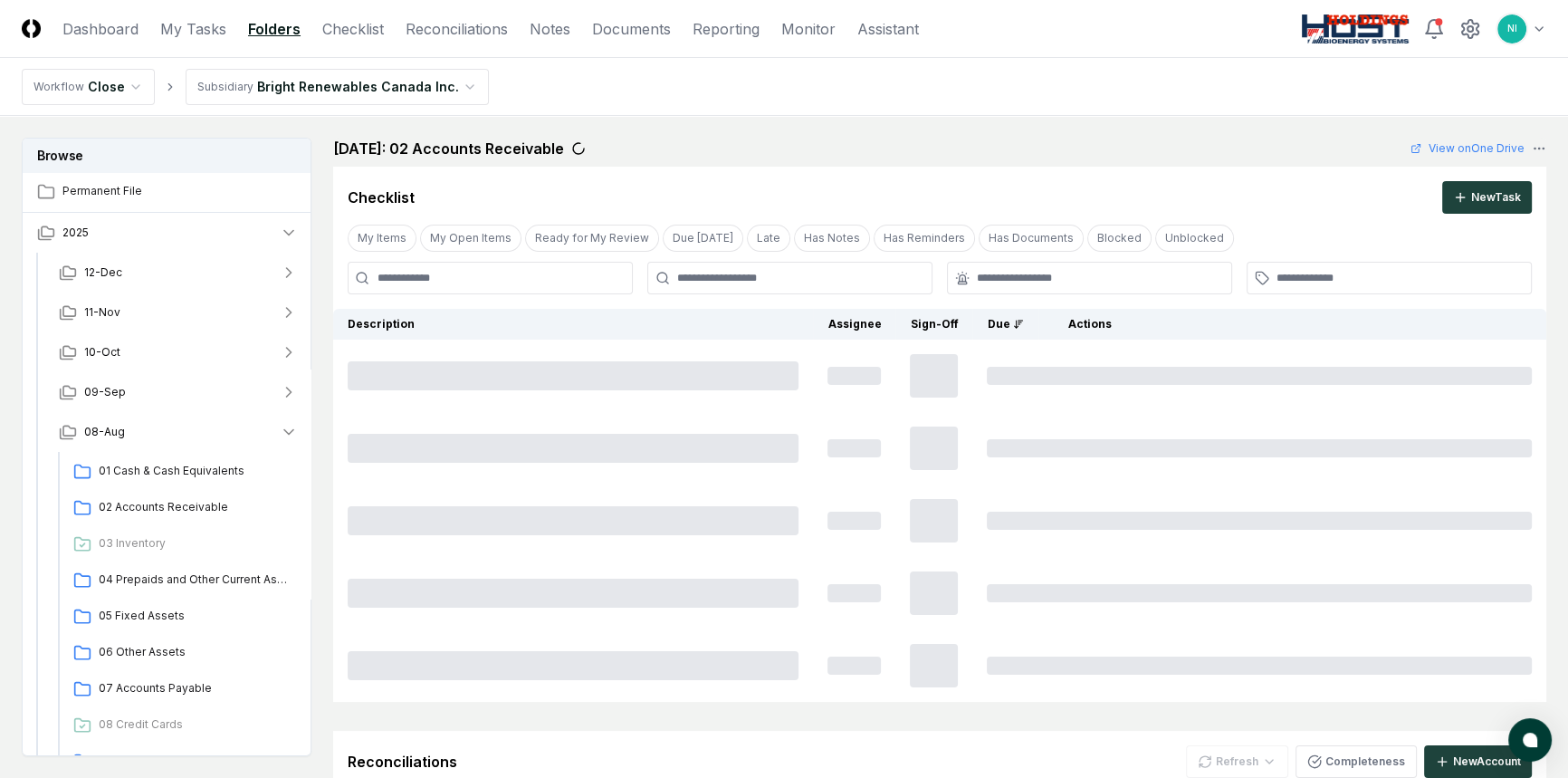
click at [294, 82] on html "CloseCore Dashboard My Tasks Folders Checklist Reconciliations Notes Documents …" at bounding box center [784, 759] width 1568 height 1517
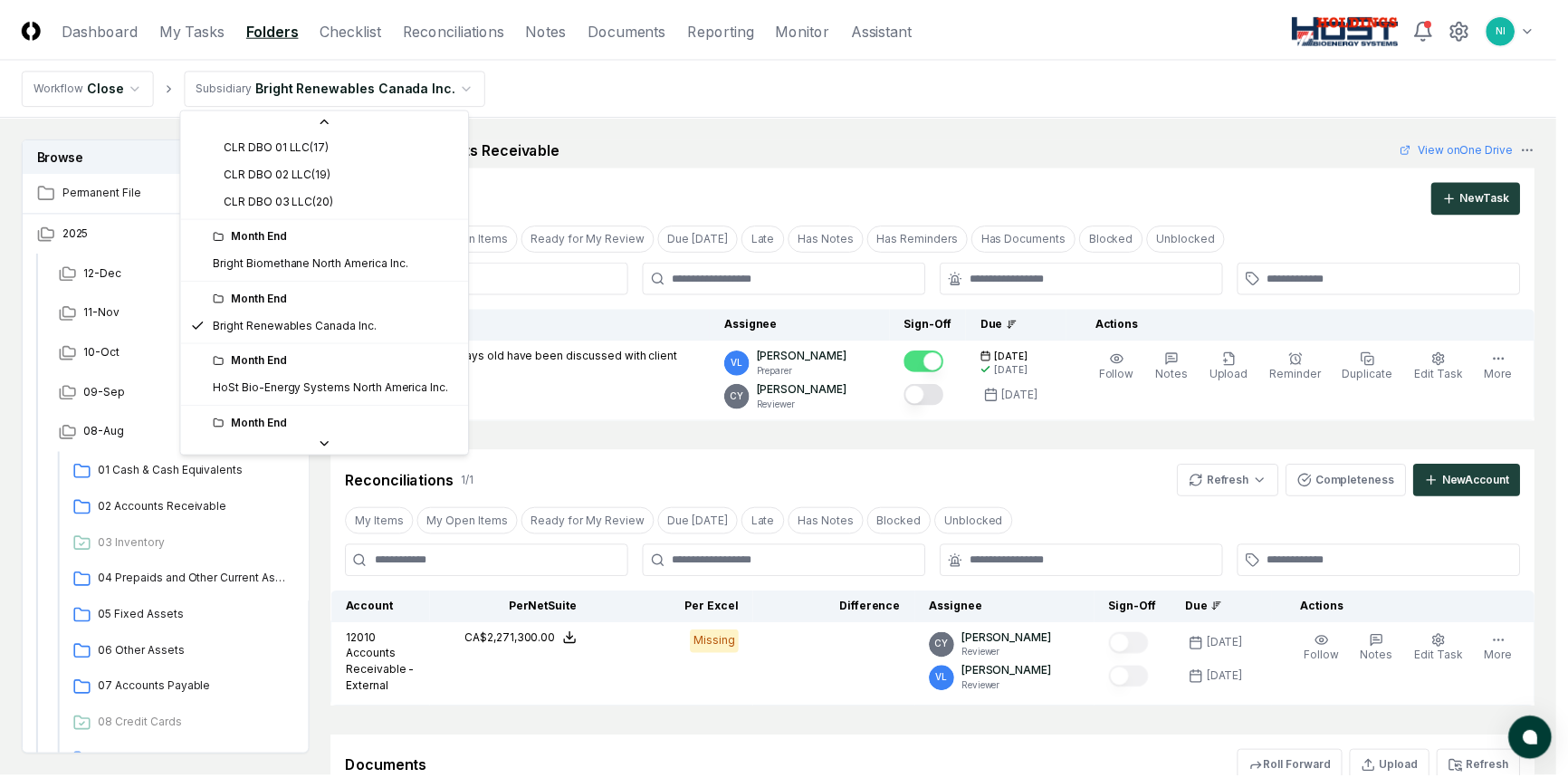
scroll to position [158, 0]
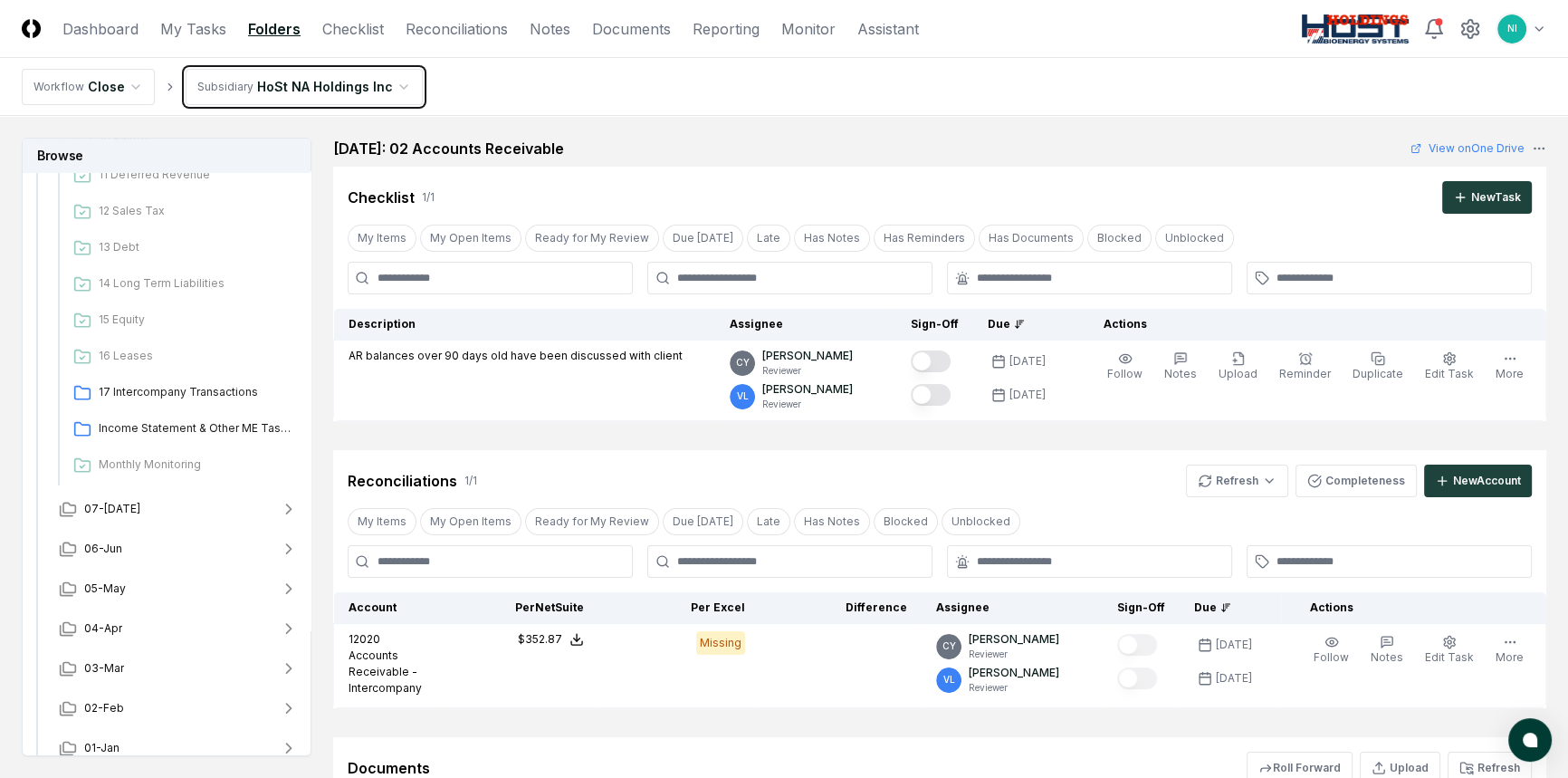
scroll to position [672, 0]
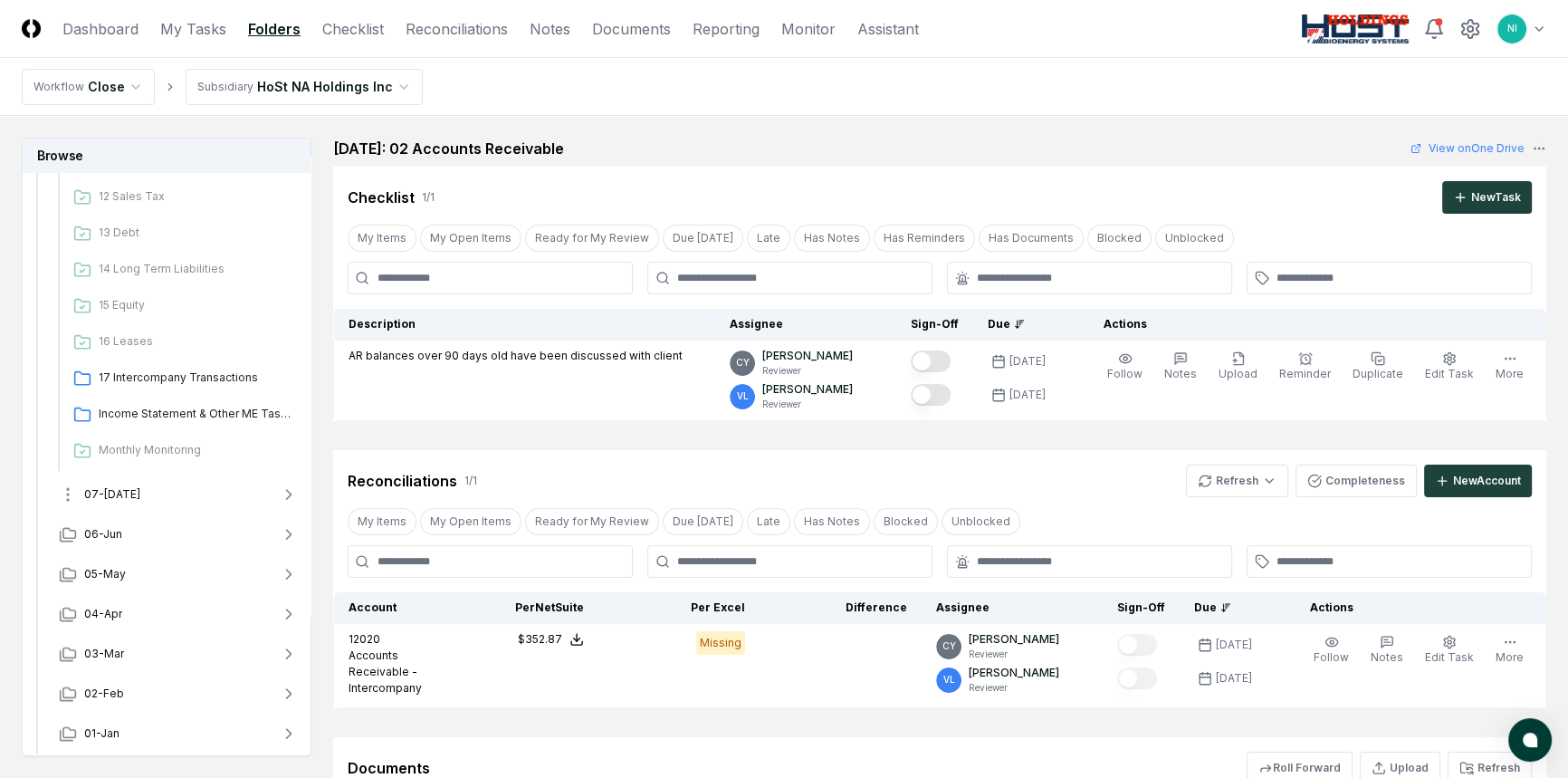
click at [115, 491] on span "07-[DATE]" at bounding box center [112, 494] width 57 height 17
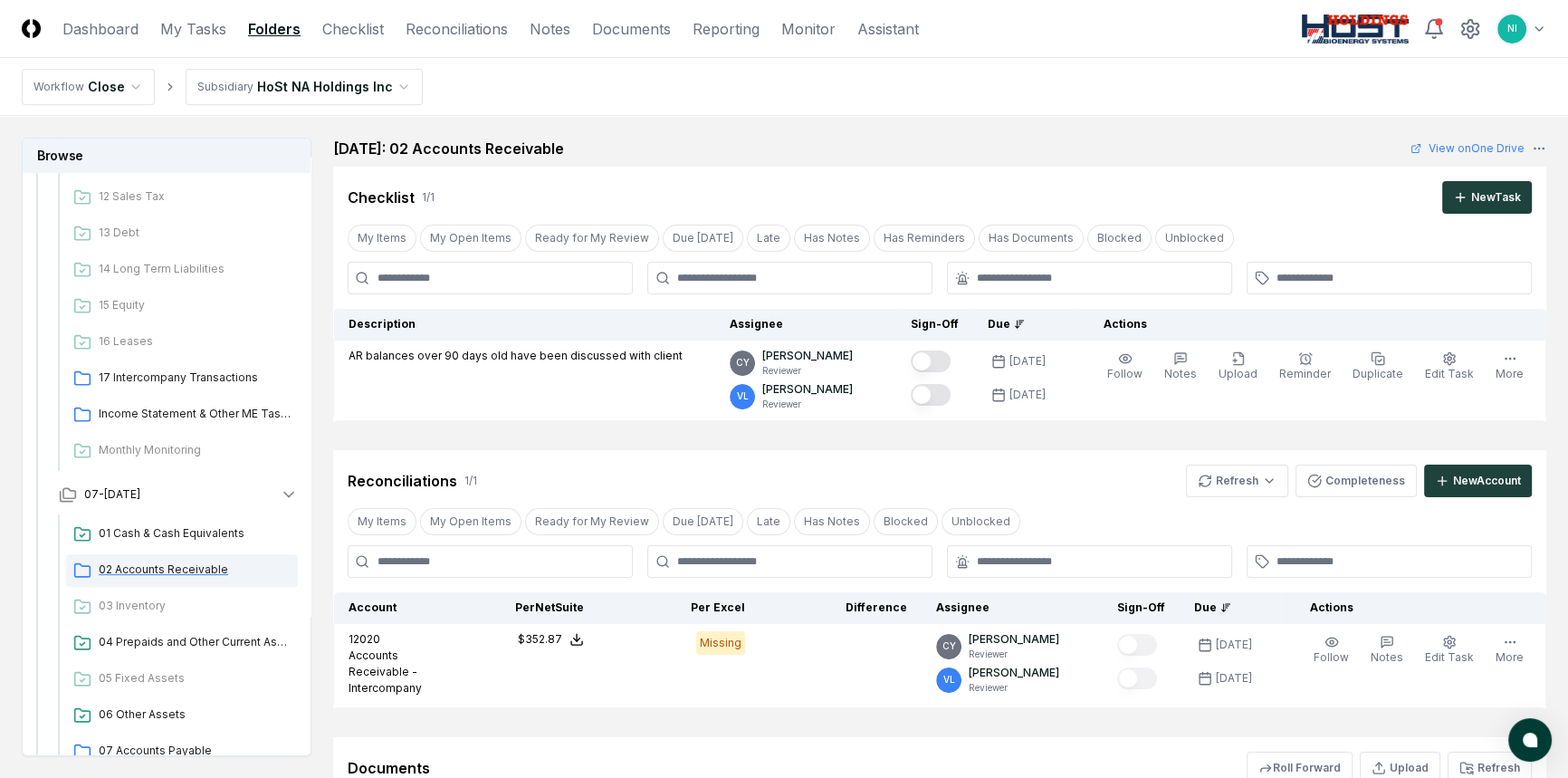
click at [140, 566] on span "02 Accounts Receivable" at bounding box center [194, 569] width 192 height 17
click at [751, 34] on link "Reporting" at bounding box center [726, 29] width 67 height 21
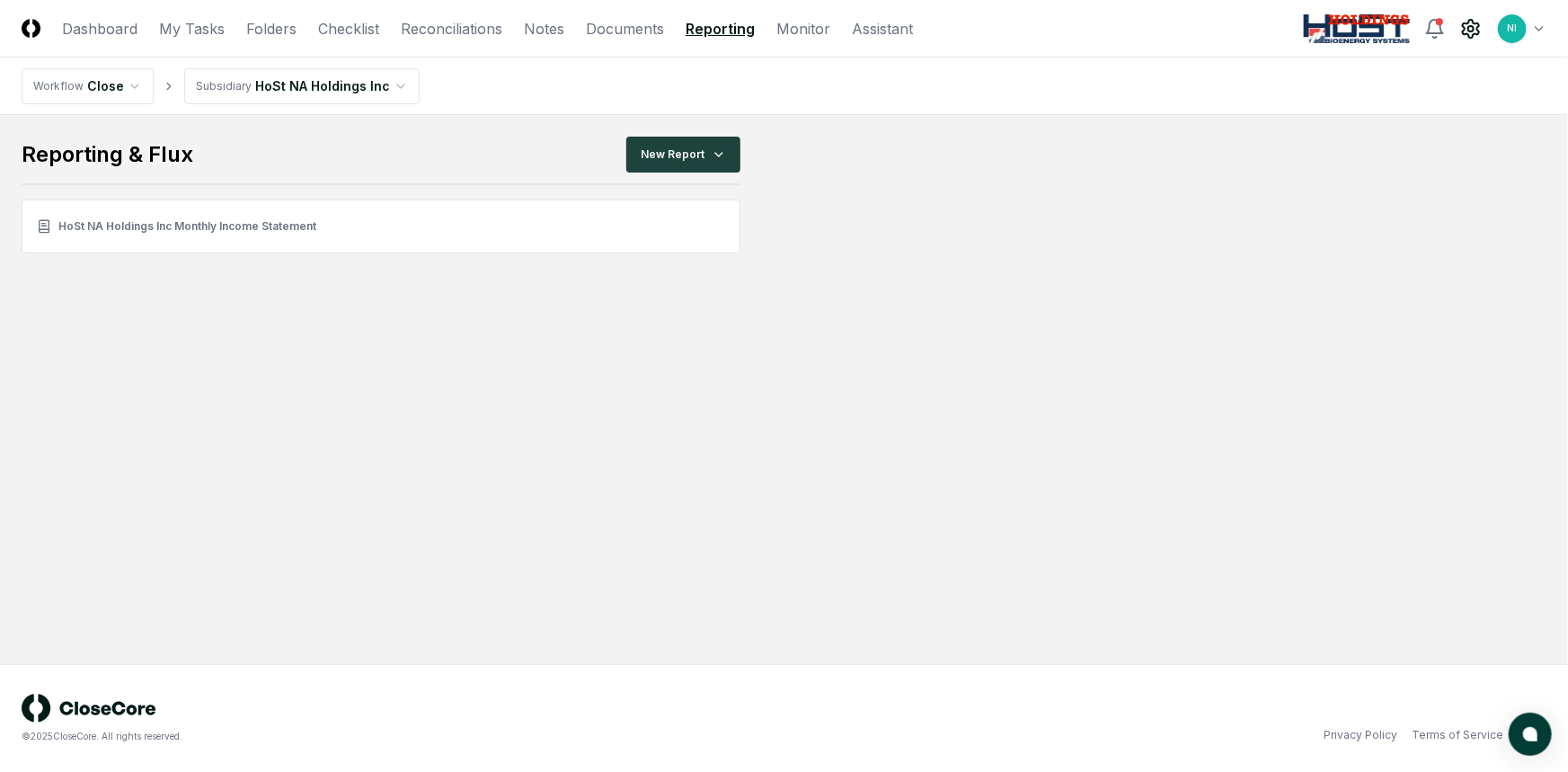
click at [1474, 26] on circle at bounding box center [1471, 29] width 6 height 6
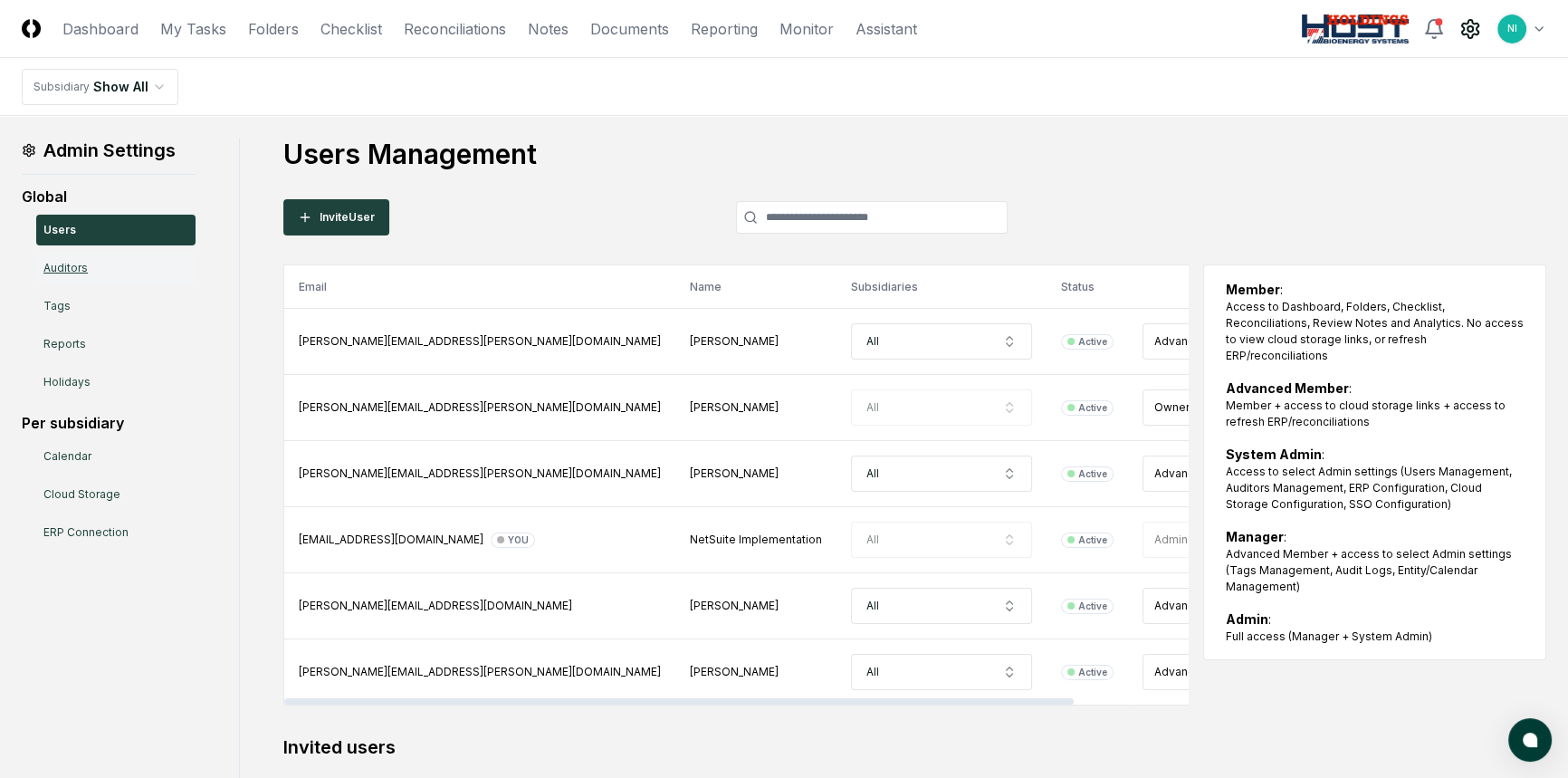
click at [119, 263] on link "Auditors" at bounding box center [116, 267] width 159 height 31
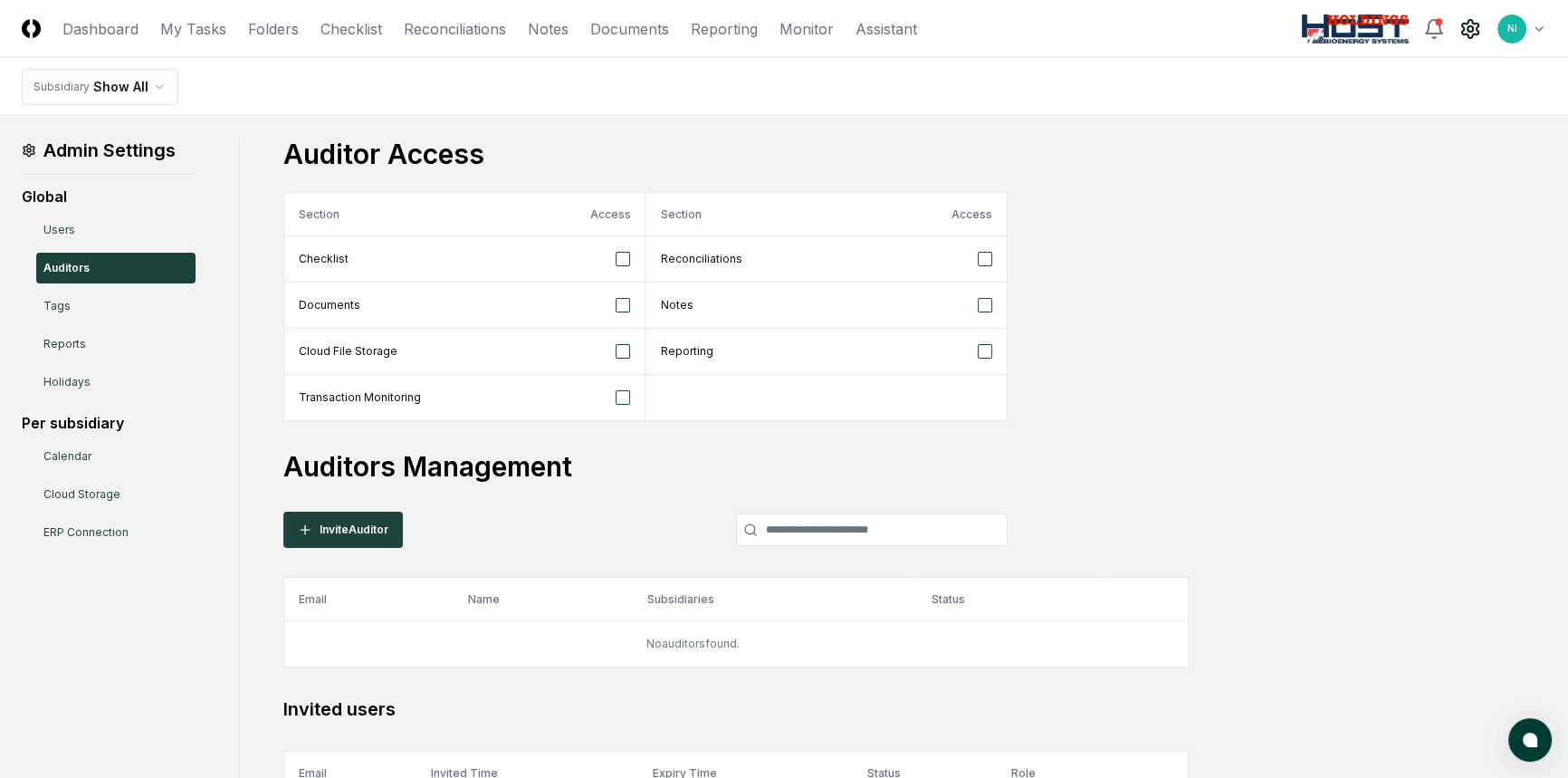
click at [618, 261] on button "button" at bounding box center [623, 259] width 15 height 15
click at [624, 263] on button "button" at bounding box center [623, 259] width 15 height 15
click at [622, 306] on button "button" at bounding box center [623, 305] width 15 height 15
click at [618, 352] on button "button" at bounding box center [623, 351] width 15 height 15
click at [981, 260] on button "button" at bounding box center [985, 259] width 15 height 15
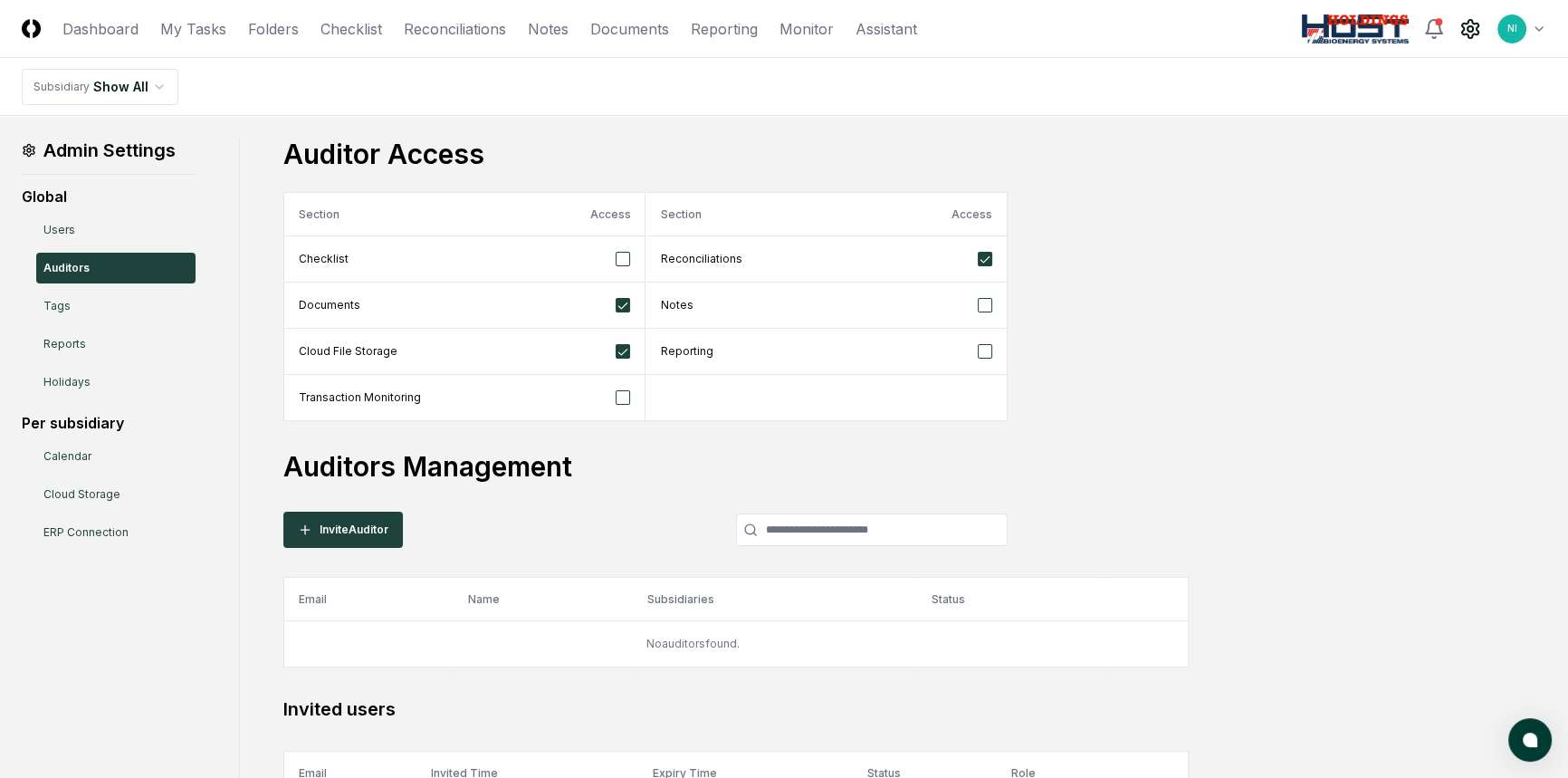
click at [987, 345] on button "button" at bounding box center [985, 351] width 15 height 15
click at [371, 535] on button "Invite Auditor" at bounding box center [343, 529] width 120 height 36
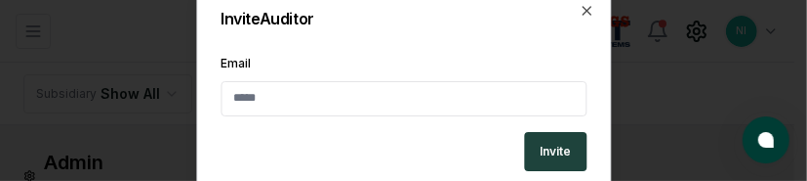
click at [381, 103] on input "Email" at bounding box center [404, 98] width 366 height 35
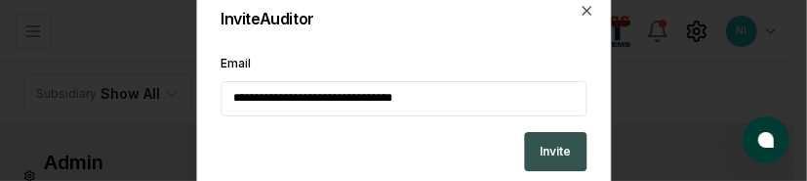
type input "**********"
click at [560, 150] on button "Invite" at bounding box center [555, 151] width 62 height 39
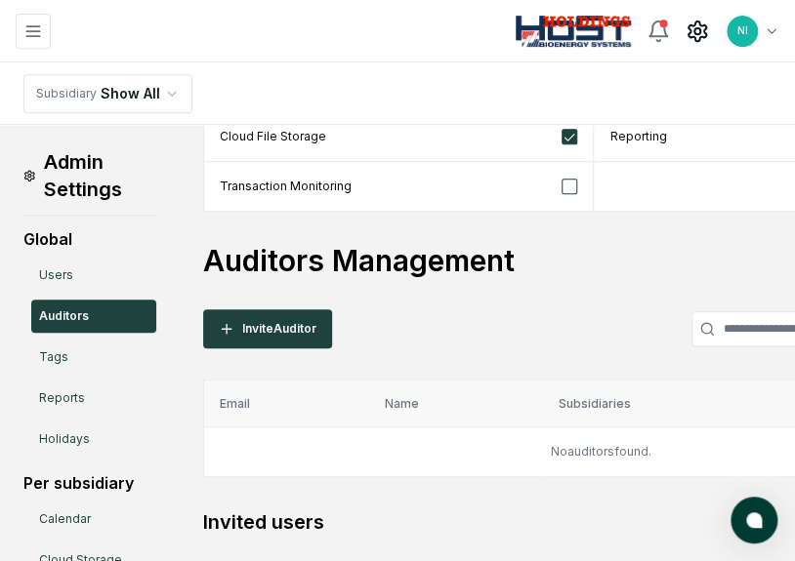
scroll to position [354, 0]
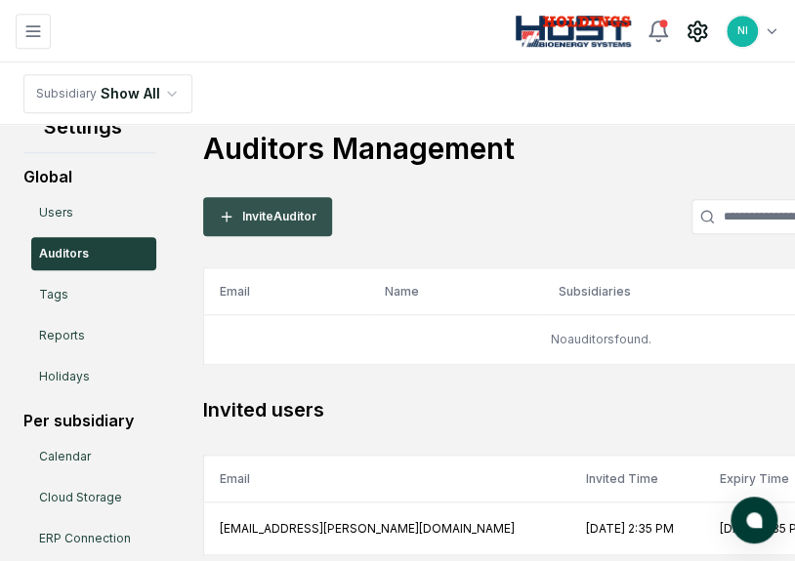
click at [278, 215] on button "Invite Auditor" at bounding box center [267, 216] width 129 height 39
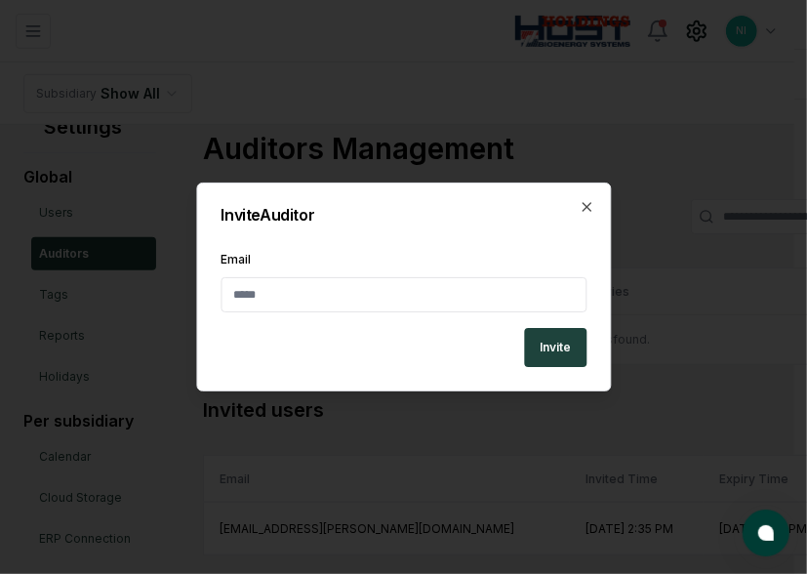
click at [323, 285] on input "Email" at bounding box center [404, 294] width 366 height 35
paste input "**********"
click at [301, 293] on input "**********" at bounding box center [404, 294] width 366 height 35
type input "**********"
click at [568, 343] on button "Invite" at bounding box center [555, 347] width 62 height 39
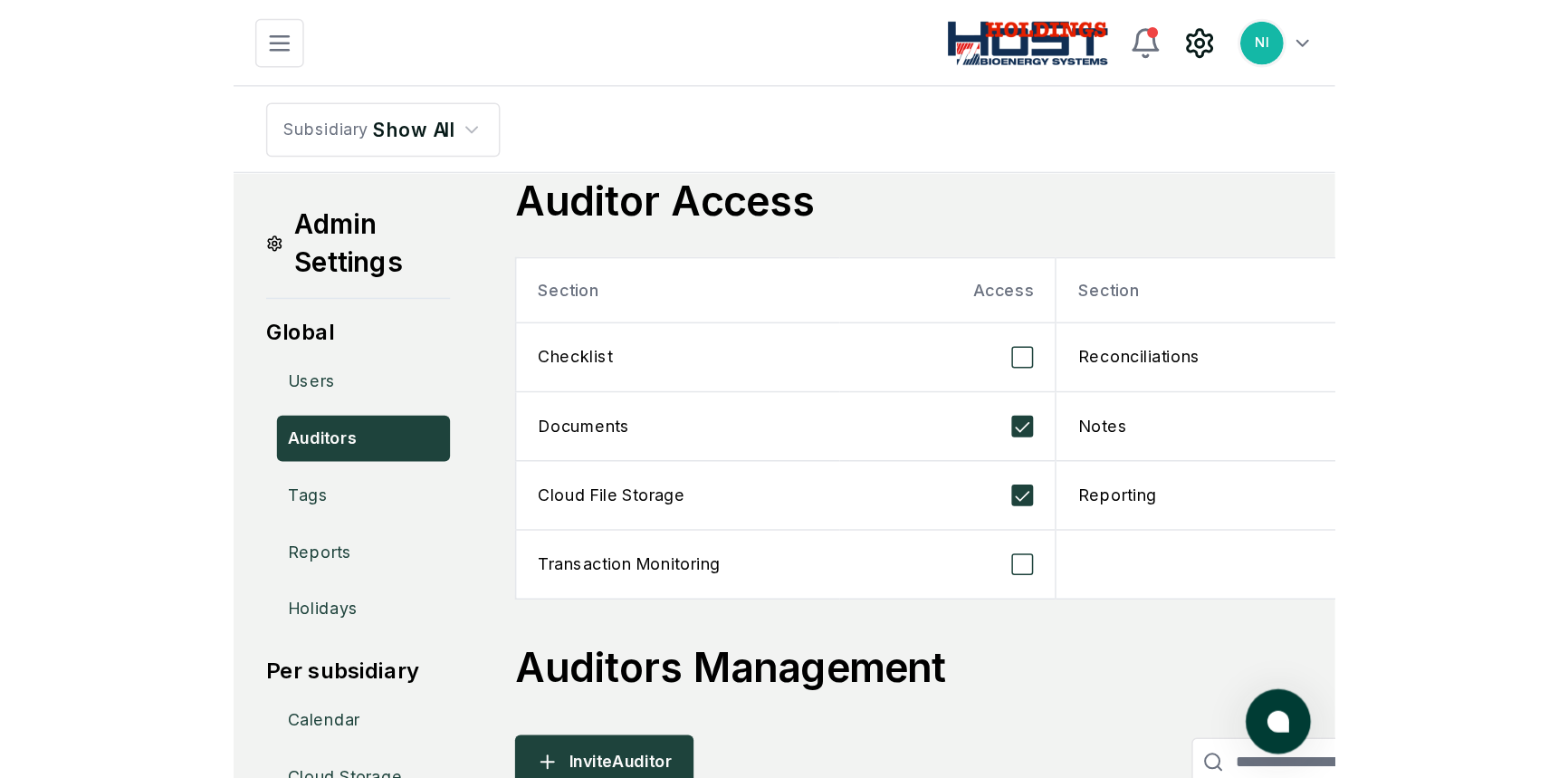
scroll to position [8, 0]
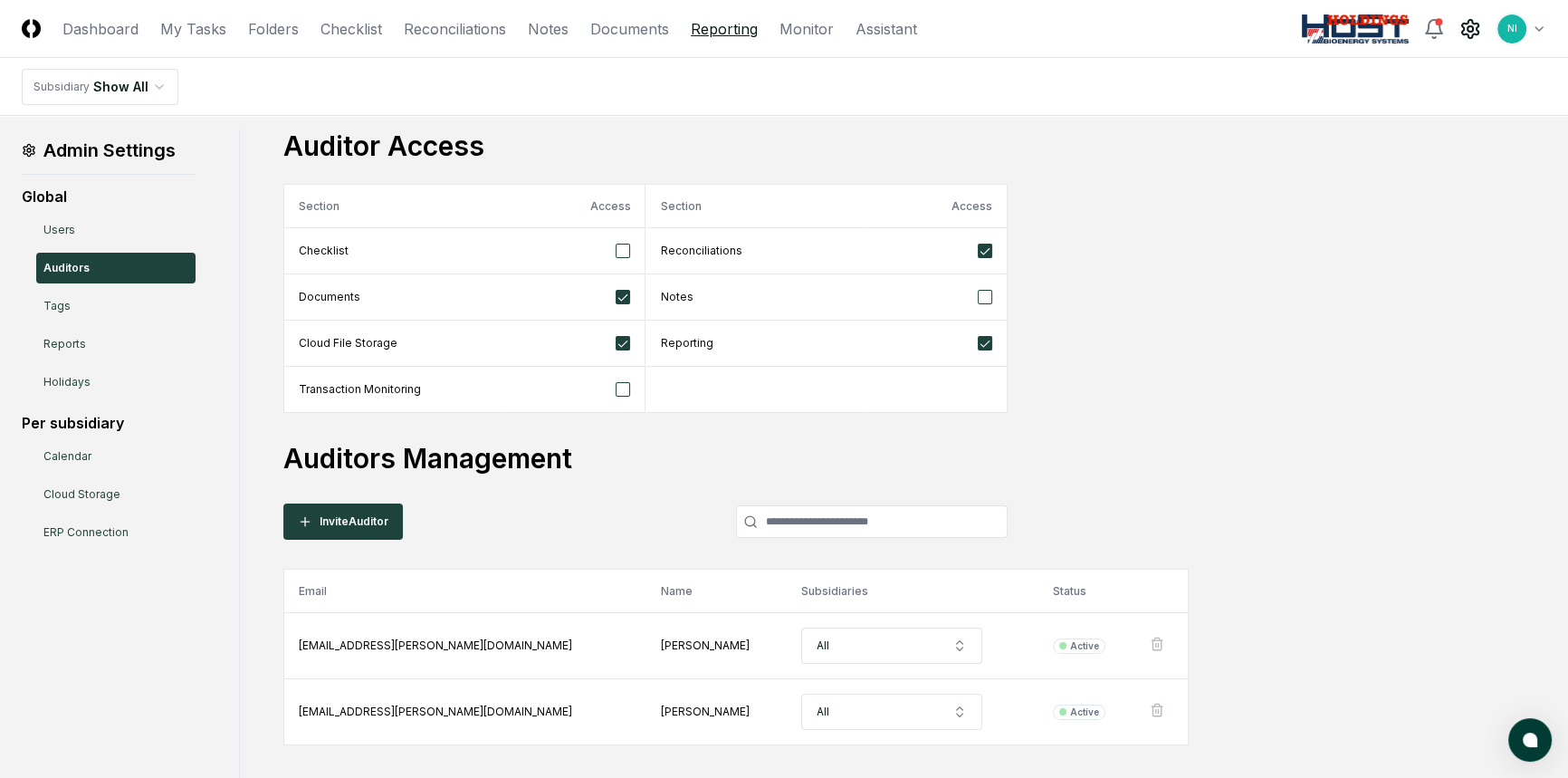
click at [738, 24] on link "Reporting" at bounding box center [724, 29] width 67 height 21
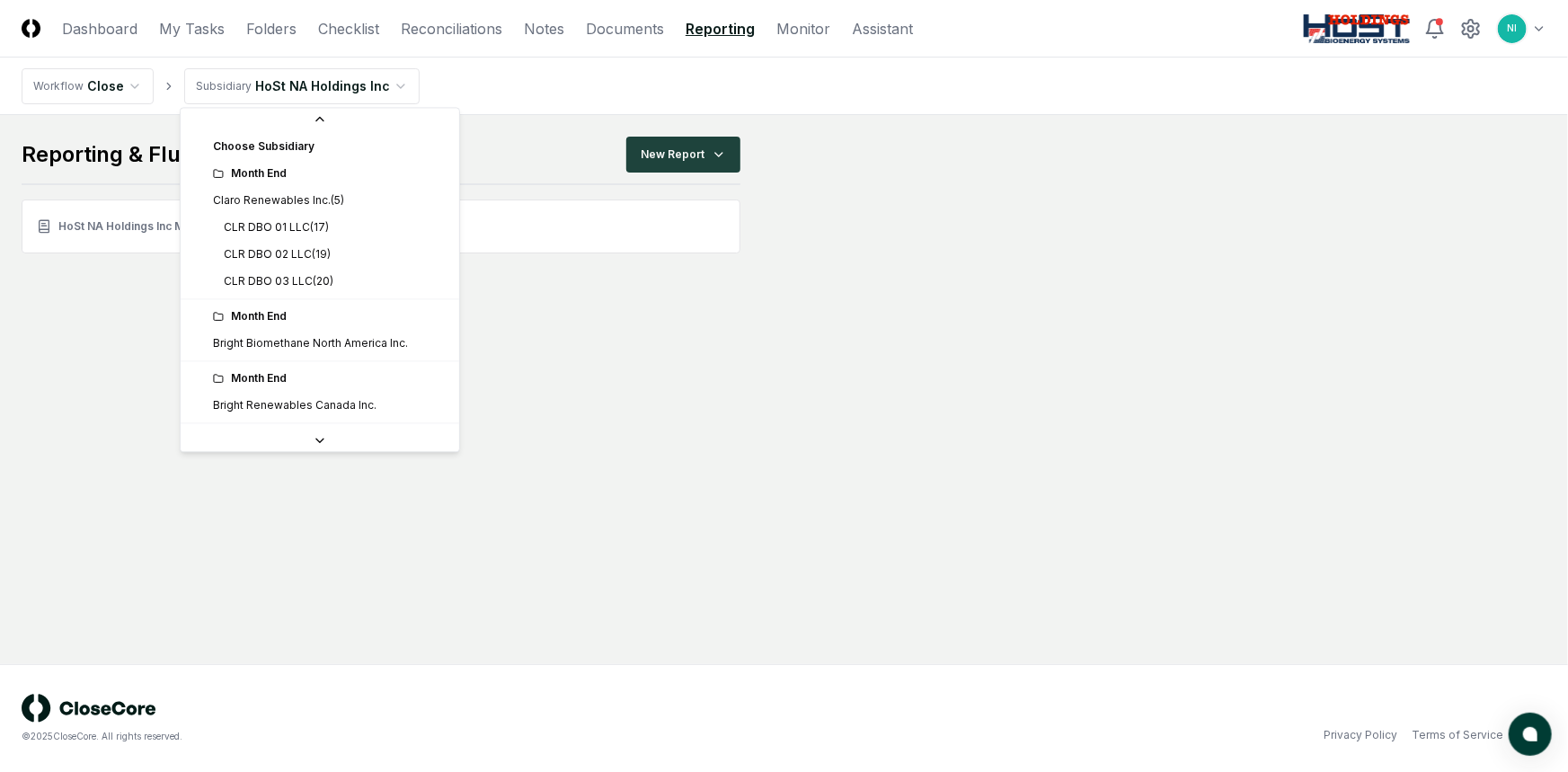
click at [304, 80] on html "CloseCore Dashboard My Tasks Folders Checklist Reconciliations Notes Documents …" at bounding box center [784, 386] width 1568 height 772
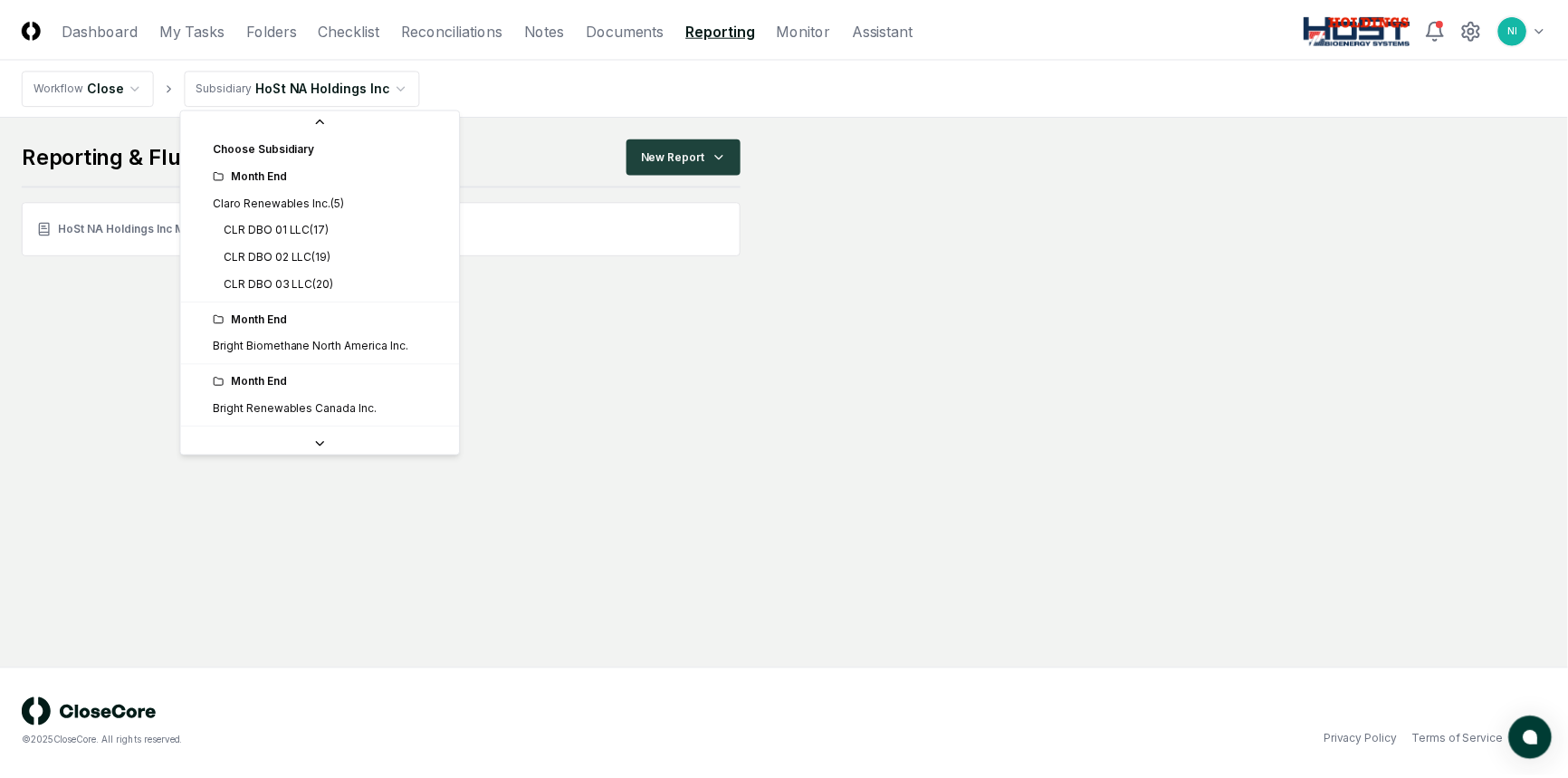
scroll to position [113, 0]
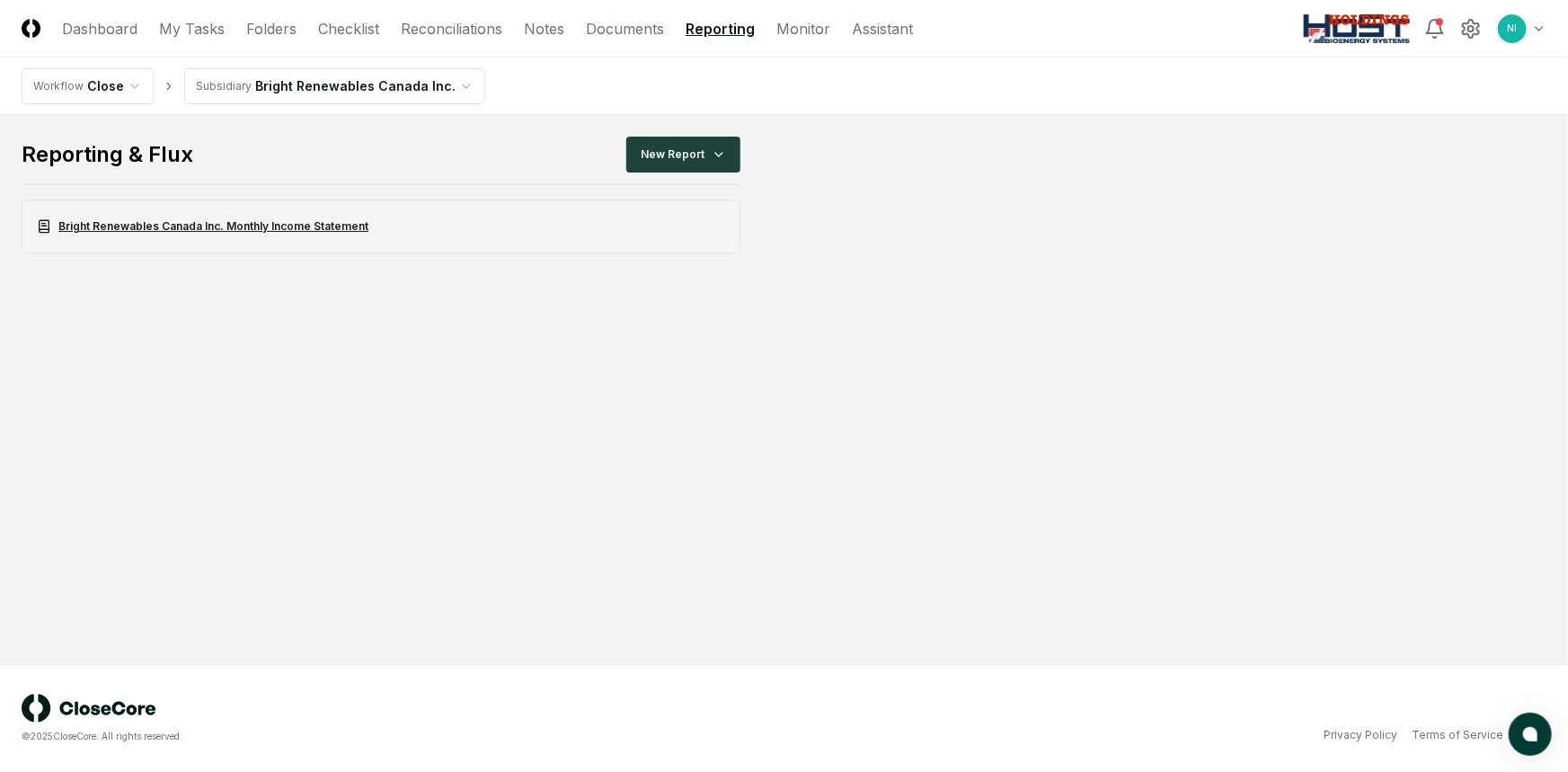
click at [195, 223] on link "Bright Renewables Canada Inc. Monthly Income Statement" at bounding box center [380, 226] width 719 height 54
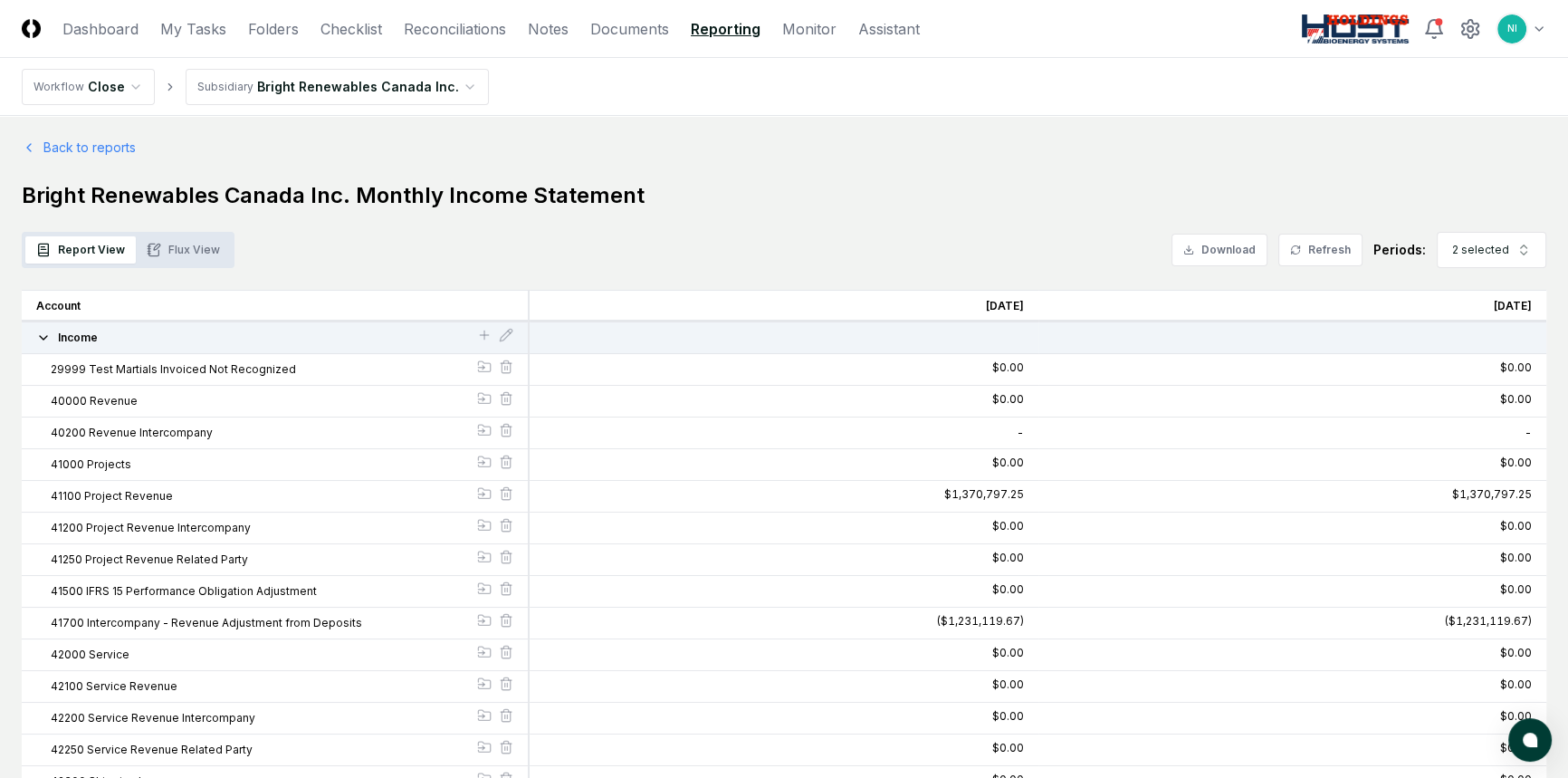
click at [199, 236] on div "Report View Flux View" at bounding box center [127, 249] width 212 height 36
click at [198, 250] on button "Flux View" at bounding box center [183, 249] width 95 height 27
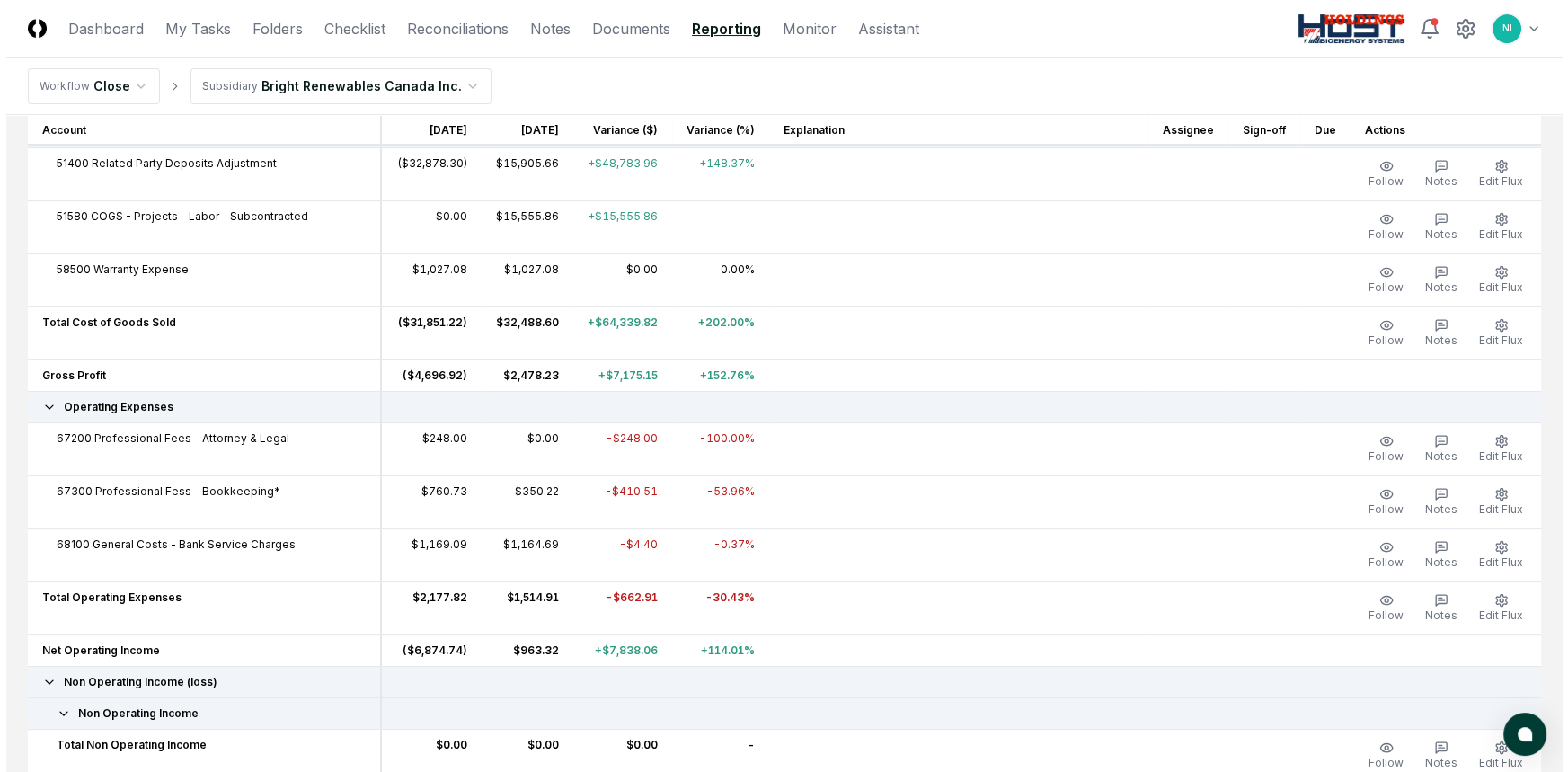
scroll to position [490, 0]
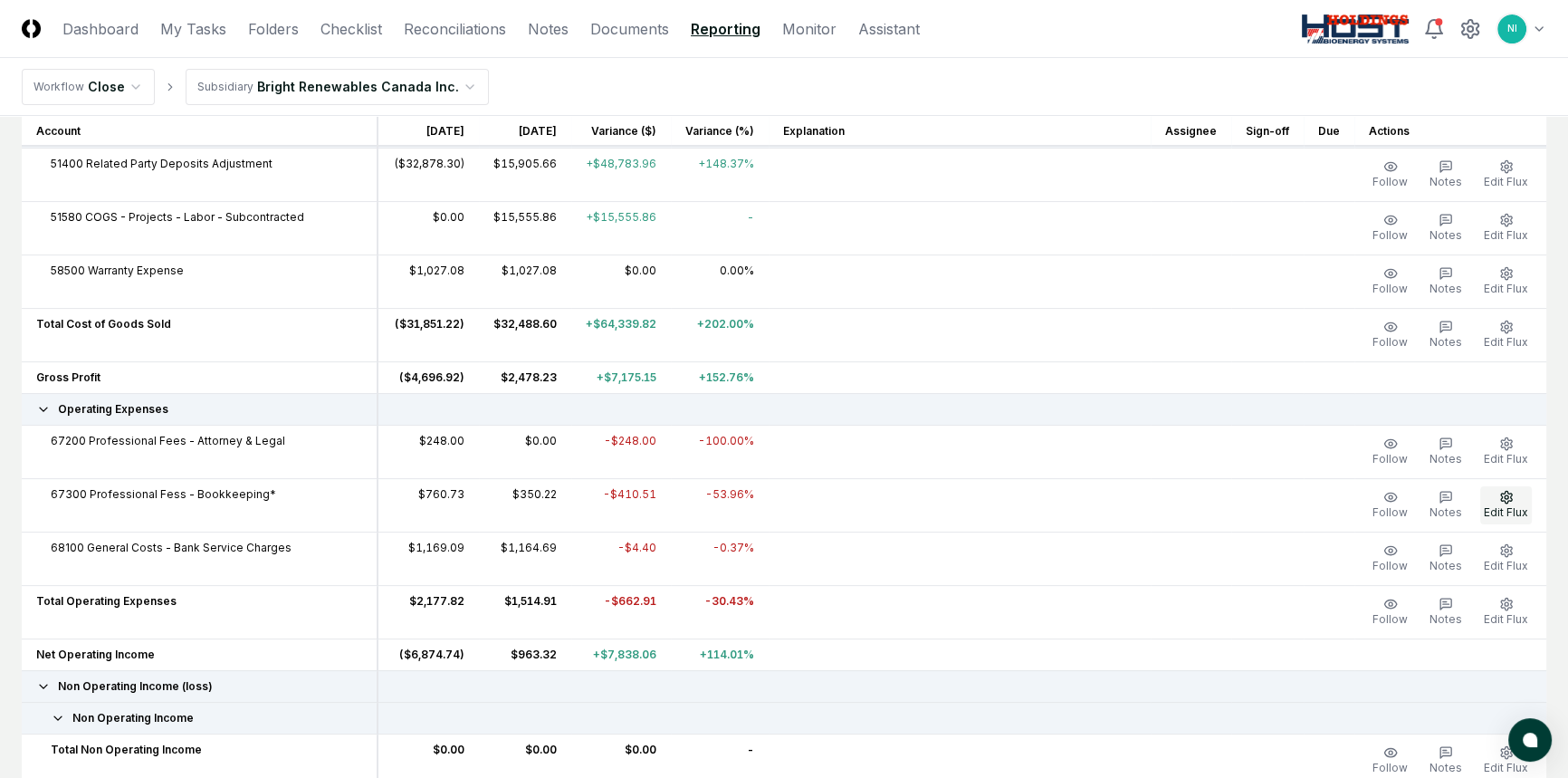
click at [1504, 507] on span "Edit Flux" at bounding box center [1506, 512] width 45 height 14
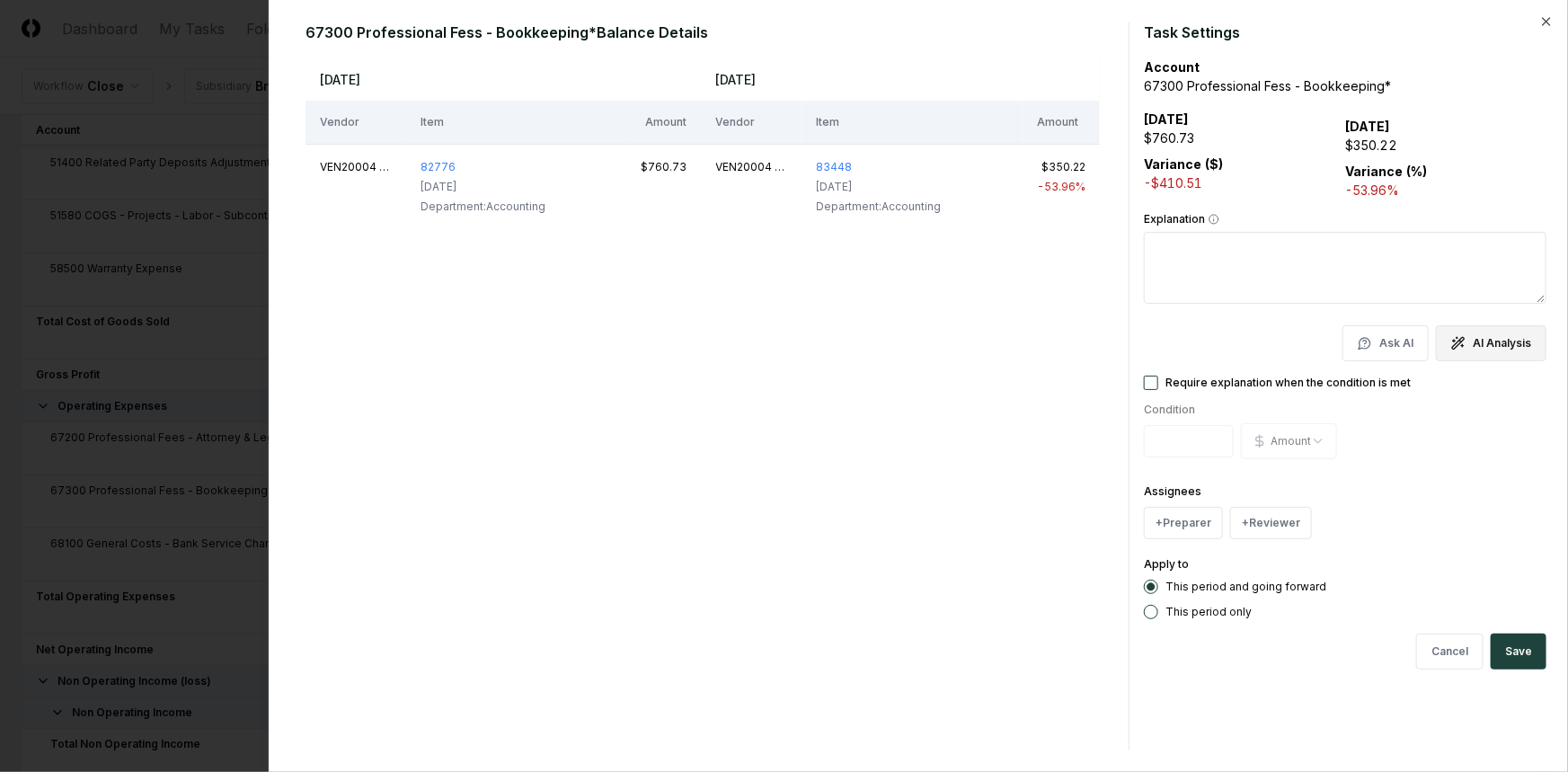
click at [1474, 346] on button "AI Analysis" at bounding box center [1492, 342] width 110 height 36
type textarea "**********"
type textarea "*"
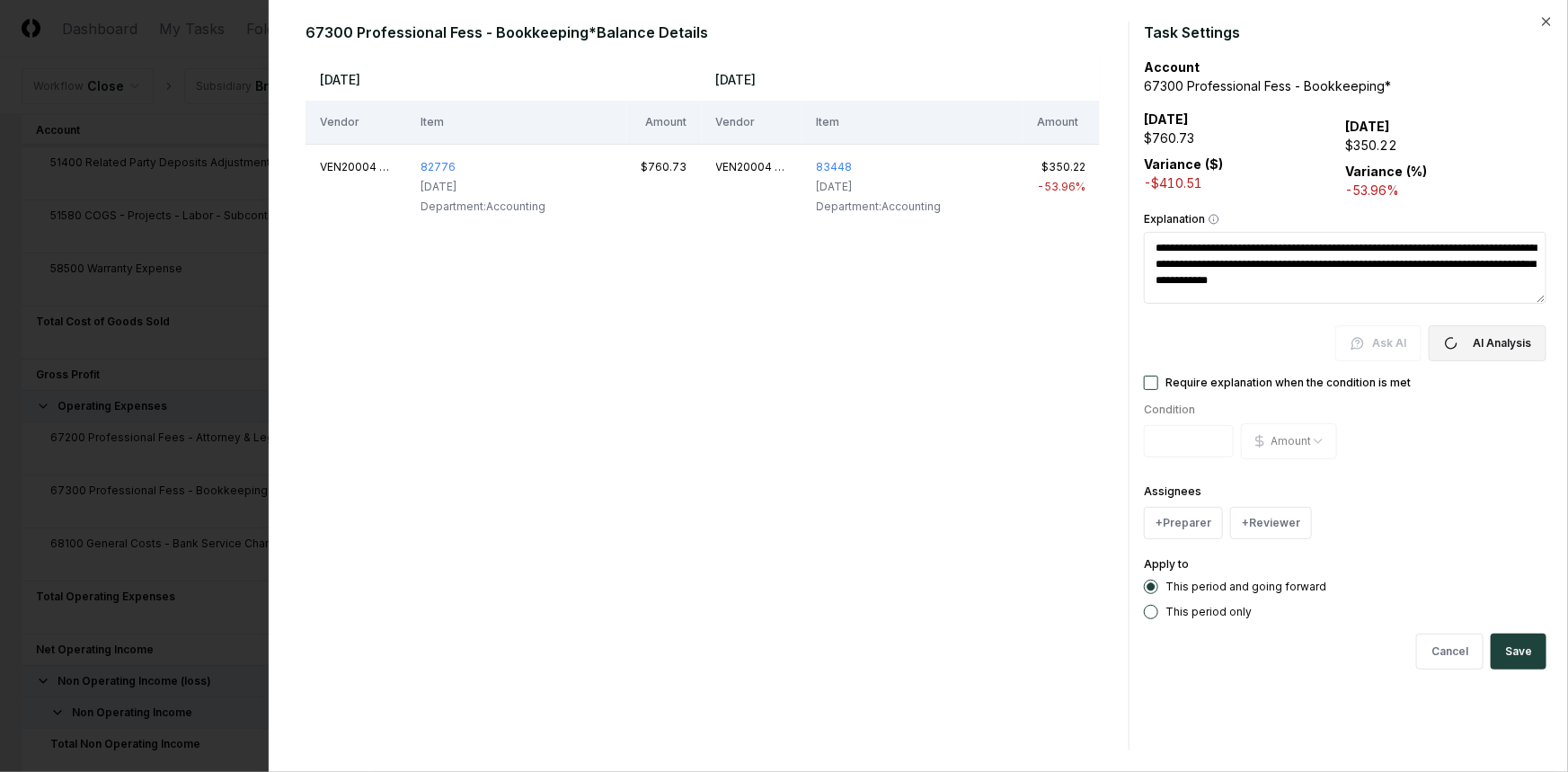
type textarea "**********"
type textarea "*"
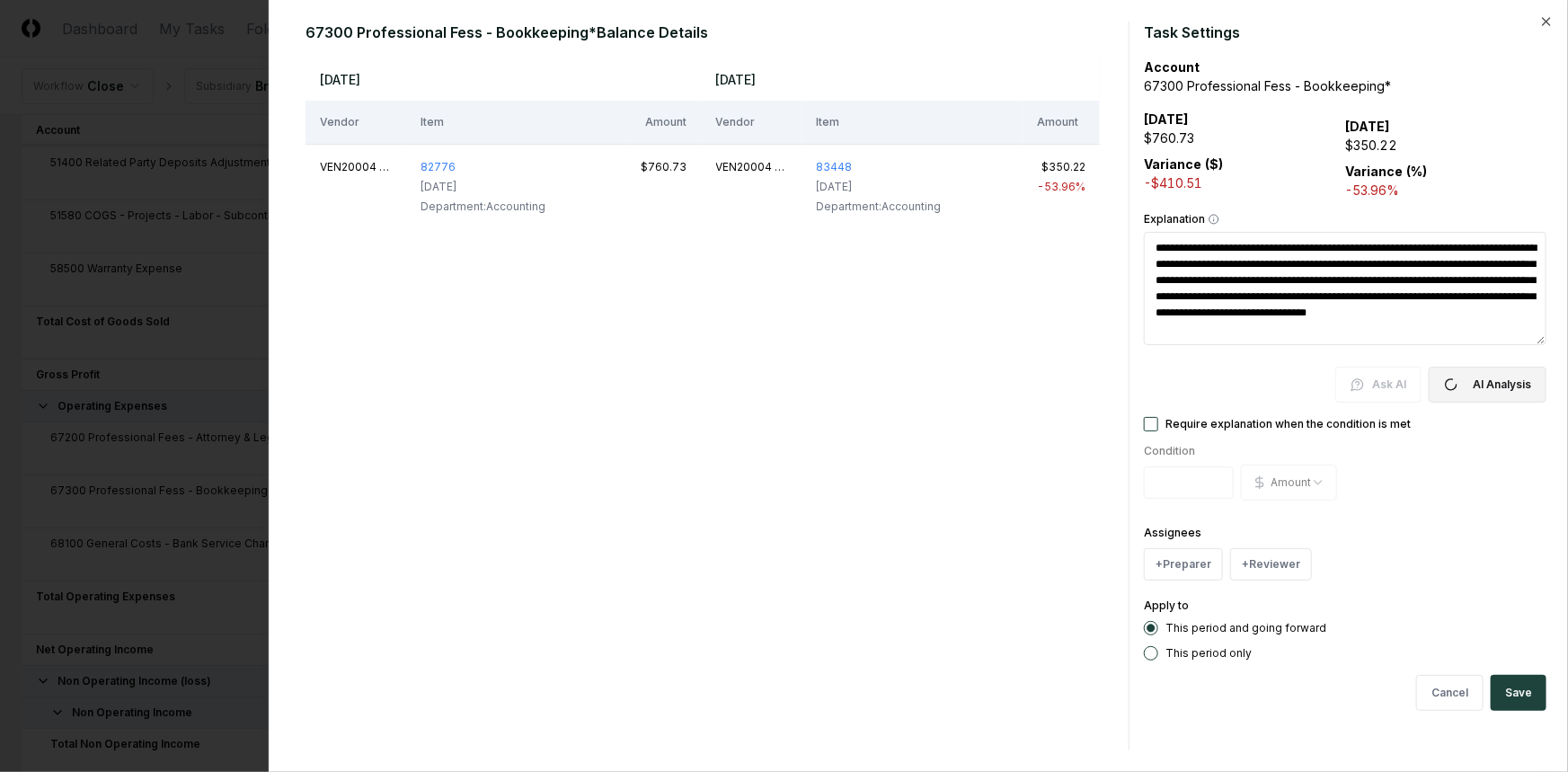
type textarea "**********"
drag, startPoint x: 1468, startPoint y: 331, endPoint x: 1127, endPoint y: 247, distance: 351.2
click at [1127, 247] on div "**********" at bounding box center [919, 386] width 1256 height 729
click at [1514, 688] on button "Save" at bounding box center [1518, 692] width 56 height 36
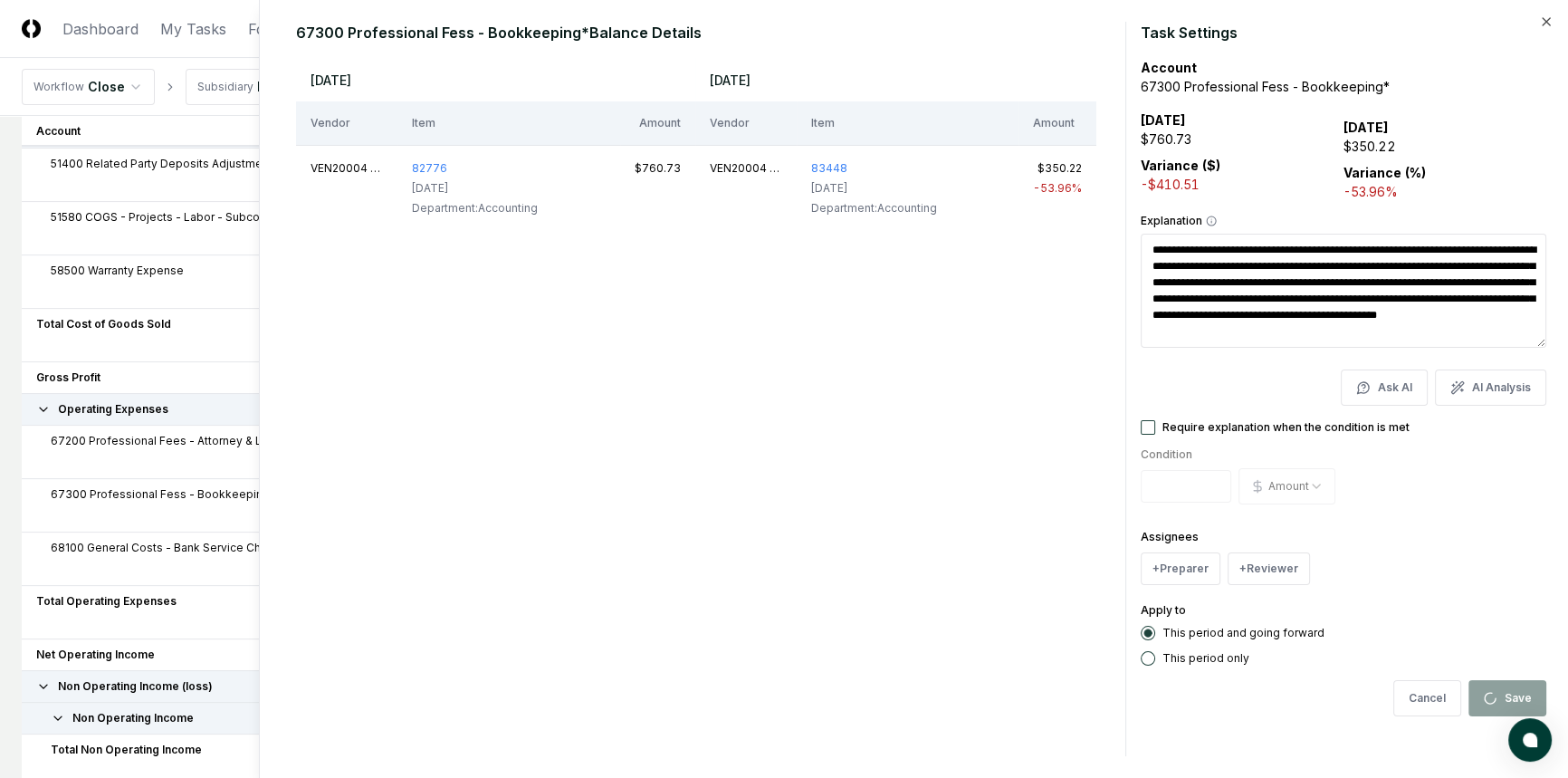
type textarea "*"
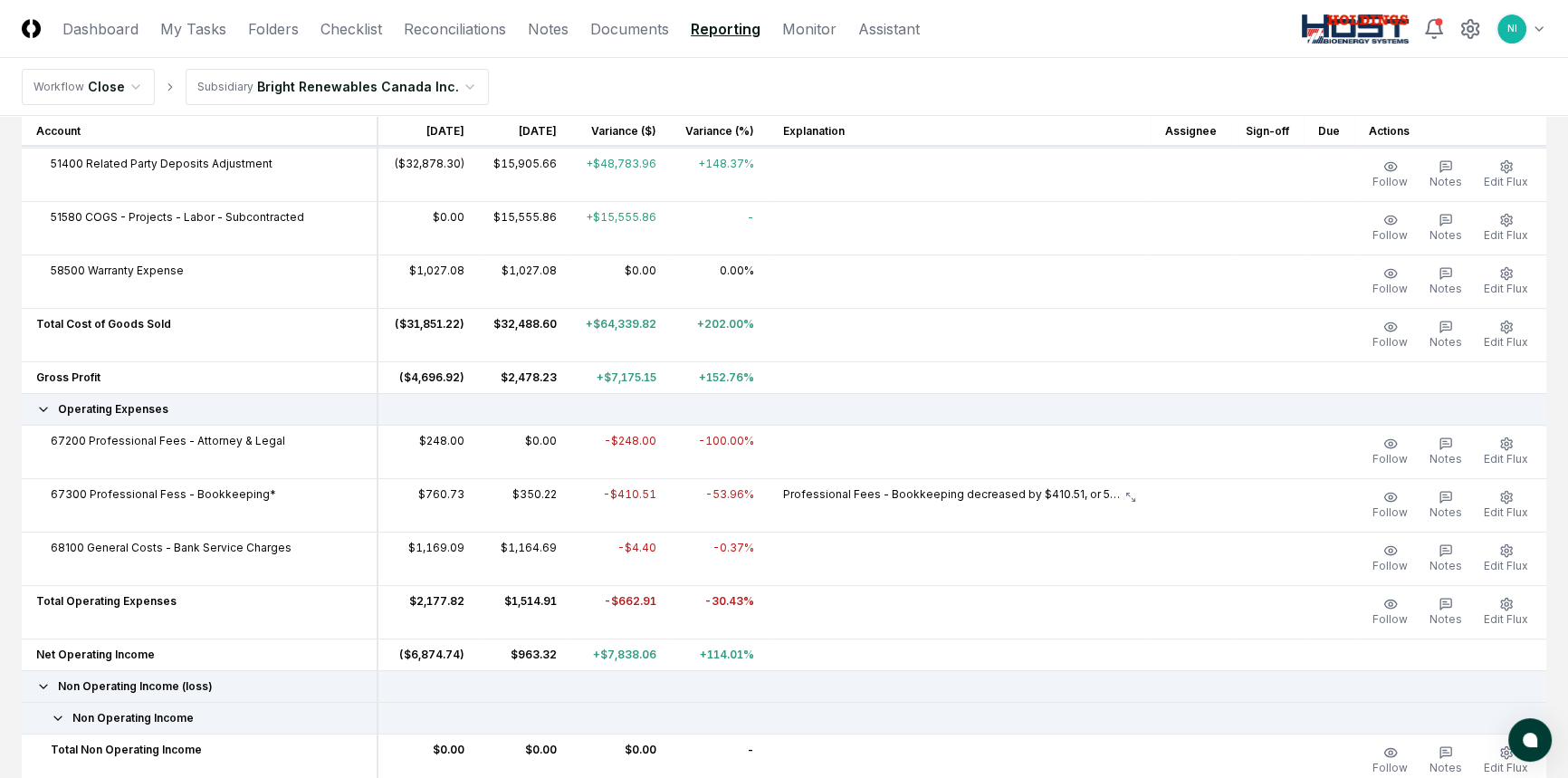
click at [1548, 32] on header "CloseCore Dashboard My Tasks Folders Checklist Reconciliations Notes Documents …" at bounding box center [784, 29] width 1568 height 57
click at [1546, 27] on header "CloseCore Dashboard My Tasks Folders Checklist Reconciliations Notes Documents …" at bounding box center [784, 29] width 1568 height 57
click at [1538, 28] on html "CloseCore Dashboard My Tasks Folders Checklist Reconciliations Notes Documents …" at bounding box center [784, 351] width 1568 height 1689
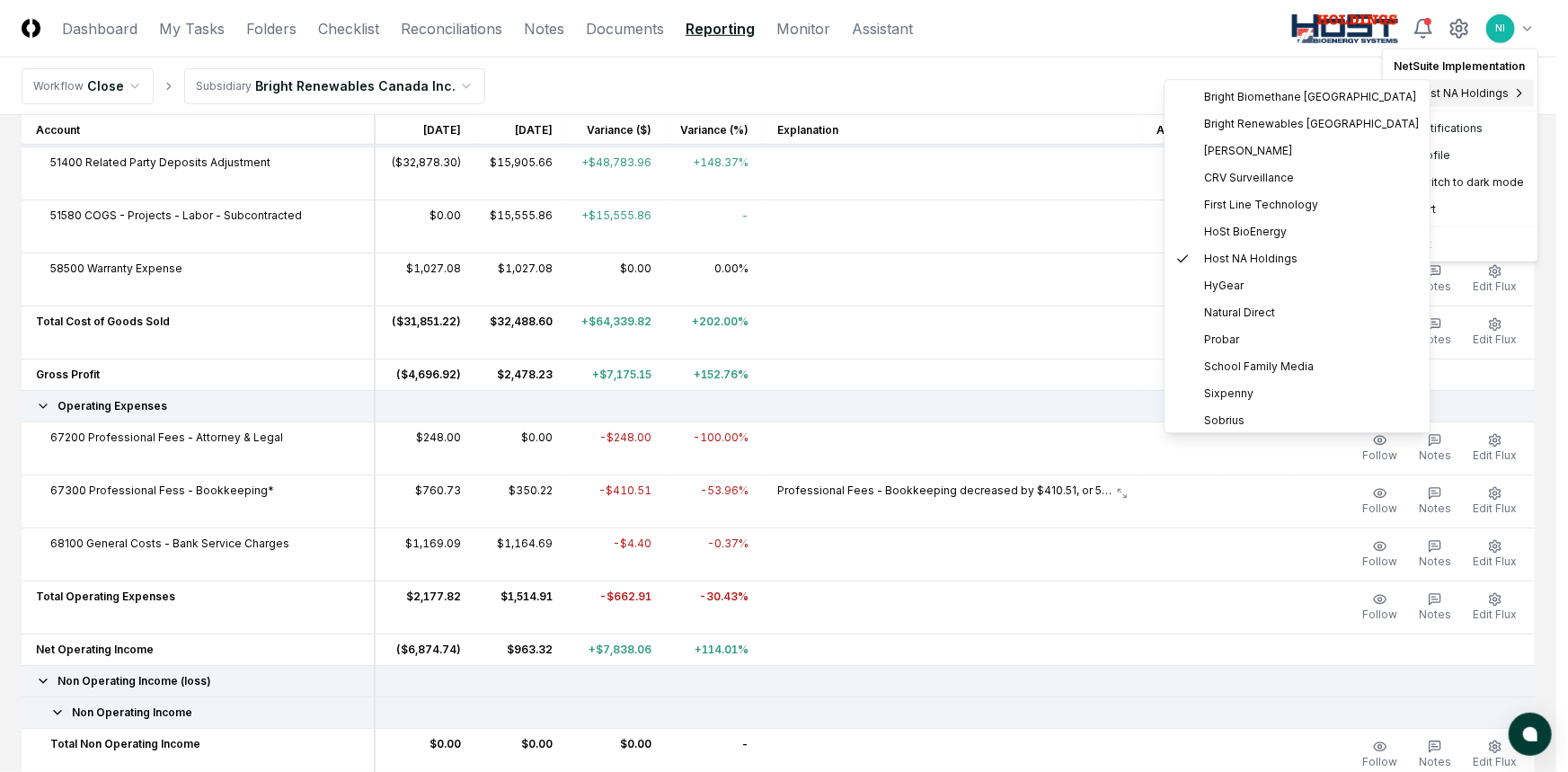
click at [1469, 98] on span "Host NA Holdings" at bounding box center [1462, 94] width 94 height 17
click at [380, 90] on html "CloseCore Dashboard My Tasks Folders Checklist Reconciliations Notes Documents …" at bounding box center [784, 348] width 1568 height 1676
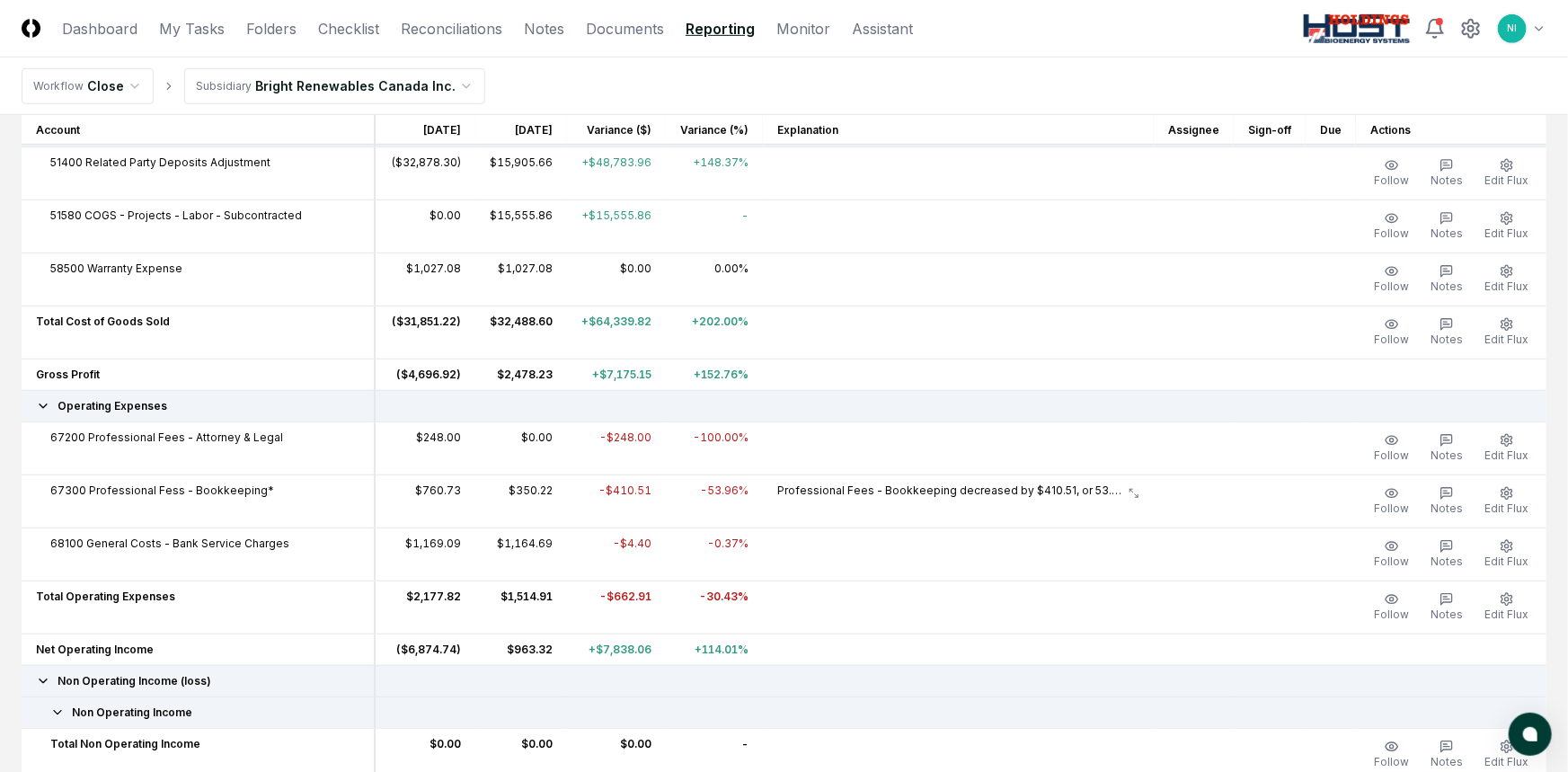
click at [347, 89] on html "CloseCore Dashboard My Tasks Folders Checklist Reconciliations Notes Documents …" at bounding box center [784, 348] width 1568 height 1676
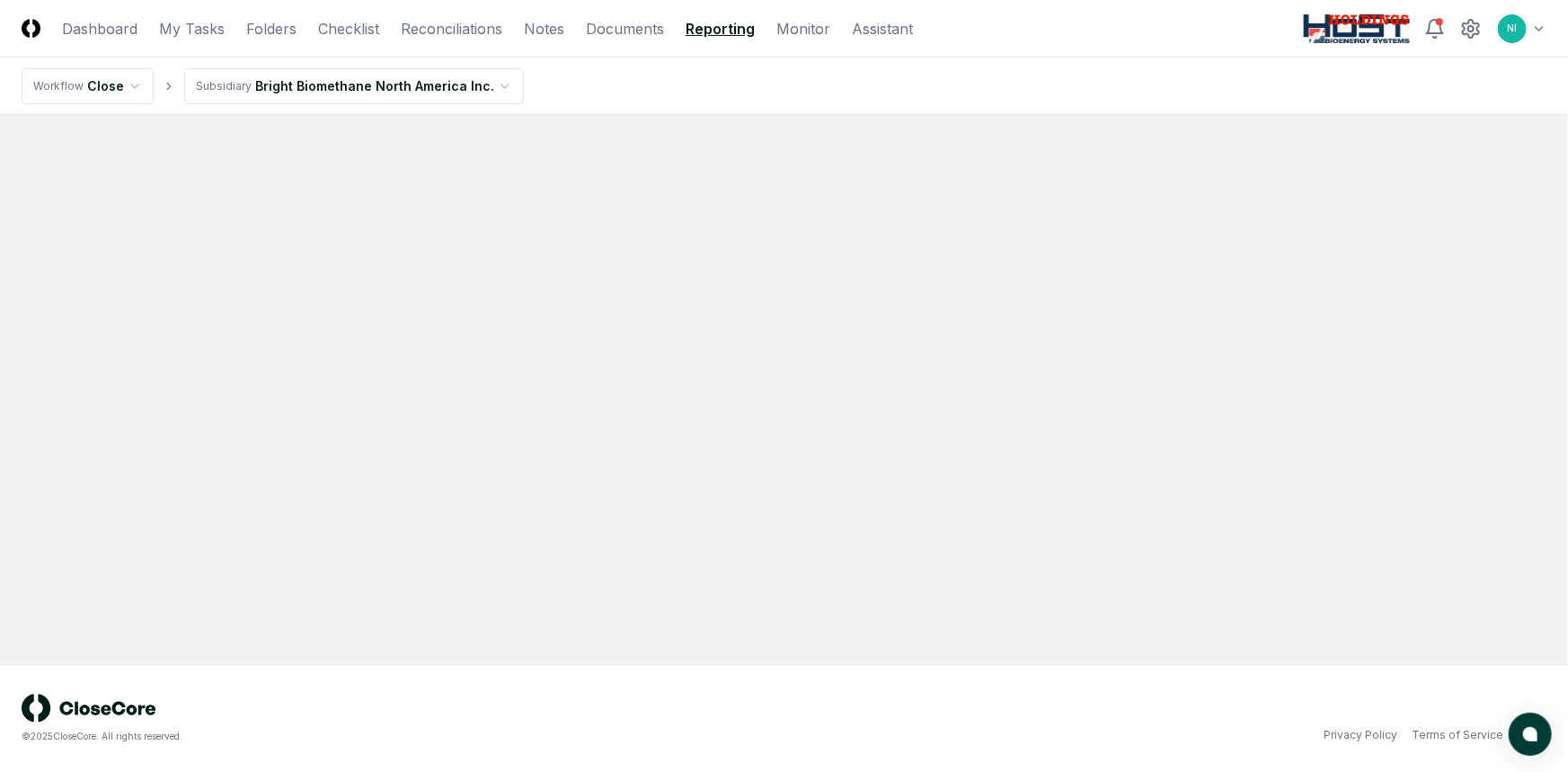
click at [1541, 26] on html "CloseCore Dashboard My Tasks Folders Checklist Reconciliations Notes Documents …" at bounding box center [784, 386] width 1568 height 772
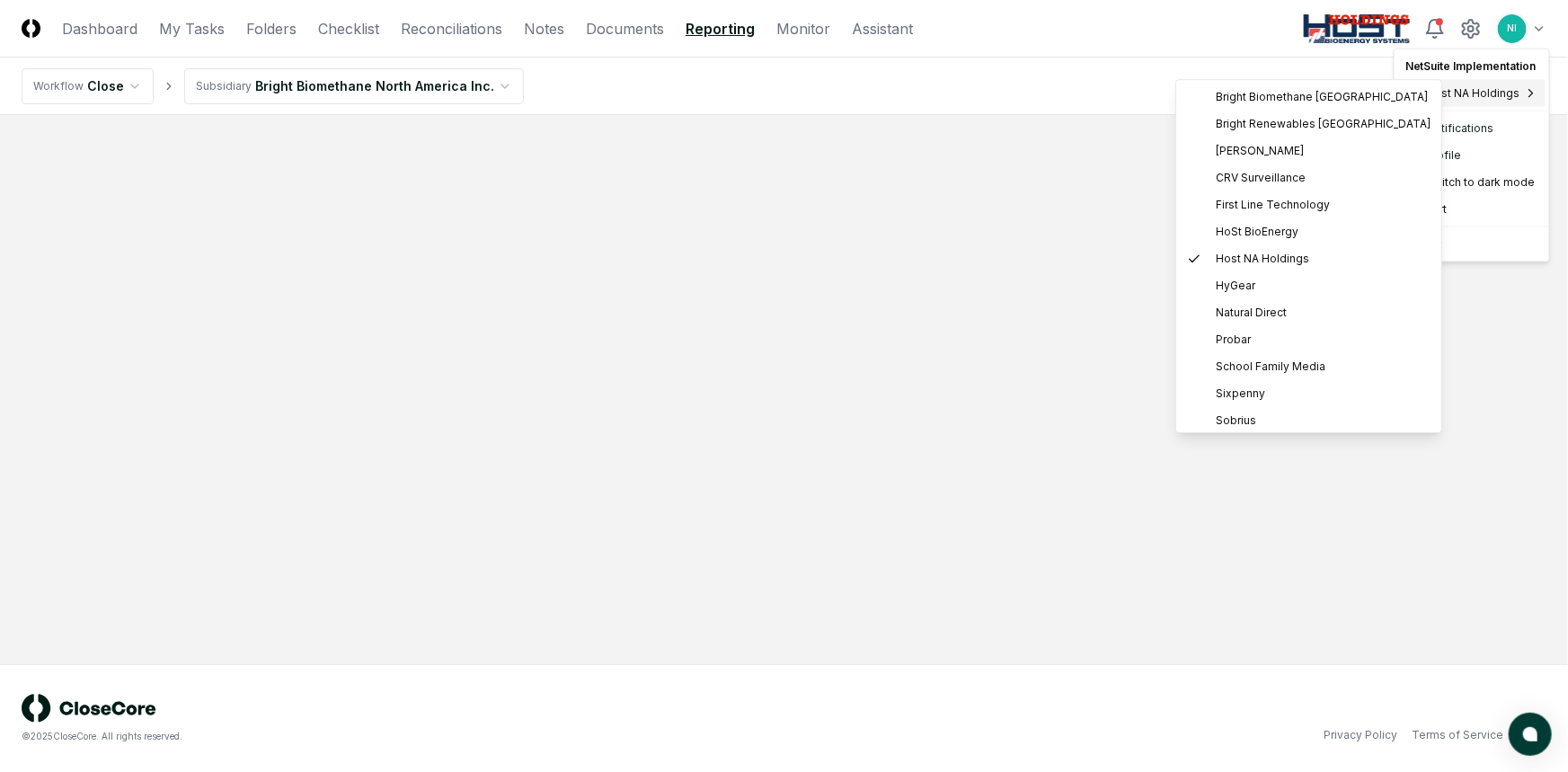
click at [876, 195] on html "CloseCore Dashboard My Tasks Folders Checklist Reconciliations Notes Documents …" at bounding box center [784, 386] width 1568 height 772
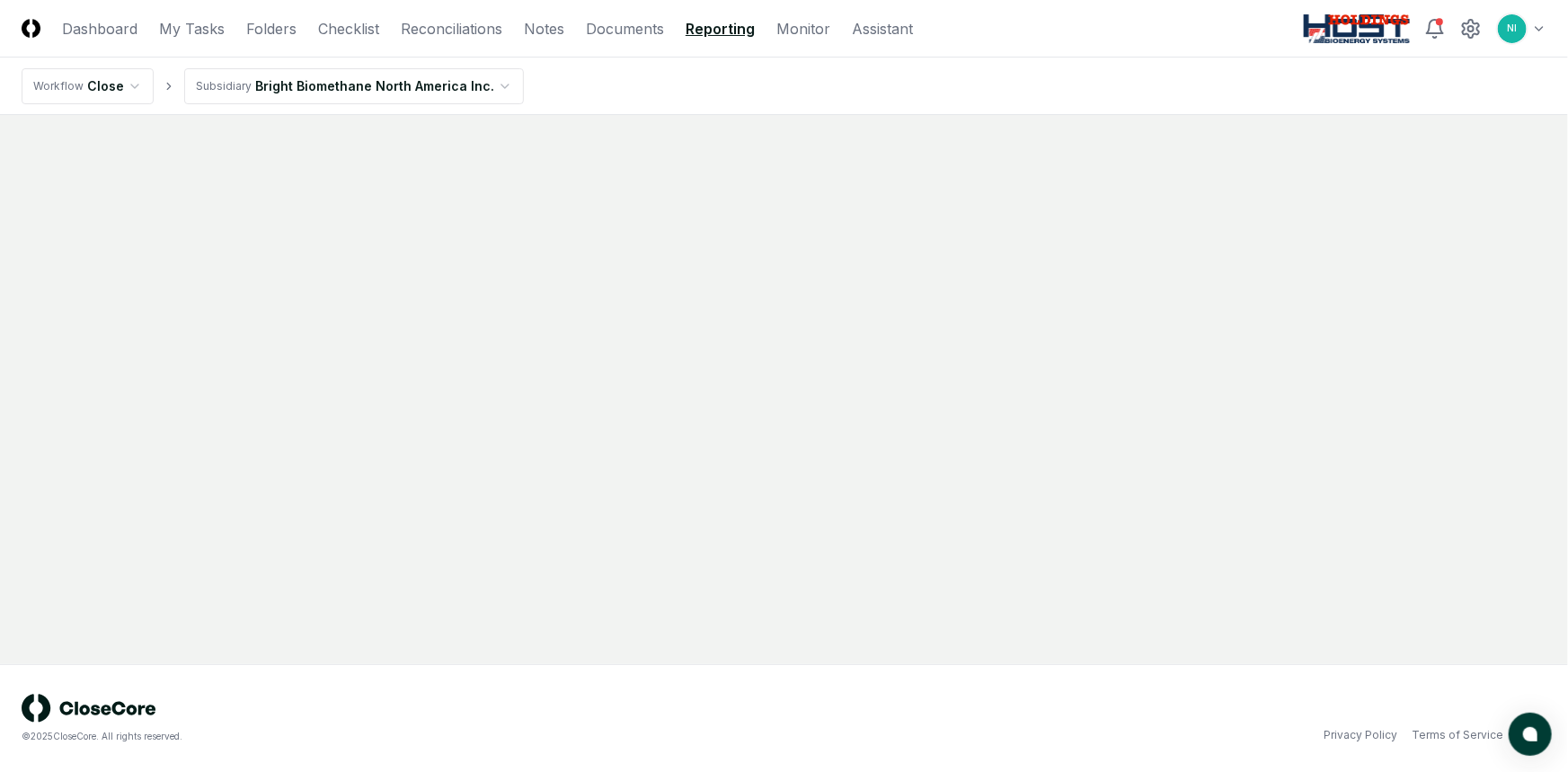
click at [305, 93] on html "CloseCore Dashboard My Tasks Folders Checklist Reconciliations Notes Documents …" at bounding box center [784, 386] width 1568 height 772
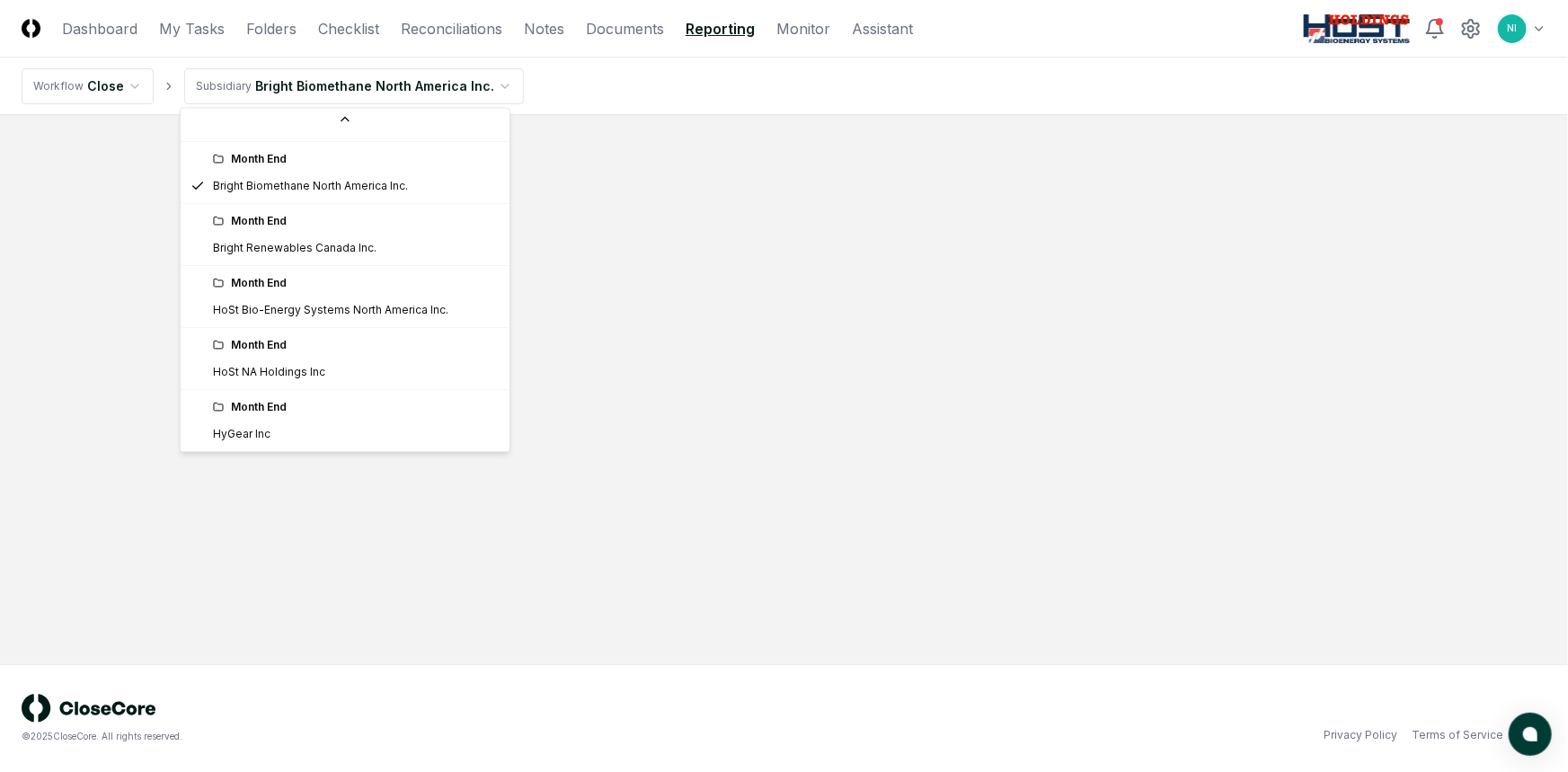
scroll to position [156, 0]
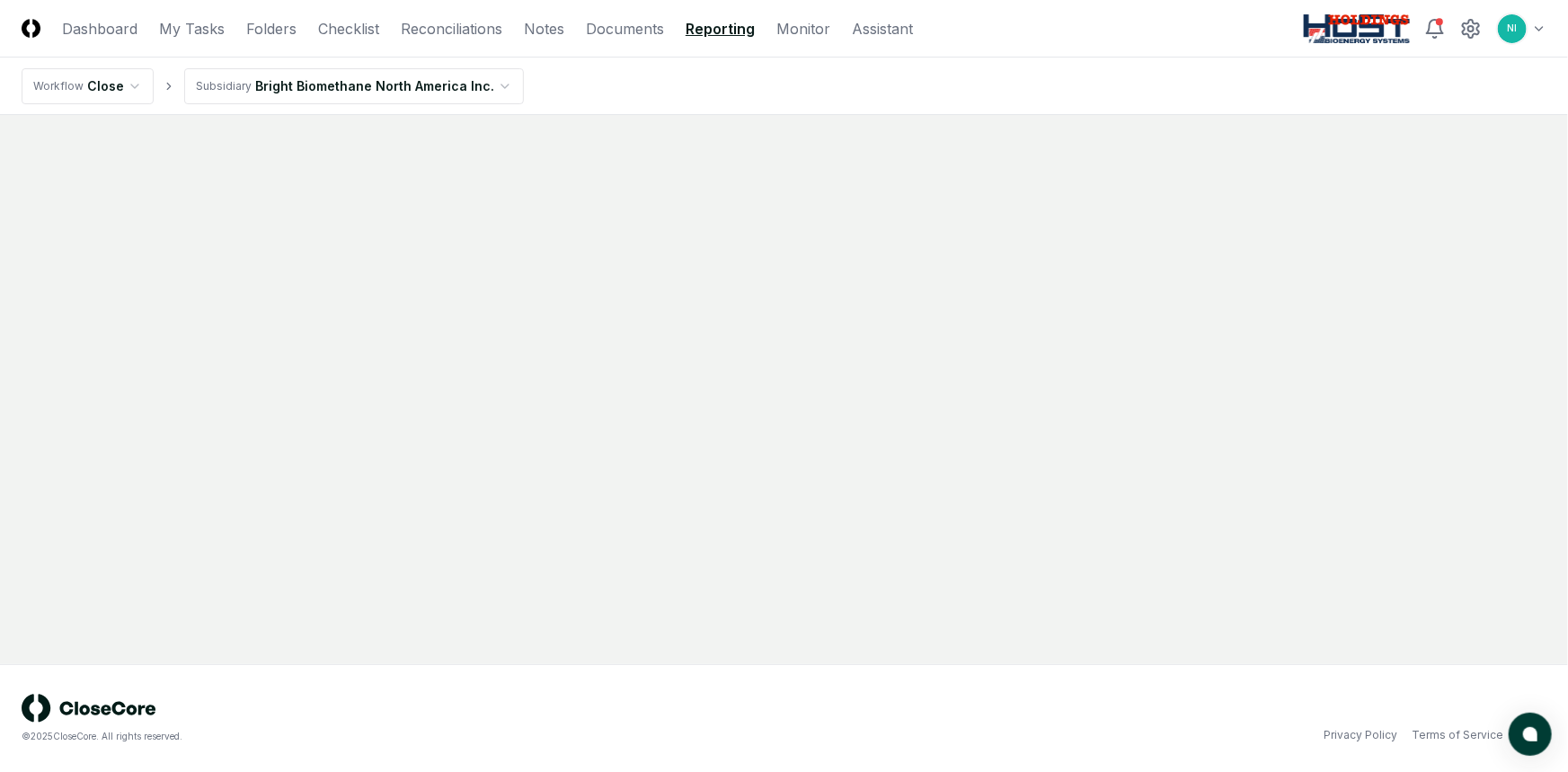
click at [466, 84] on html "CloseCore Dashboard My Tasks Folders Checklist Reconciliations Notes Documents …" at bounding box center [784, 386] width 1568 height 772
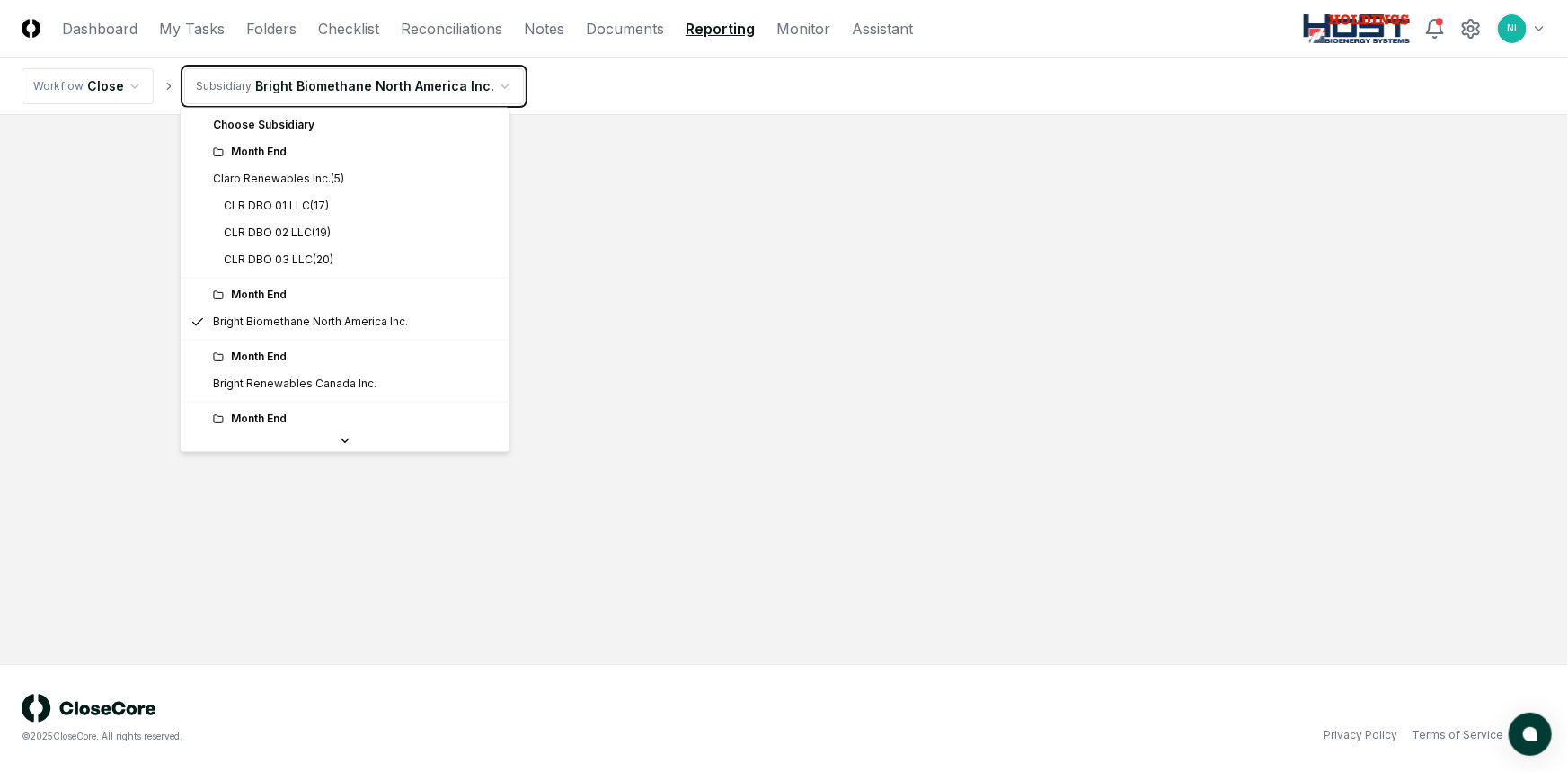
click at [704, 274] on html "CloseCore Dashboard My Tasks Folders Checklist Reconciliations Notes Documents …" at bounding box center [784, 386] width 1568 height 772
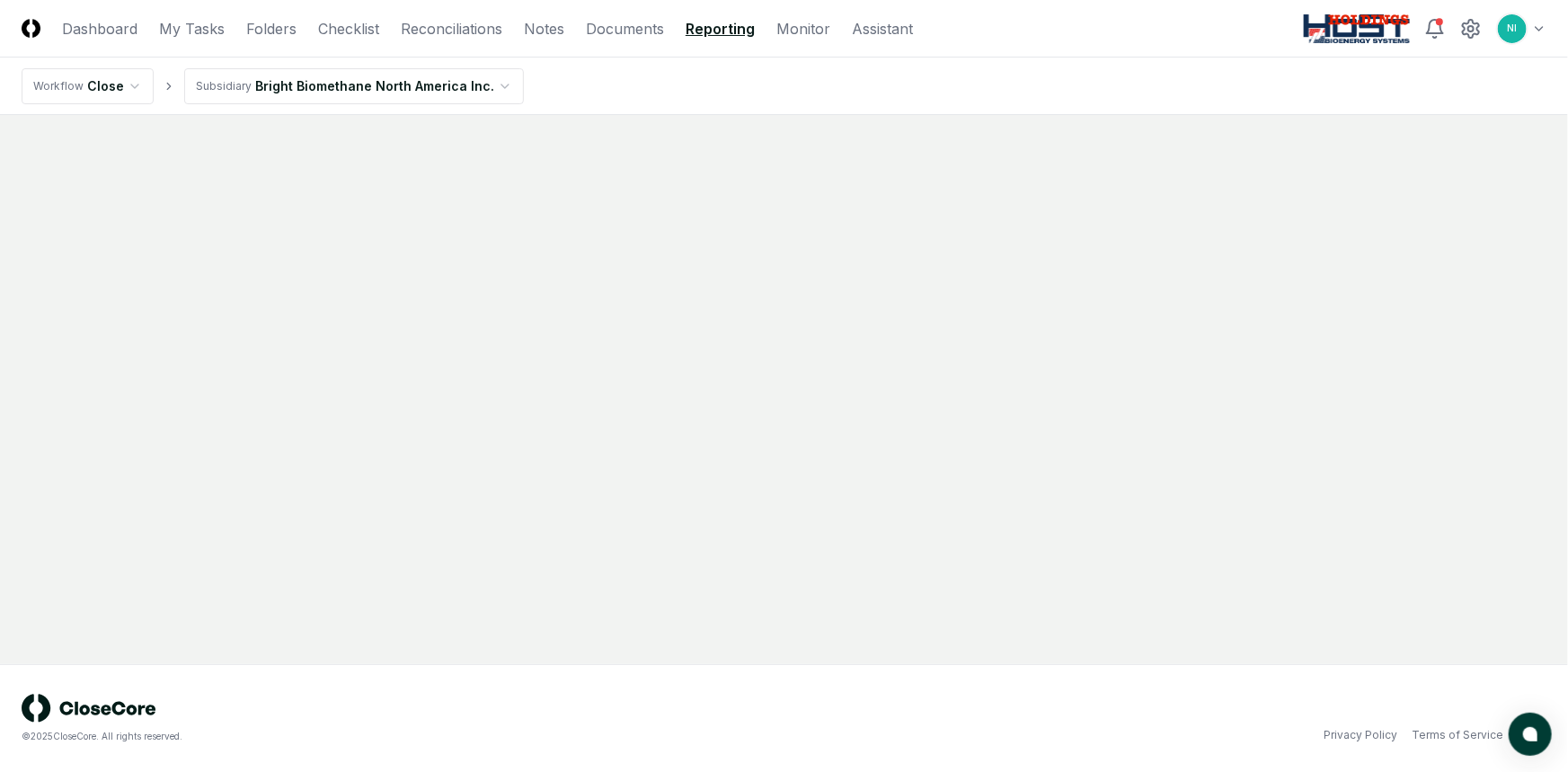
click at [395, 81] on html "CloseCore Dashboard My Tasks Folders Checklist Reconciliations Notes Documents …" at bounding box center [784, 386] width 1568 height 772
